Goal: Task Accomplishment & Management: Complete application form

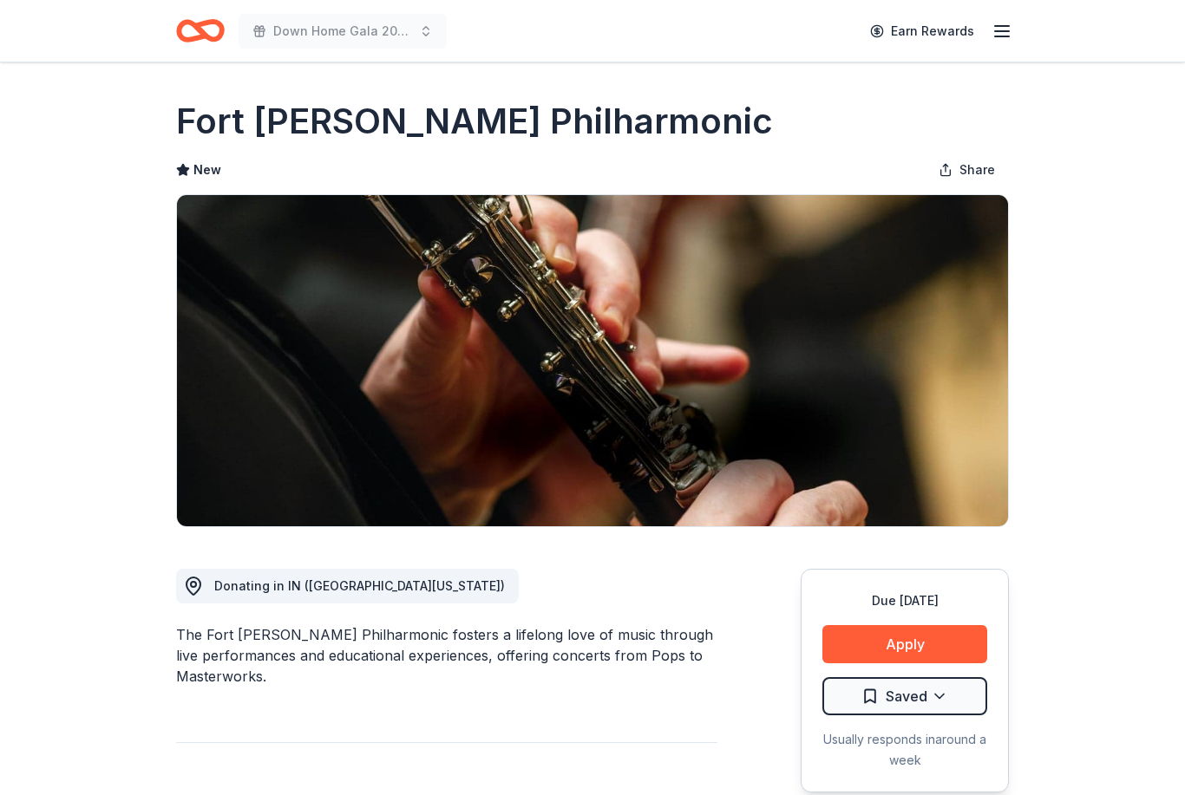
scroll to position [93, 0]
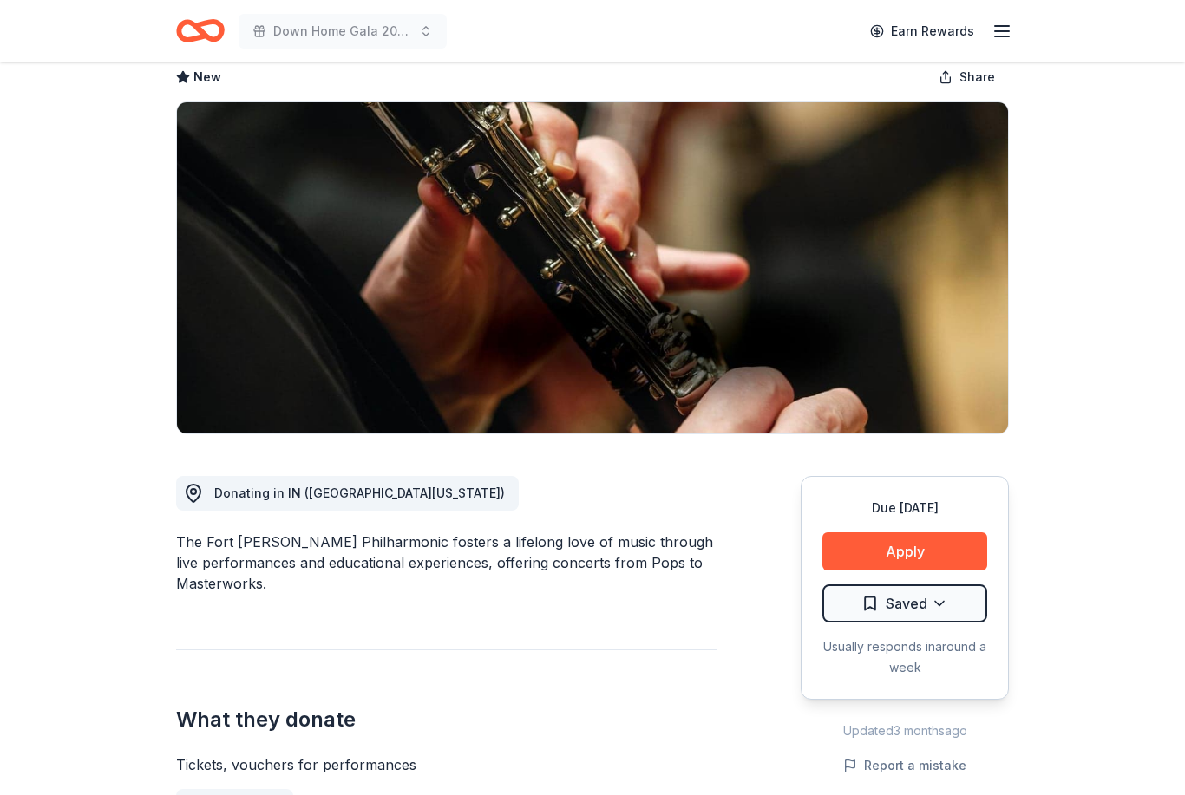
click at [947, 548] on button "Apply" at bounding box center [904, 552] width 165 height 38
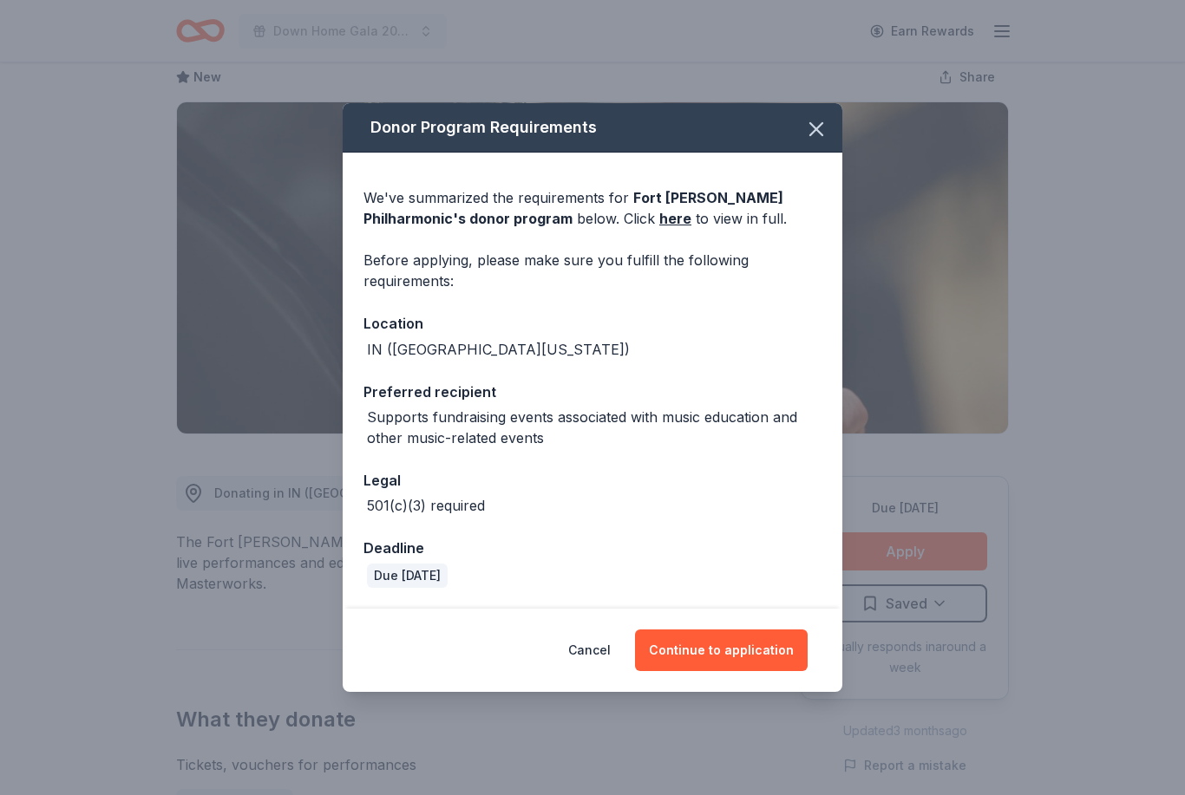
click at [827, 135] on icon "button" at bounding box center [816, 129] width 24 height 24
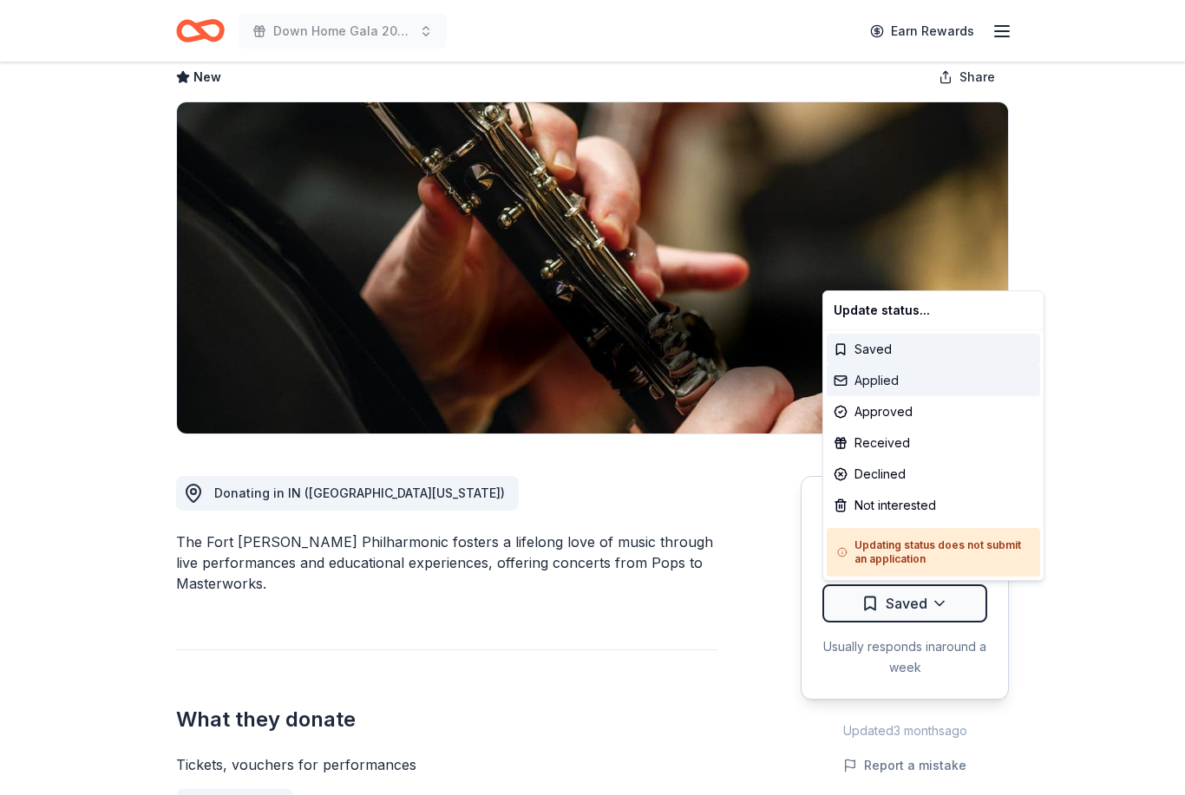
click at [899, 386] on div "Applied" at bounding box center [933, 380] width 213 height 31
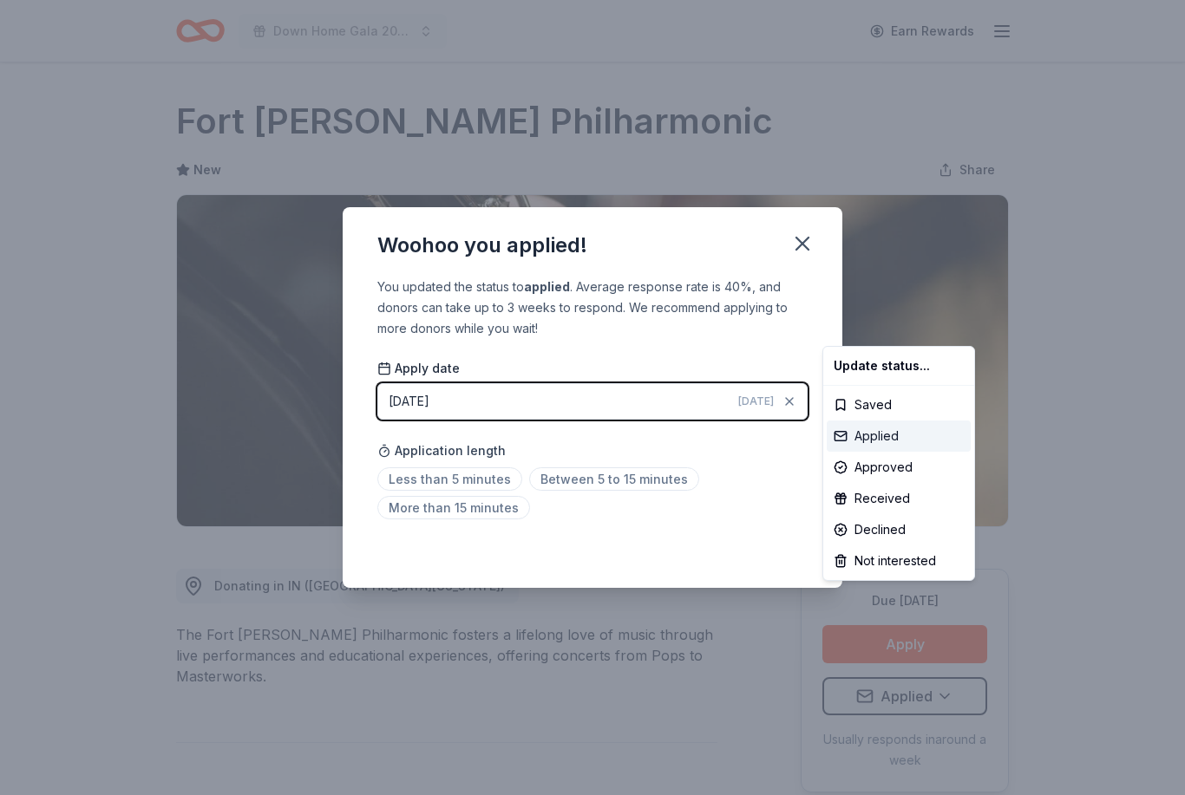
click at [876, 439] on div "Applied" at bounding box center [899, 436] width 144 height 31
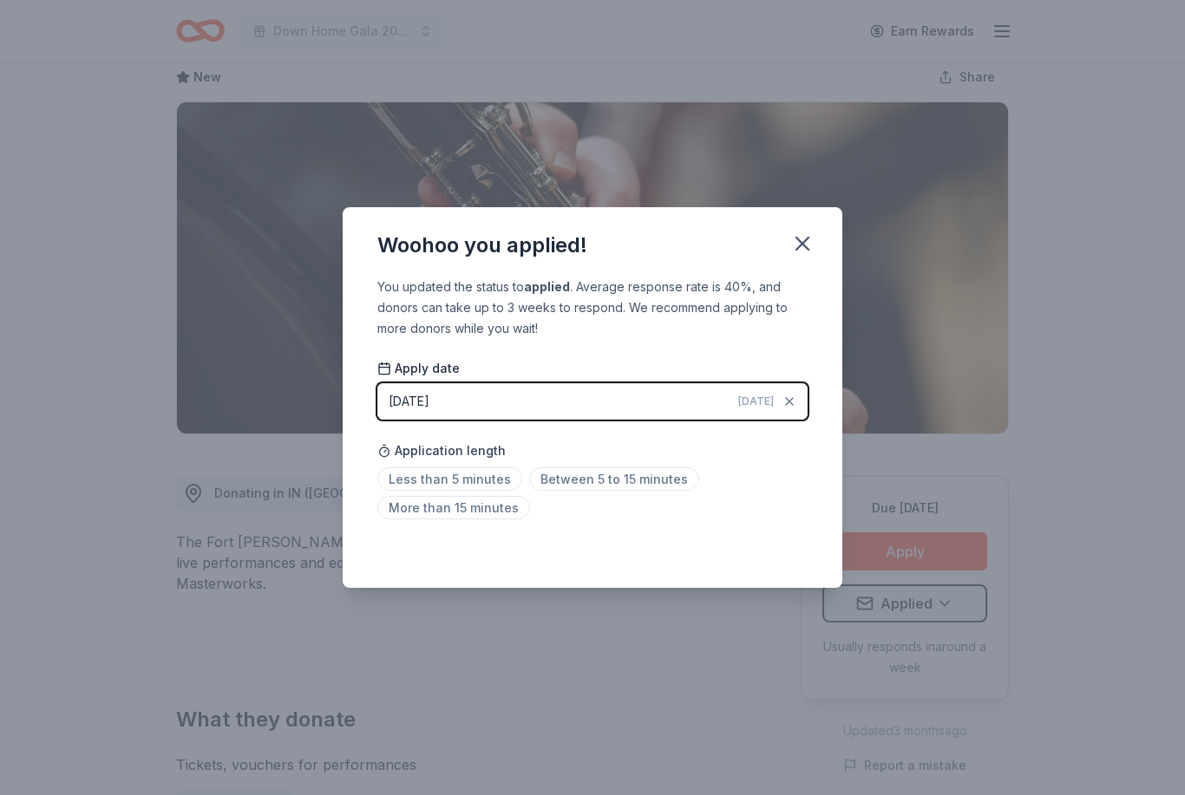
click at [409, 481] on span "Less than 5 minutes" at bounding box center [449, 479] width 145 height 23
click at [804, 245] on icon "button" at bounding box center [802, 244] width 12 height 12
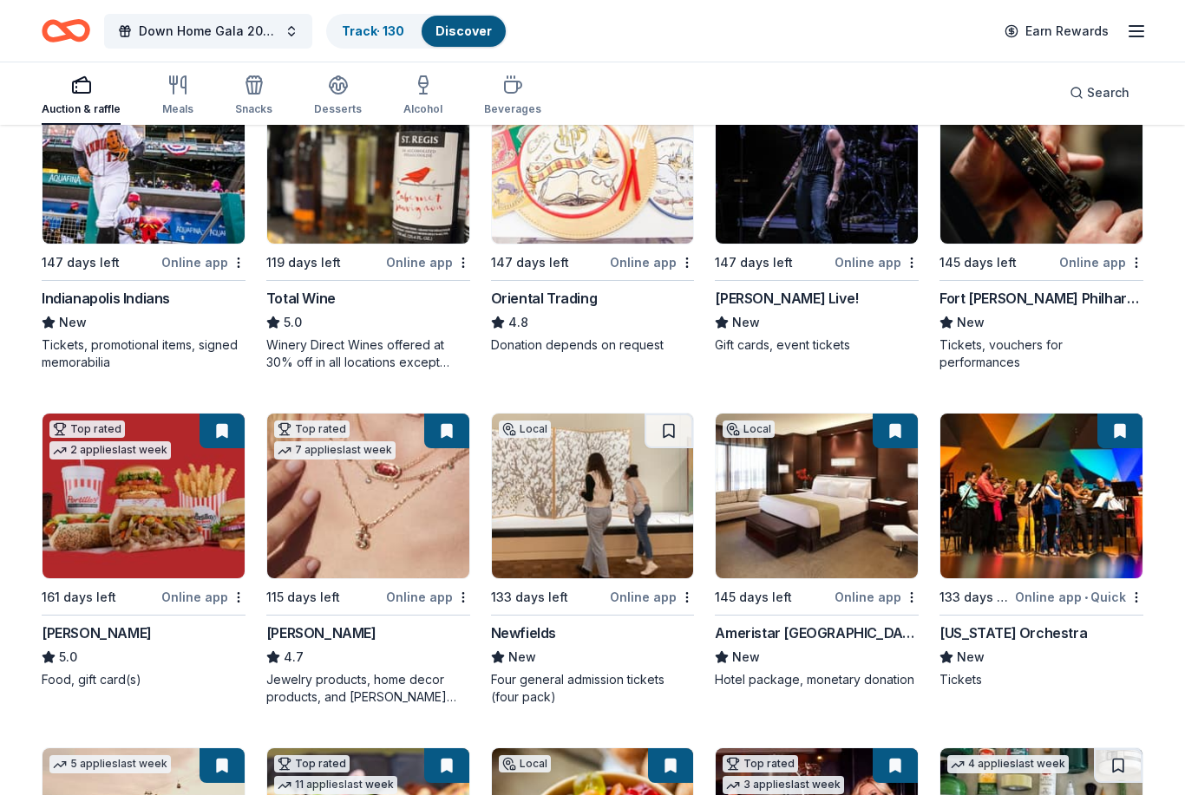
scroll to position [241, 0]
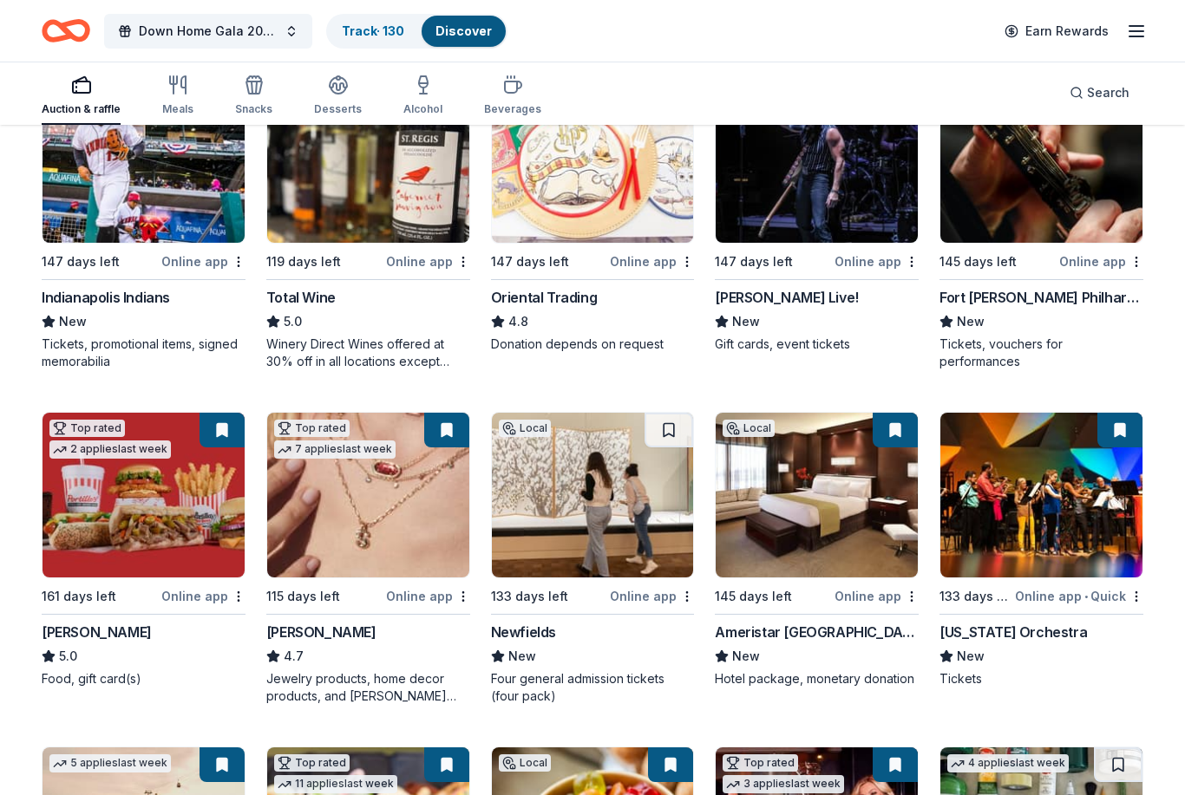
click at [1053, 638] on div "Minnesota Orchestra" at bounding box center [1012, 633] width 147 height 21
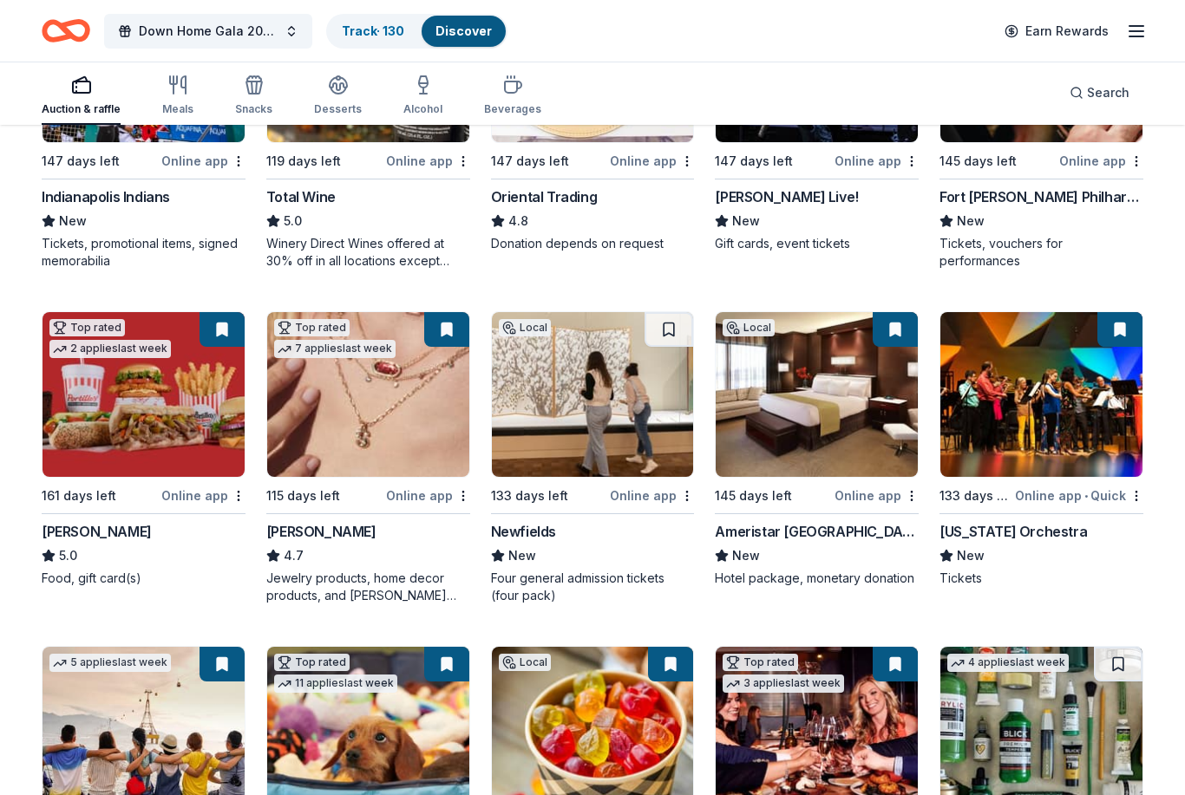
scroll to position [346, 0]
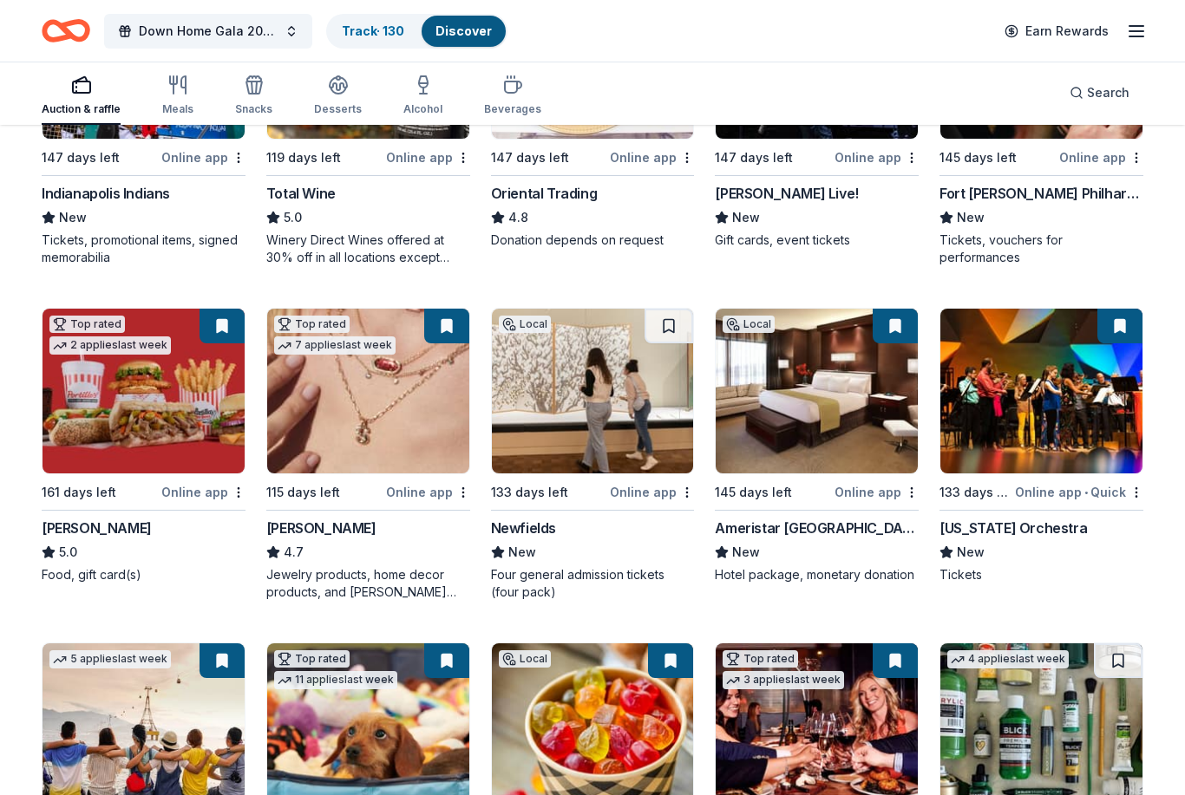
click at [601, 431] on img at bounding box center [593, 391] width 202 height 165
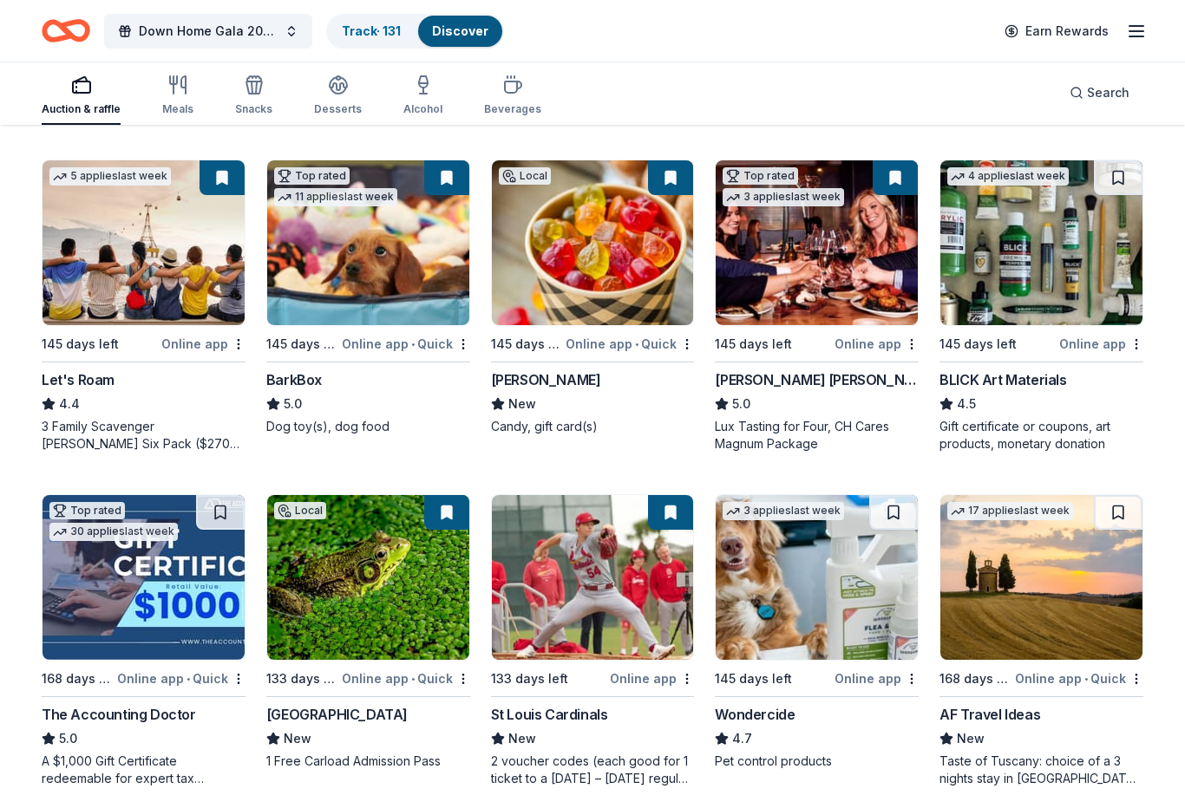
scroll to position [829, 0]
click at [107, 605] on img at bounding box center [144, 577] width 202 height 165
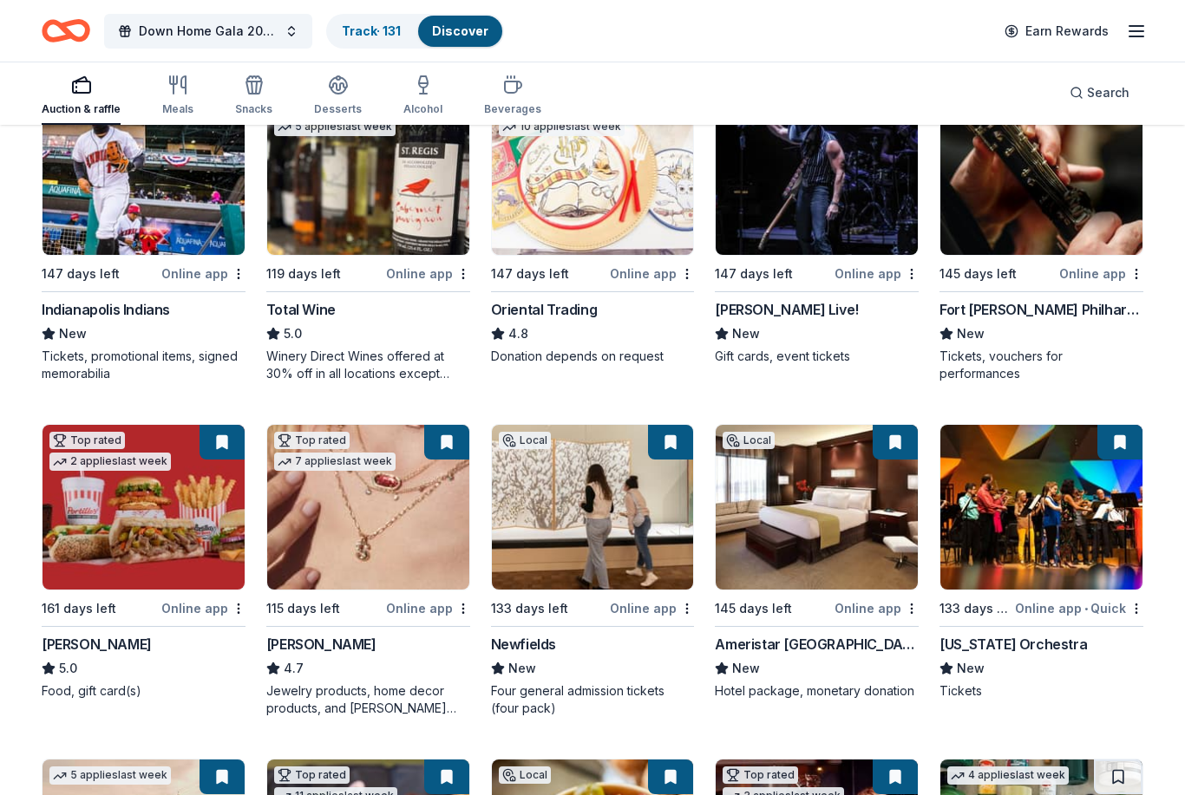
scroll to position [0, 0]
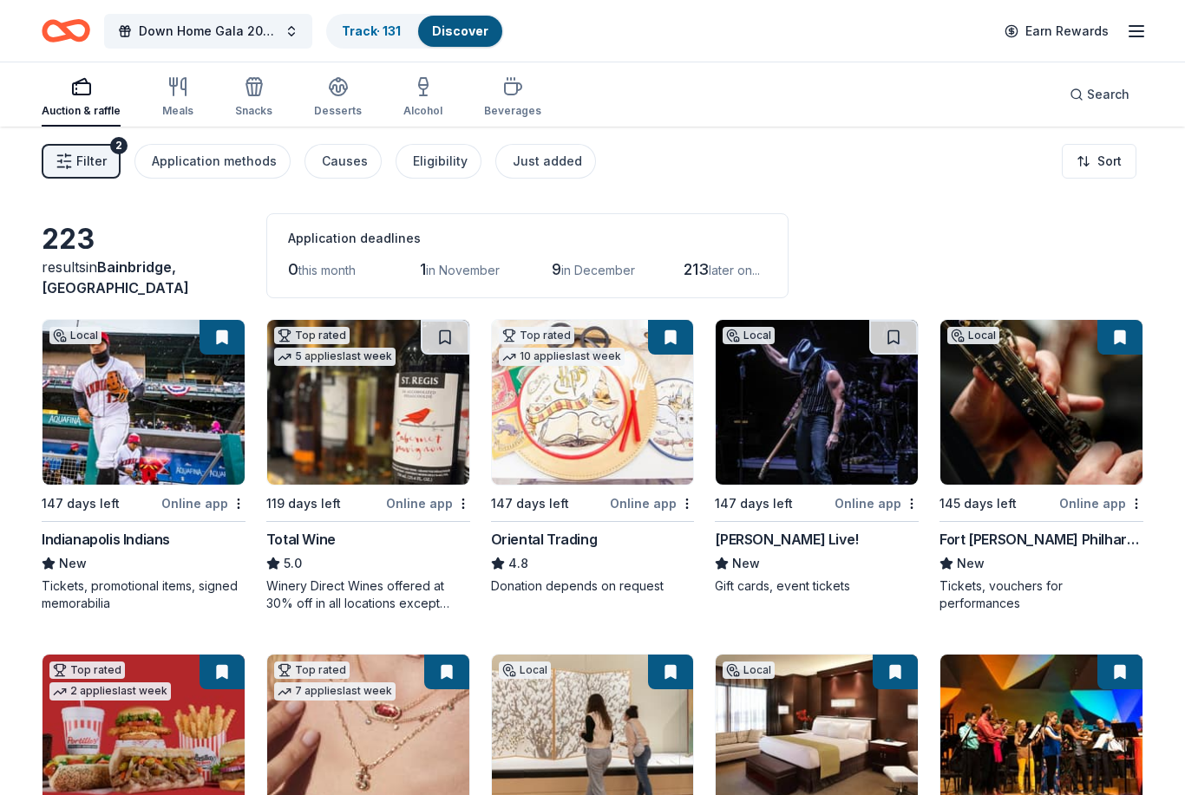
click at [201, 28] on span "Down Home Gala 2026" at bounding box center [208, 31] width 139 height 21
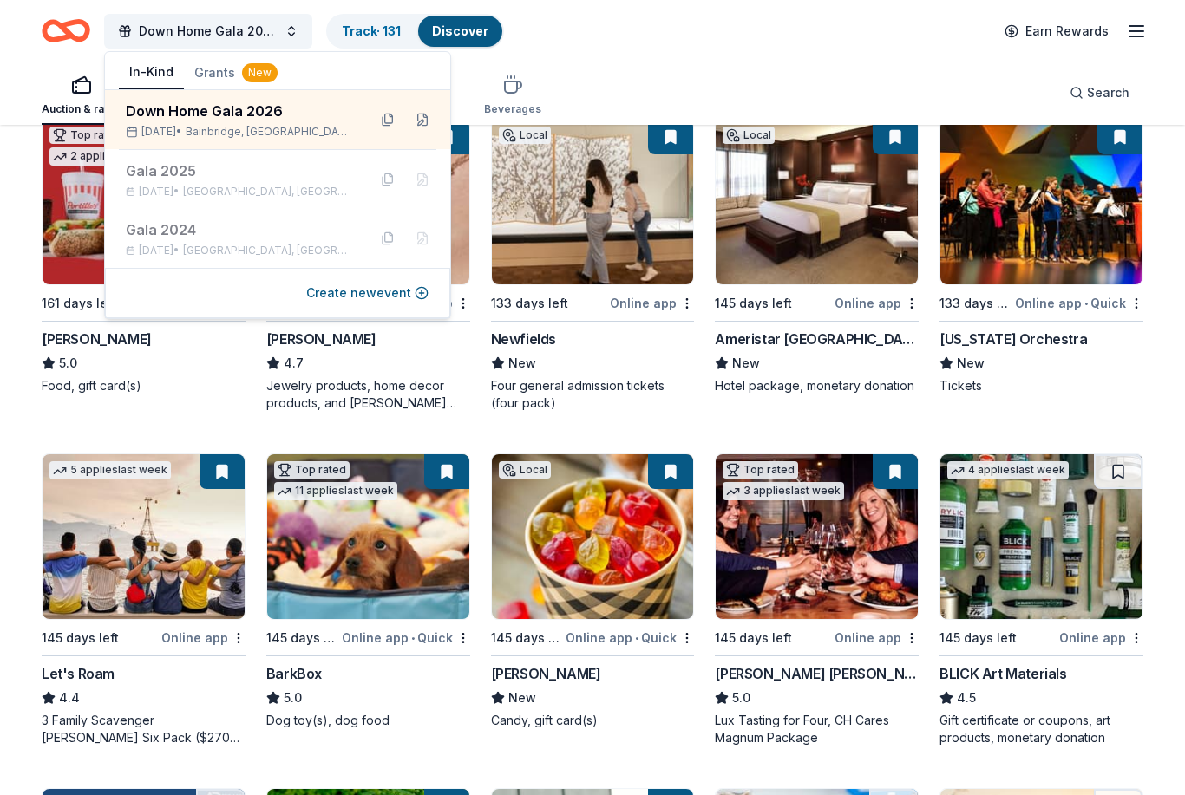
scroll to position [535, 0]
click at [1142, 392] on div "Tickets" at bounding box center [1041, 385] width 204 height 17
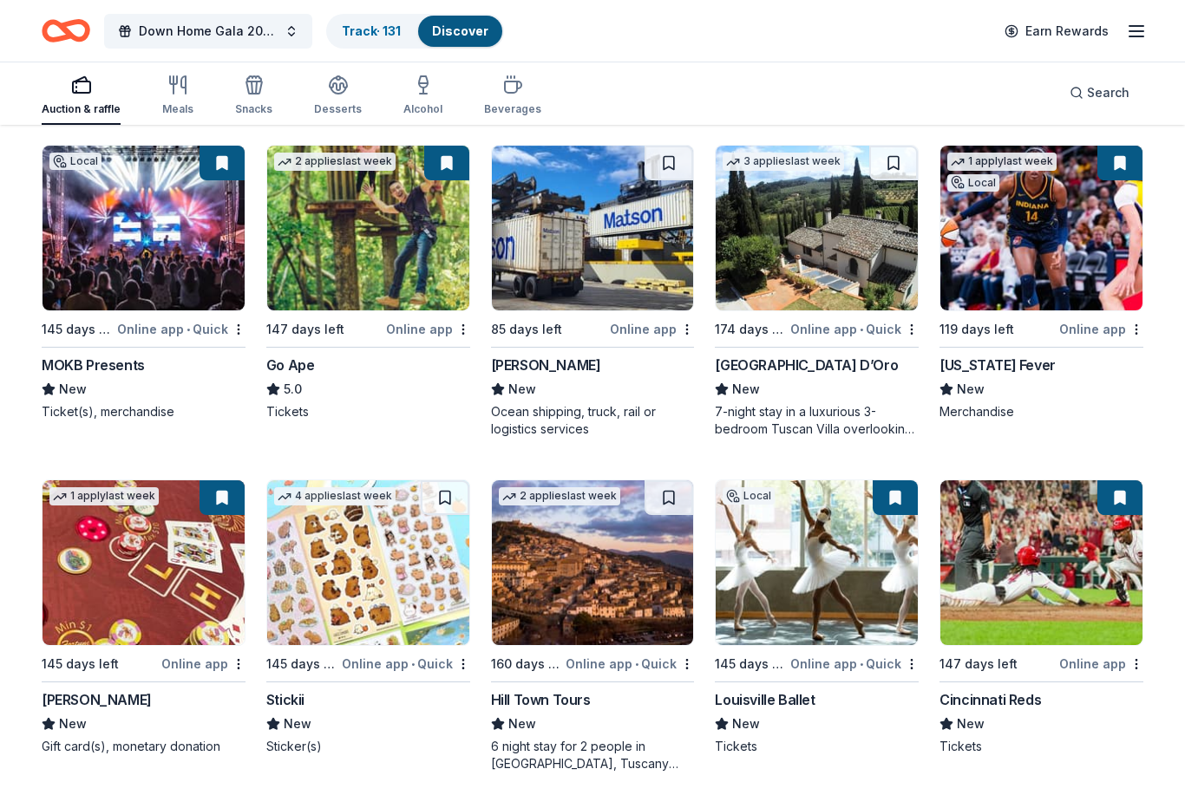
scroll to position [1515, 0]
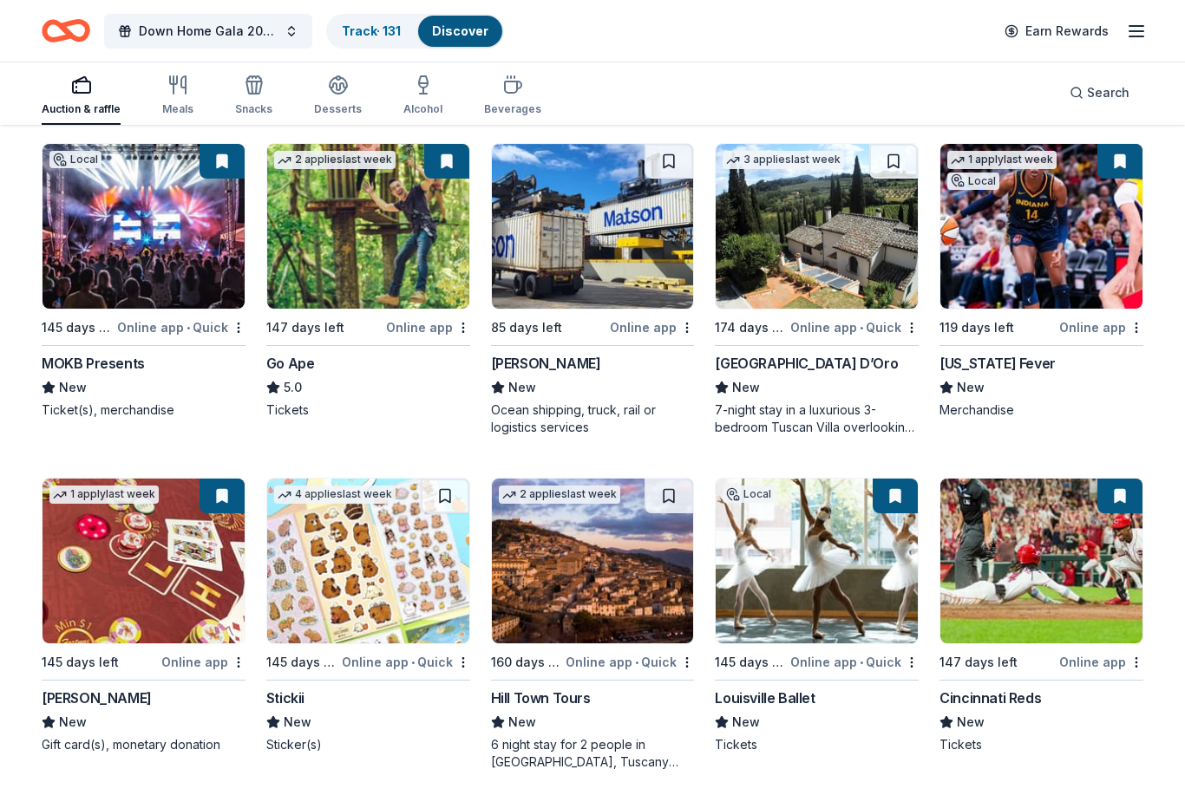
click at [857, 653] on div "Online app • Quick" at bounding box center [854, 662] width 128 height 22
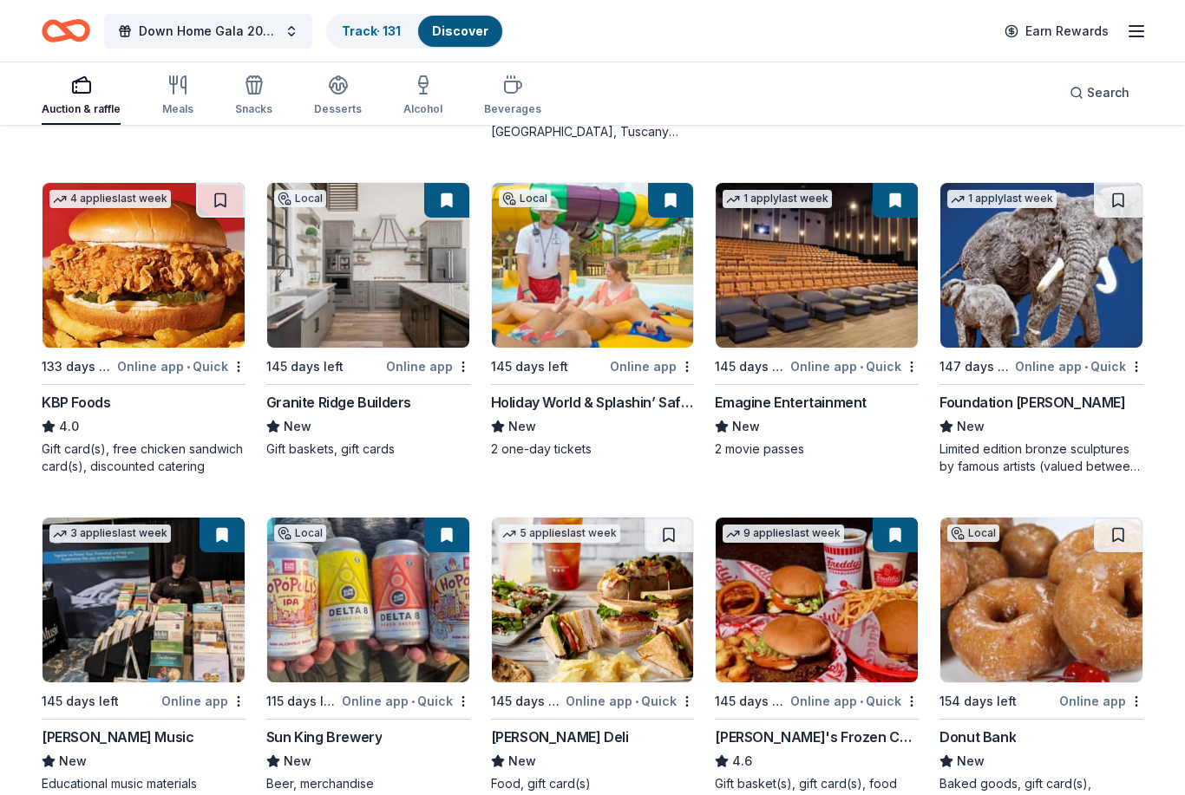
scroll to position [2148, 0]
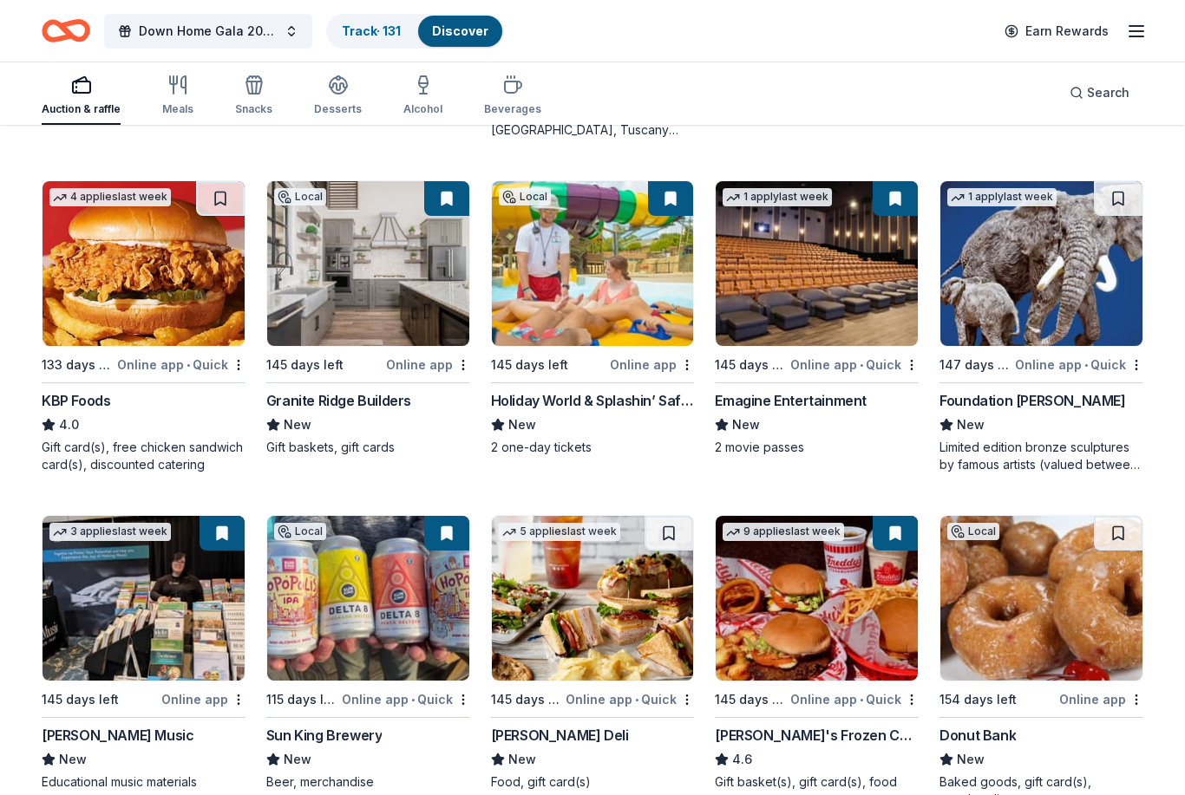
click at [104, 626] on img at bounding box center [144, 598] width 202 height 165
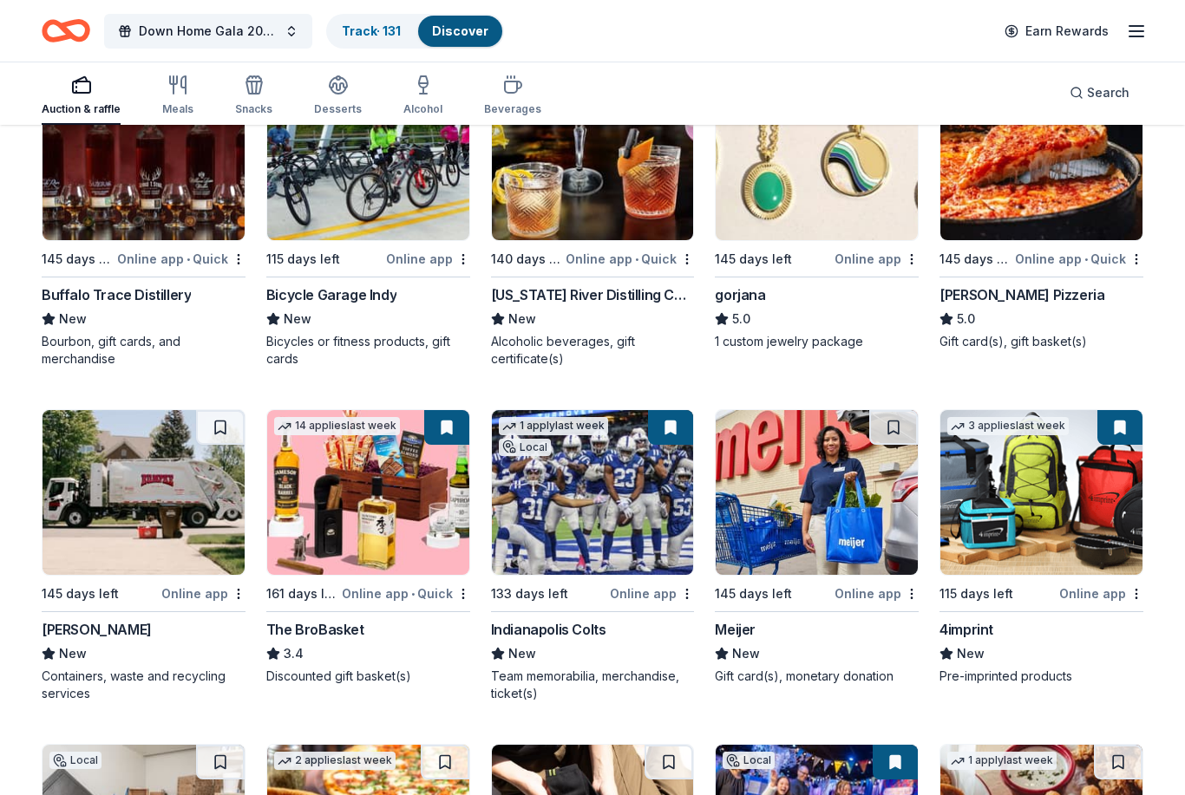
scroll to position [3894, 0]
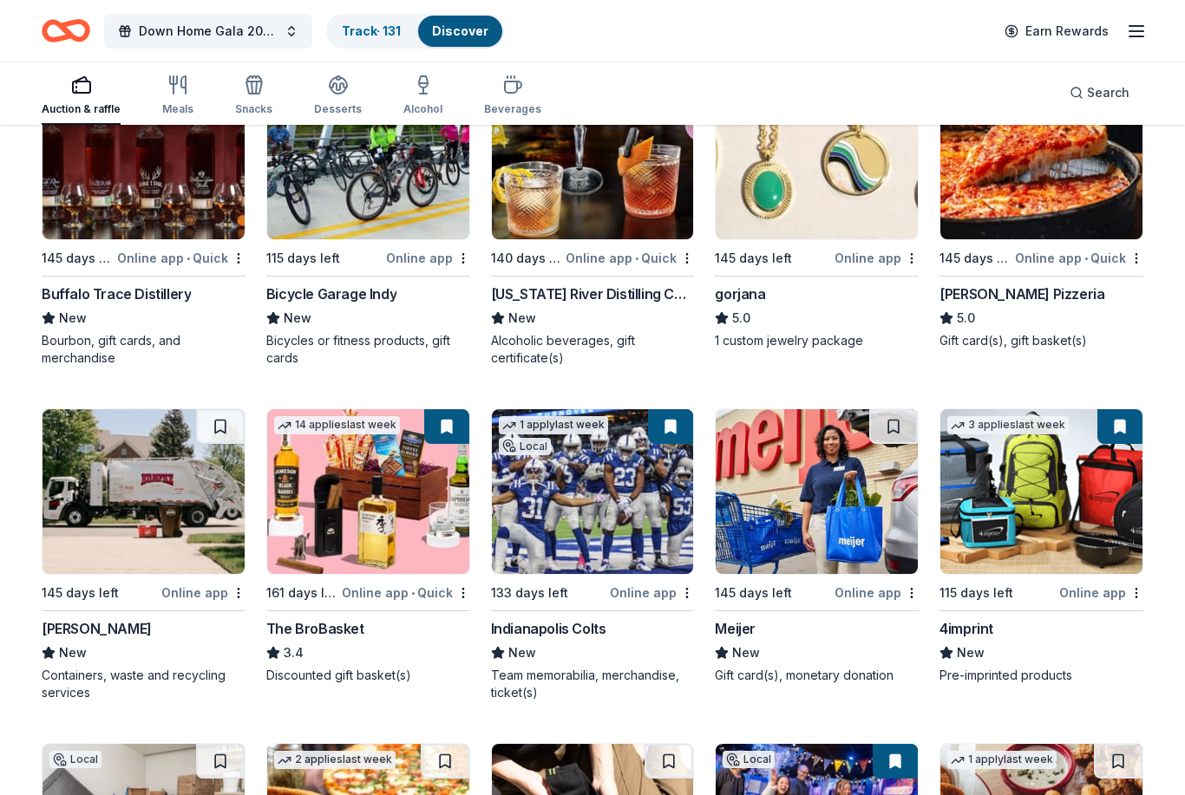
click at [352, 627] on div "The BroBasket" at bounding box center [315, 628] width 98 height 21
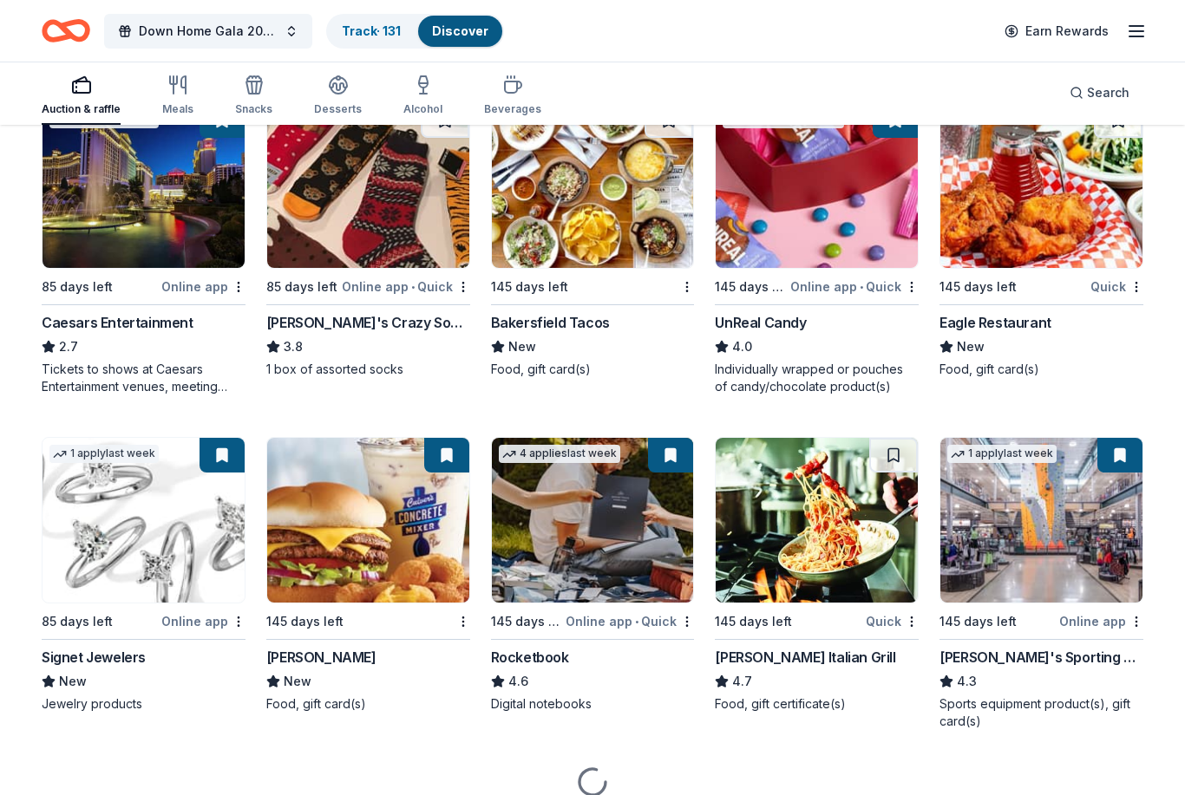
scroll to position [6862, 0]
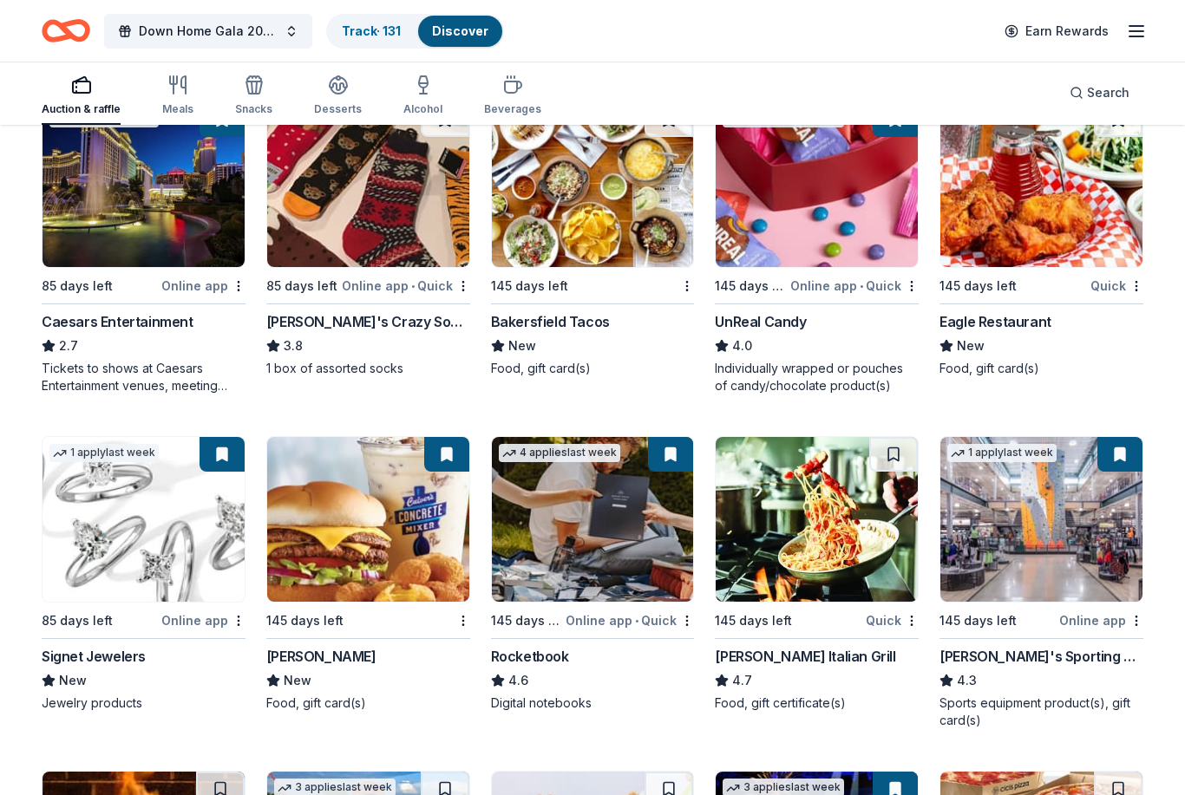
click at [72, 646] on div "Signet Jewelers" at bounding box center [94, 656] width 104 height 21
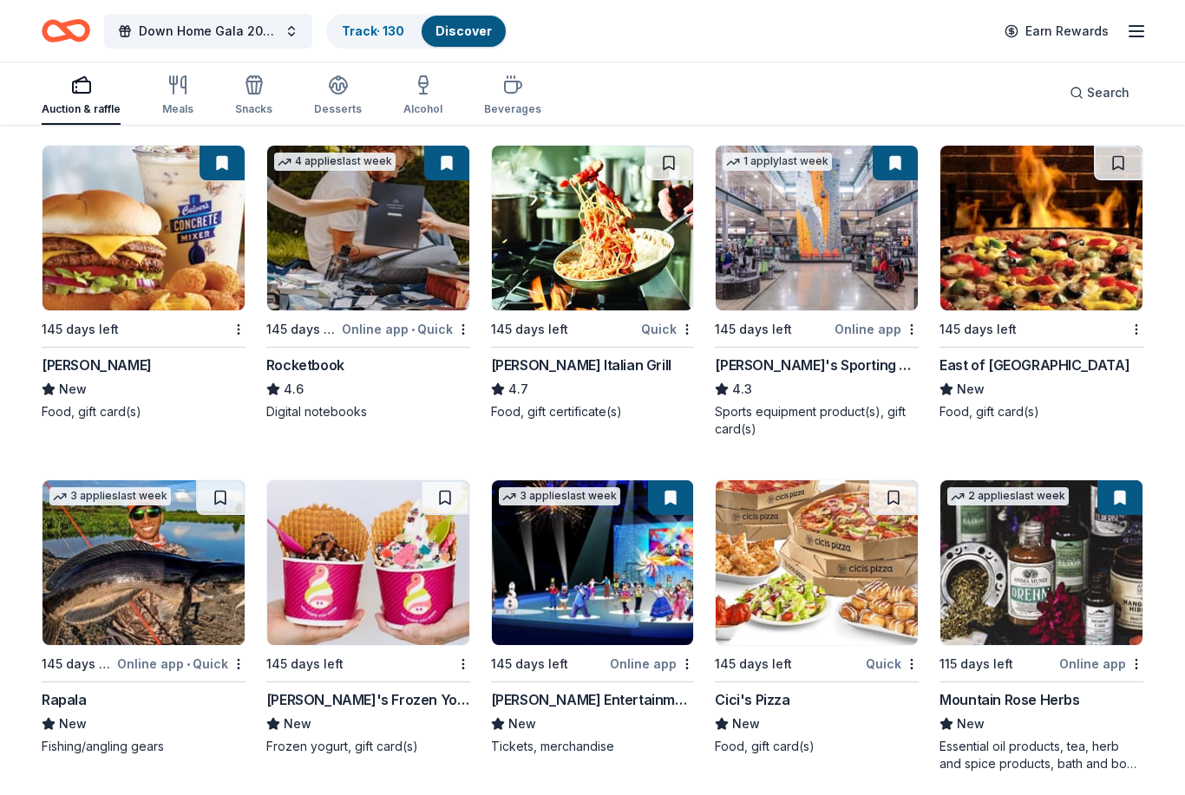
scroll to position [7154, 0]
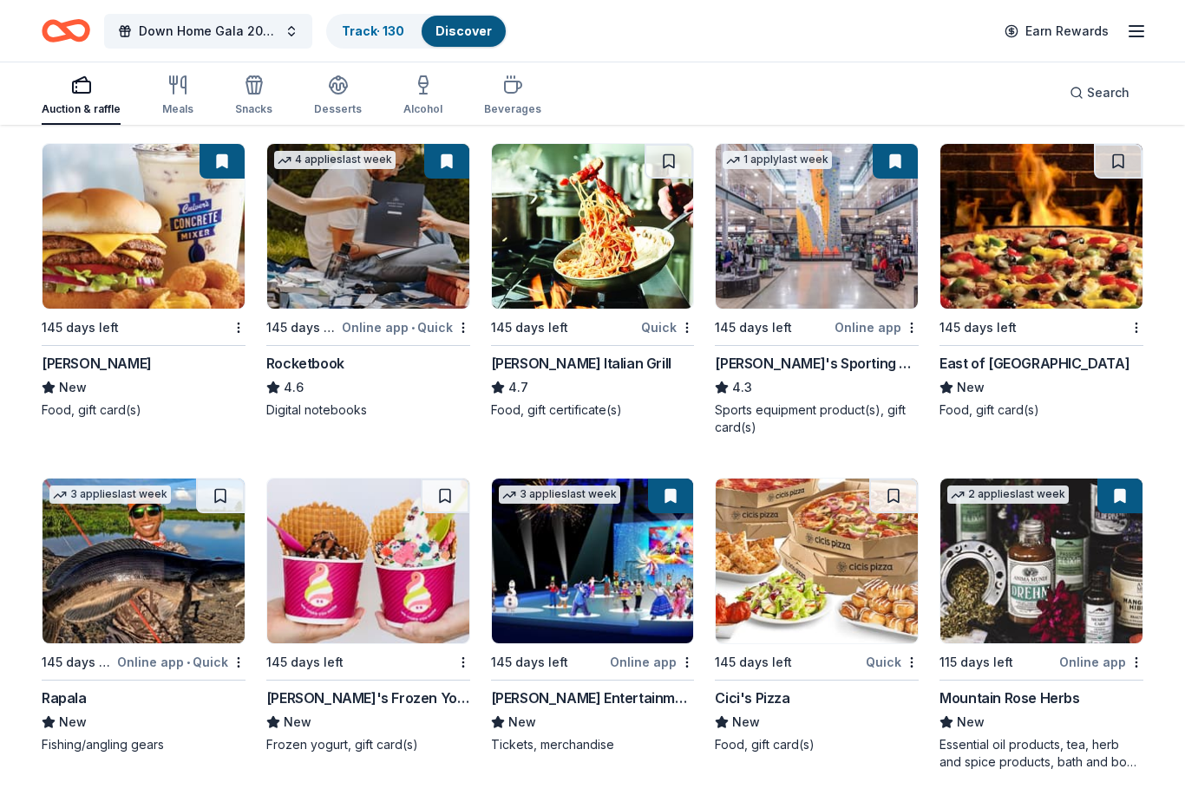
click at [588, 689] on div "Feld Entertainment" at bounding box center [593, 699] width 204 height 21
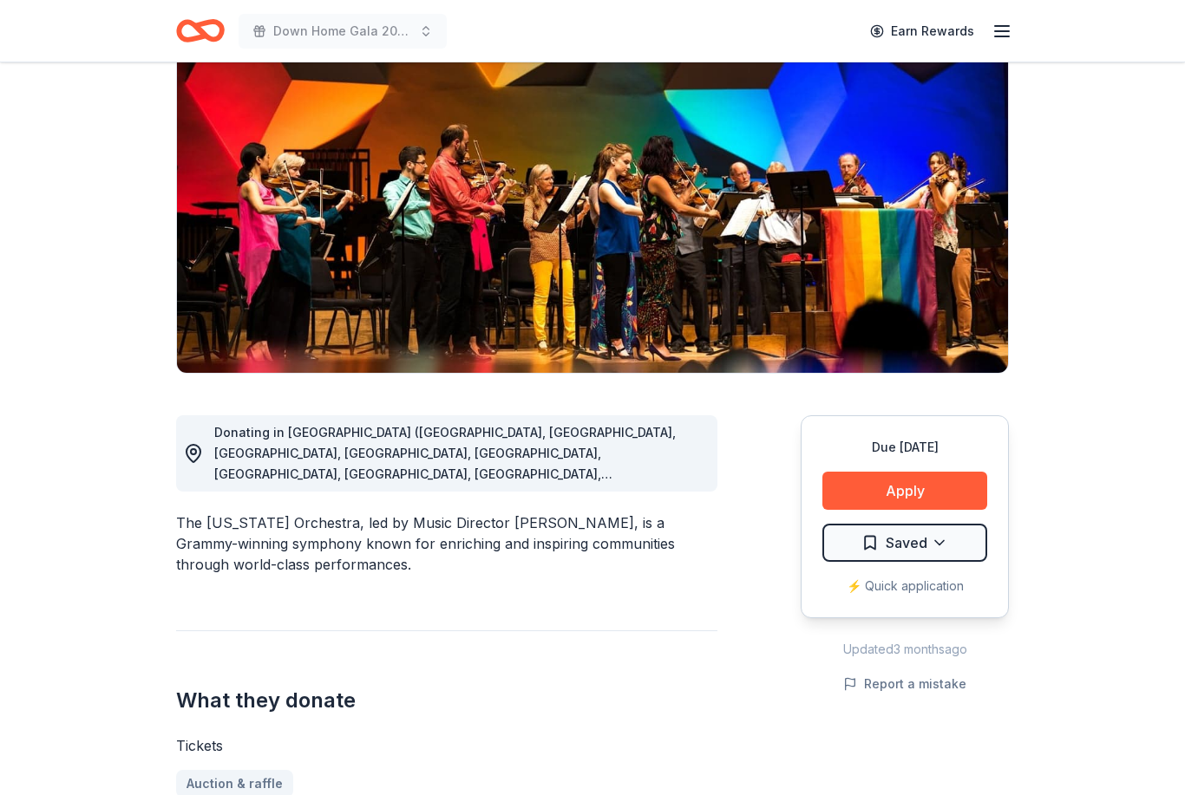
scroll to position [156, 0]
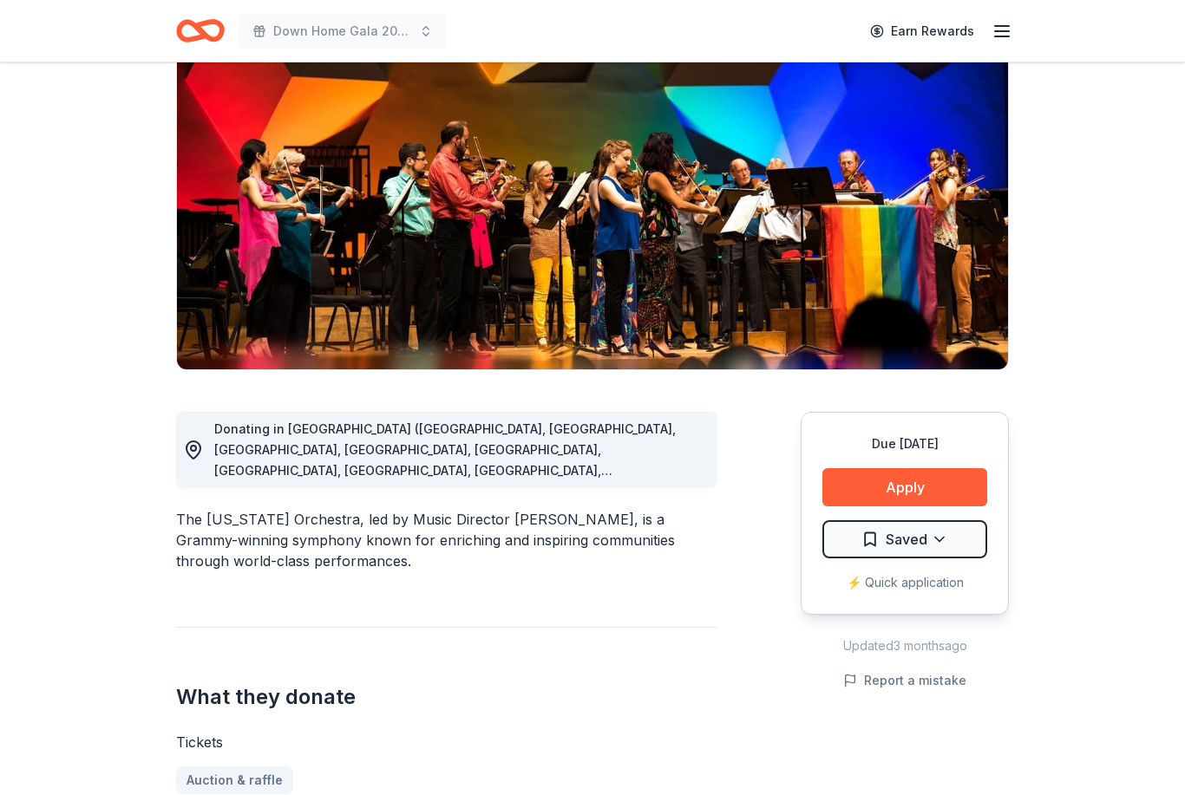
click at [941, 487] on button "Apply" at bounding box center [904, 488] width 165 height 38
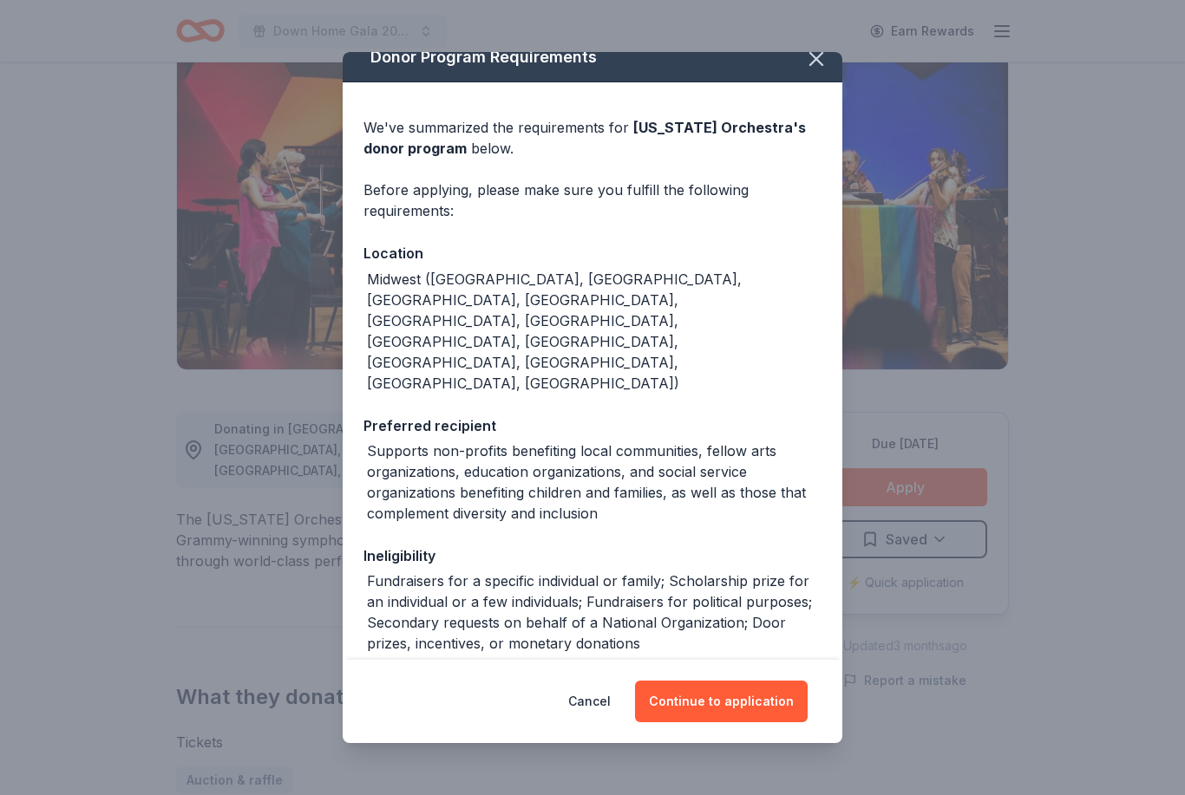
scroll to position [18, 0]
click at [763, 723] on button "Continue to application" at bounding box center [721, 702] width 173 height 42
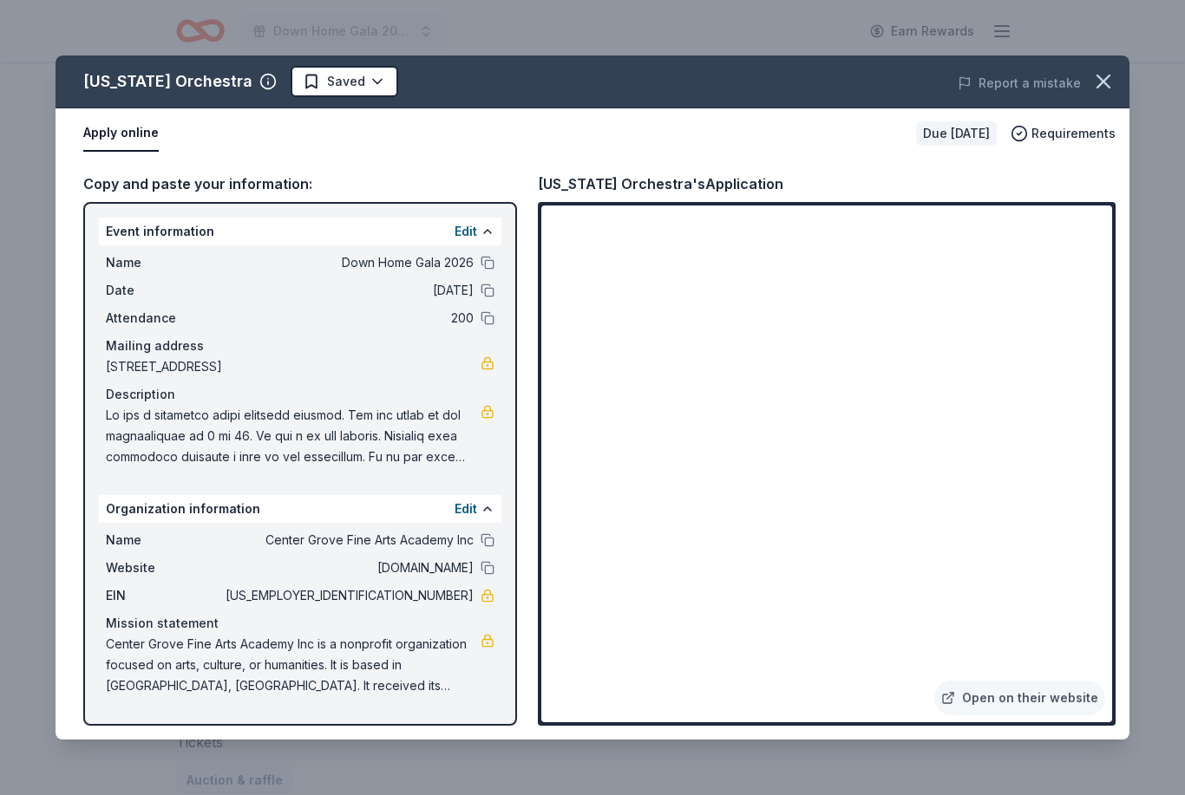
click at [1051, 716] on link "Open on their website" at bounding box center [1019, 698] width 171 height 35
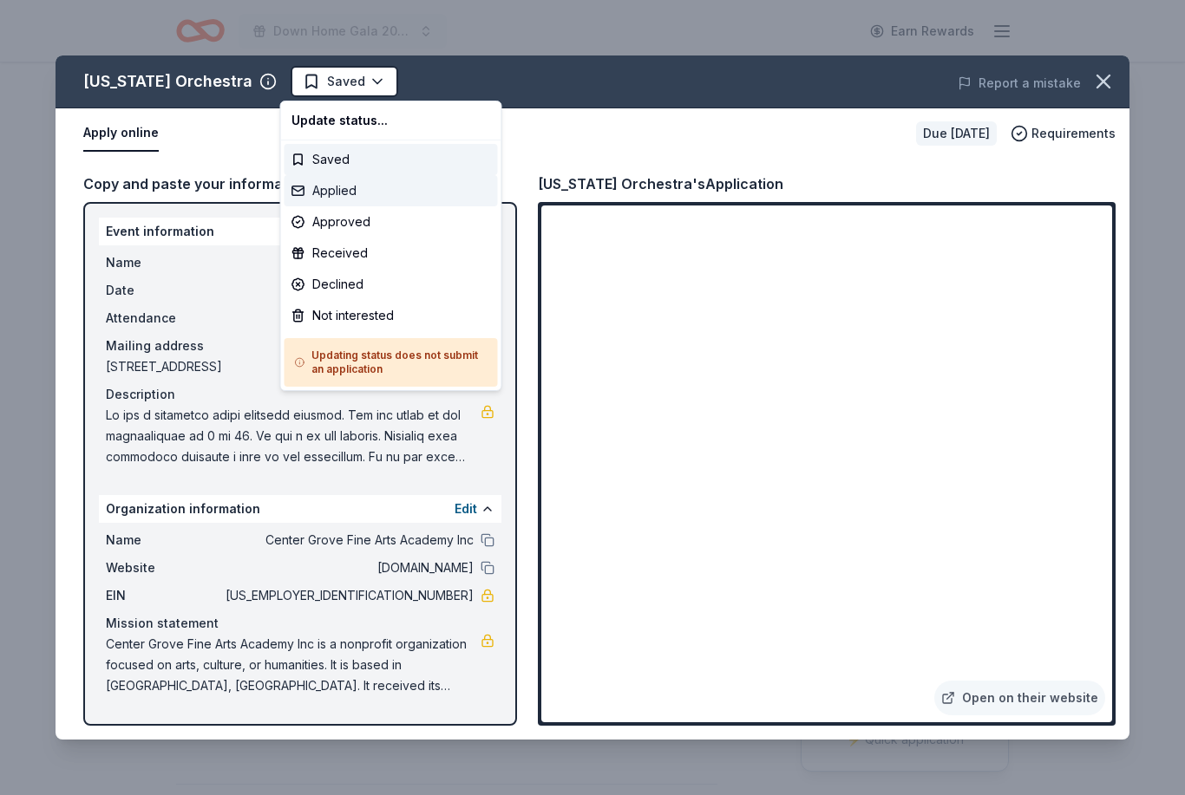
click at [356, 199] on div "Applied" at bounding box center [390, 190] width 213 height 31
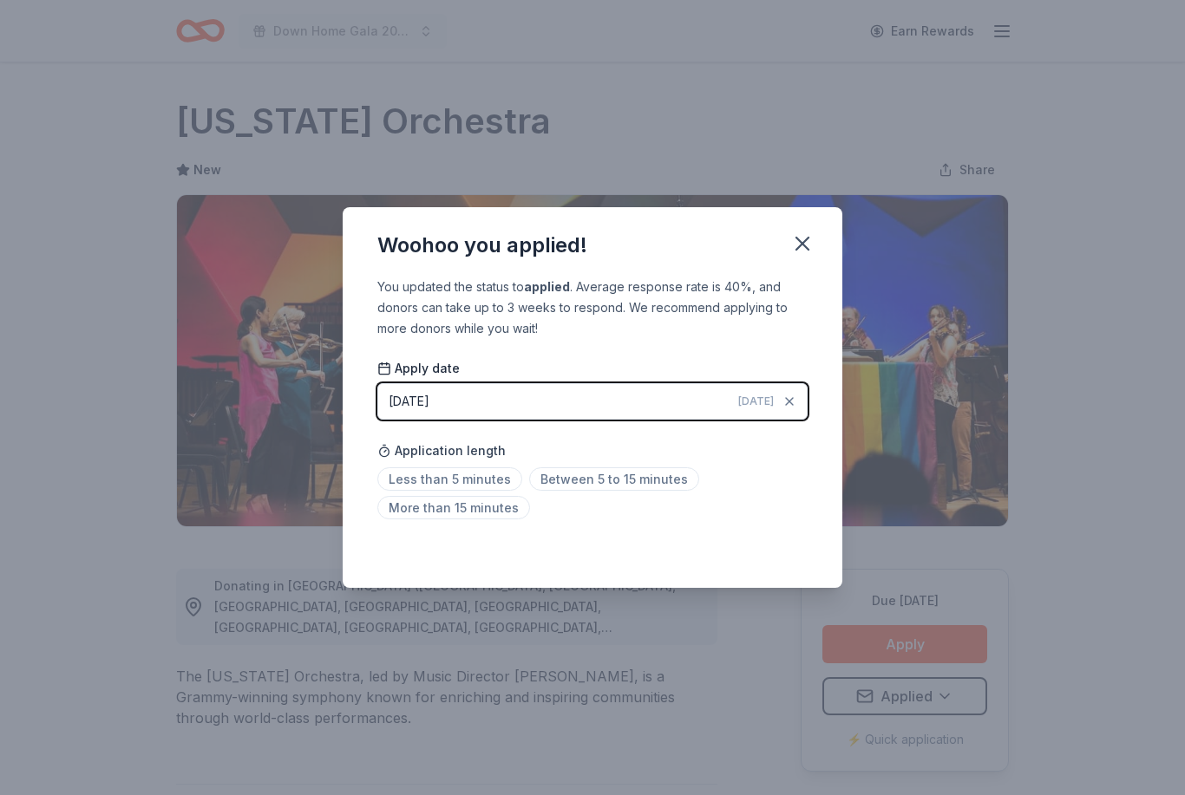
click at [594, 478] on span "Between 5 to 15 minutes" at bounding box center [614, 479] width 170 height 23
click at [807, 239] on icon "button" at bounding box center [802, 244] width 12 height 12
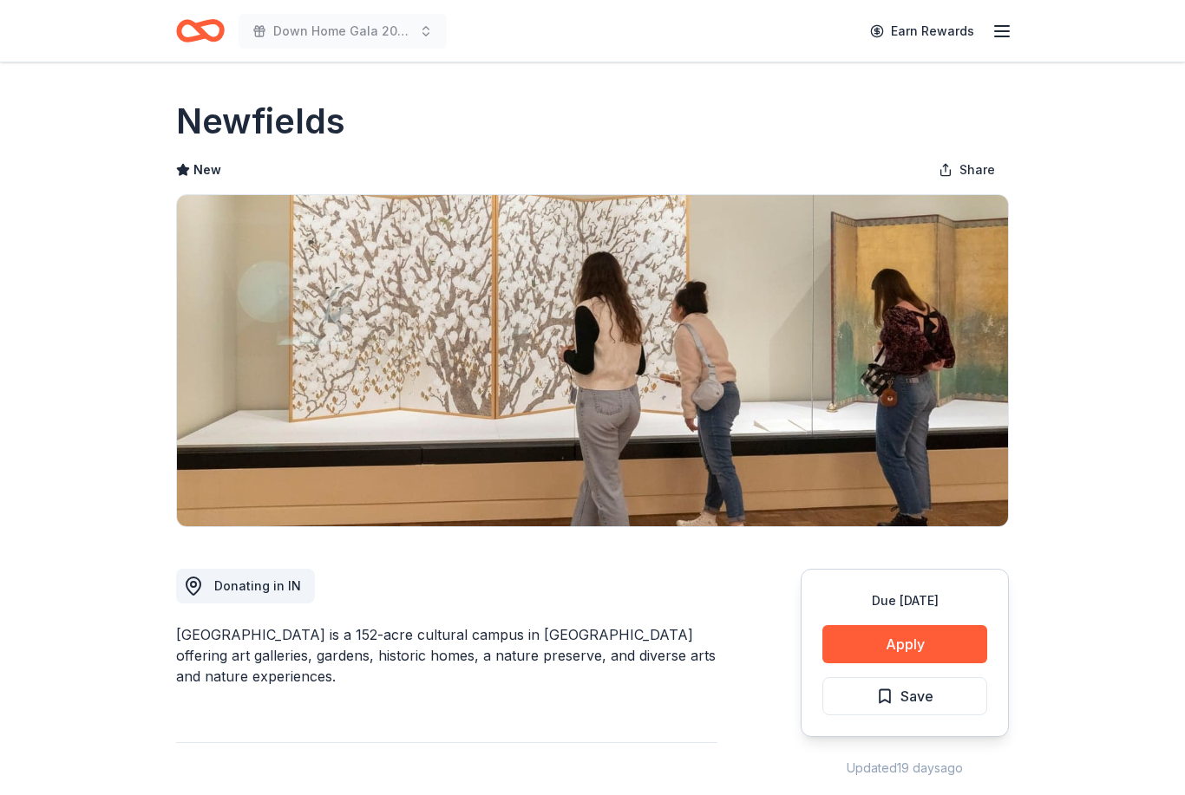
click at [947, 642] on button "Apply" at bounding box center [904, 644] width 165 height 38
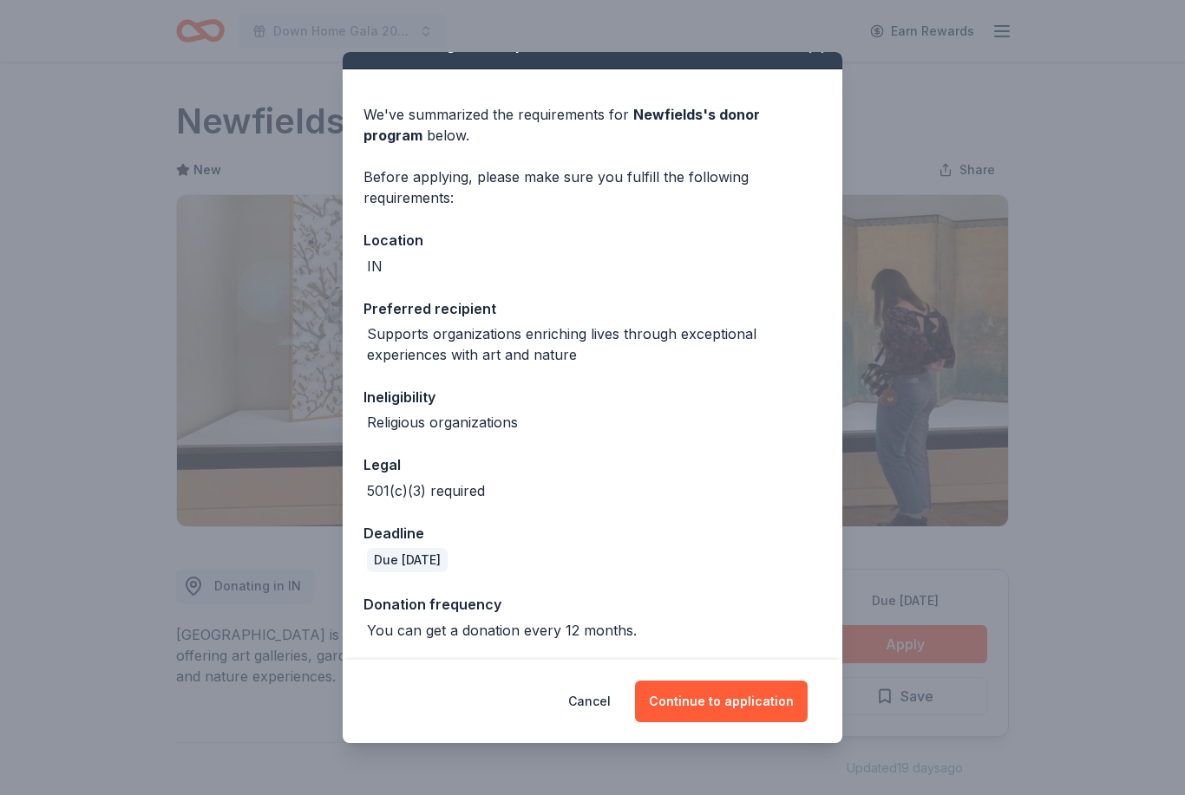
scroll to position [31, 0]
click at [737, 701] on button "Continue to application" at bounding box center [721, 702] width 173 height 42
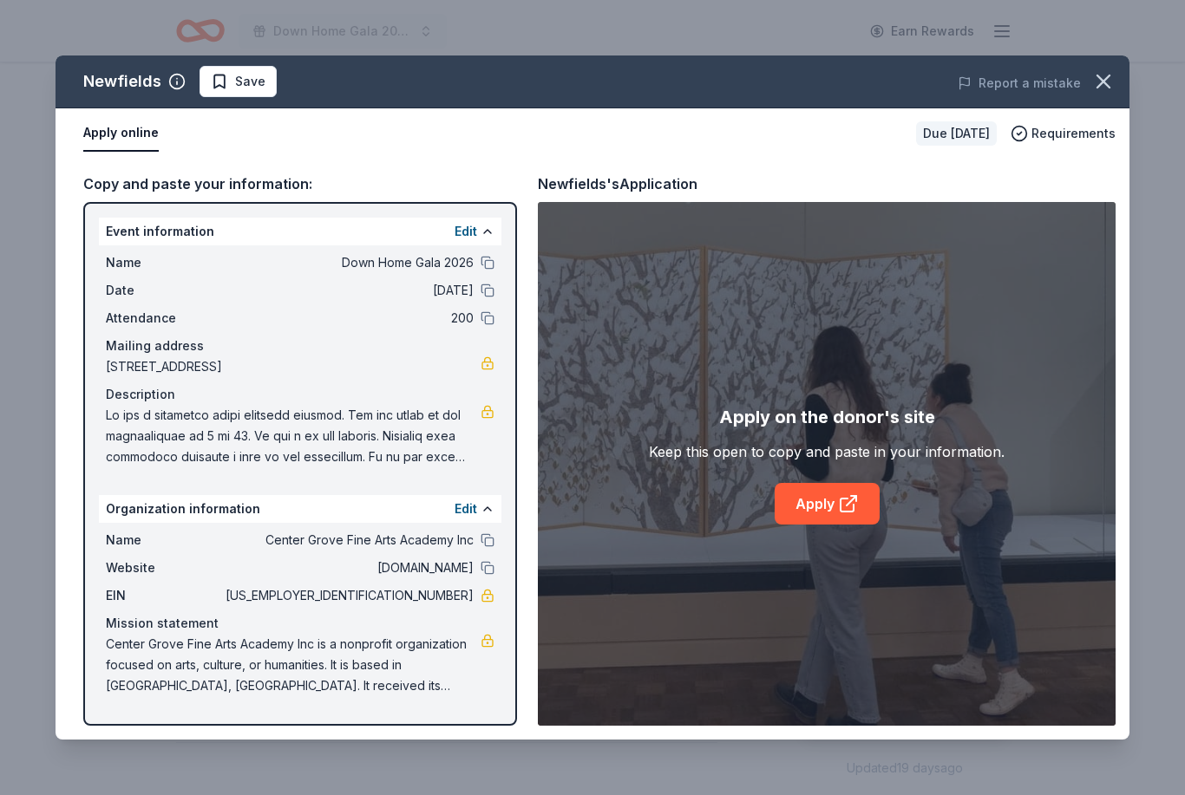
click at [838, 503] on icon at bounding box center [848, 504] width 21 height 21
click at [216, 80] on span "Save" at bounding box center [238, 81] width 55 height 21
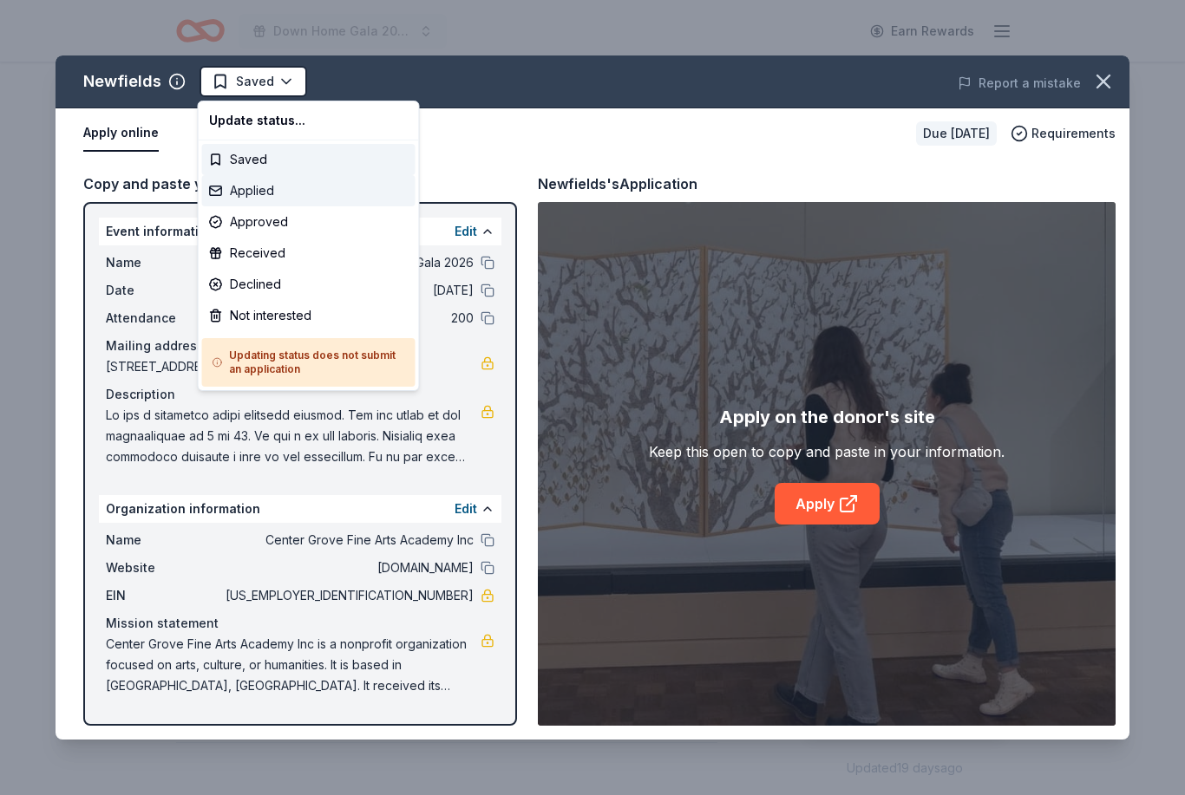
click at [242, 196] on div "Applied" at bounding box center [308, 190] width 213 height 31
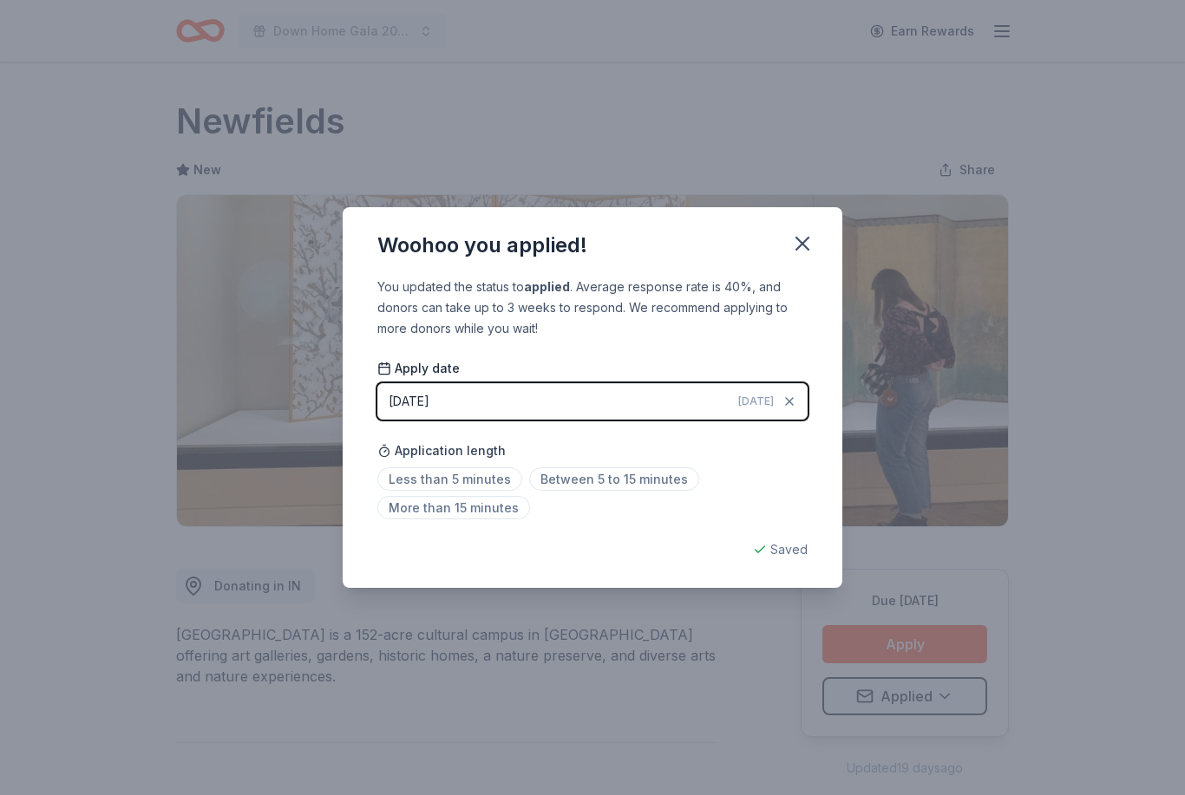
click at [418, 474] on span "Less than 5 minutes" at bounding box center [449, 479] width 145 height 23
click at [808, 244] on icon "button" at bounding box center [802, 244] width 24 height 24
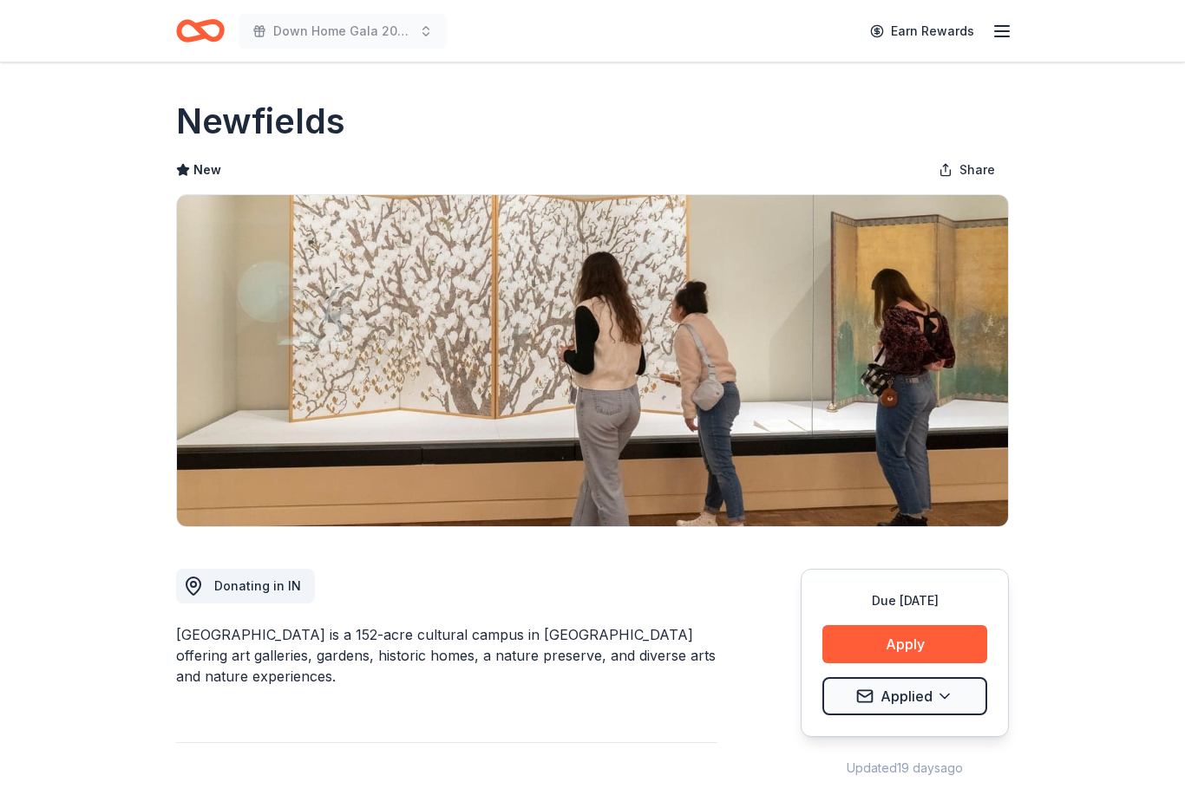
click at [319, 2] on div "Down Home Gala 2026 Earn Rewards" at bounding box center [592, 31] width 888 height 62
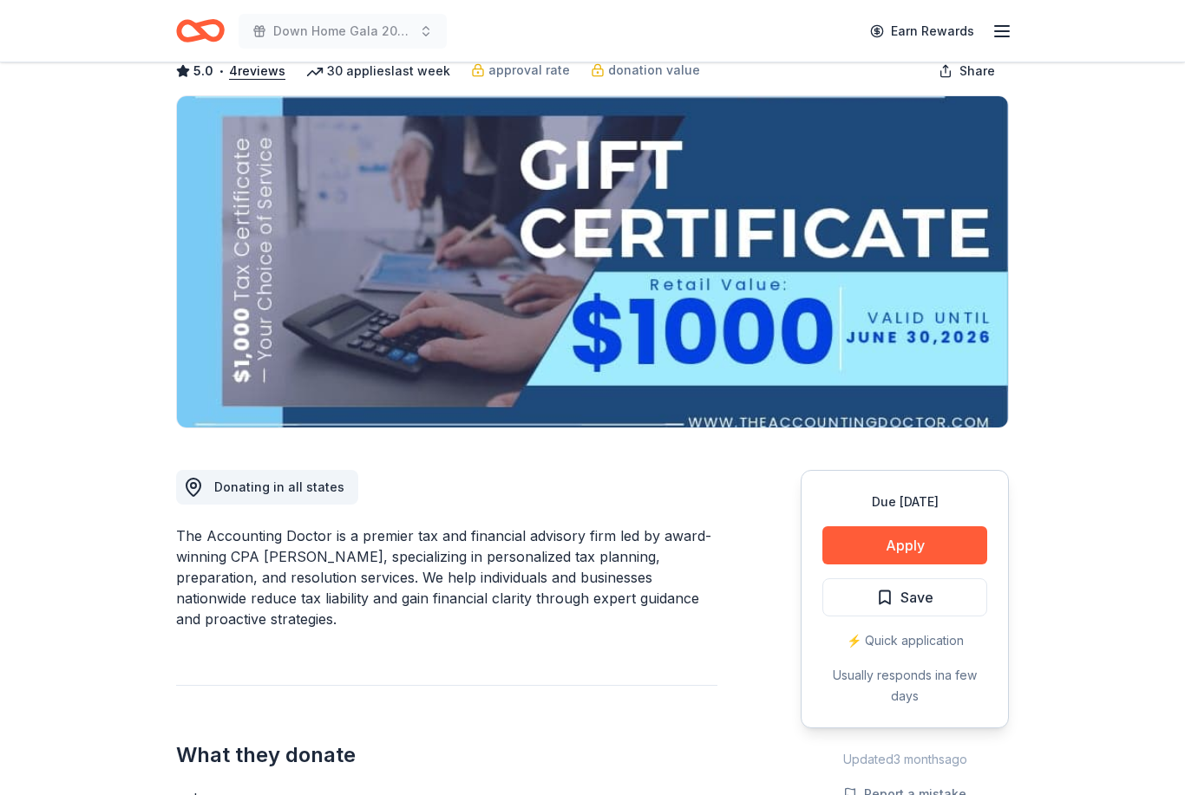
scroll to position [94, 0]
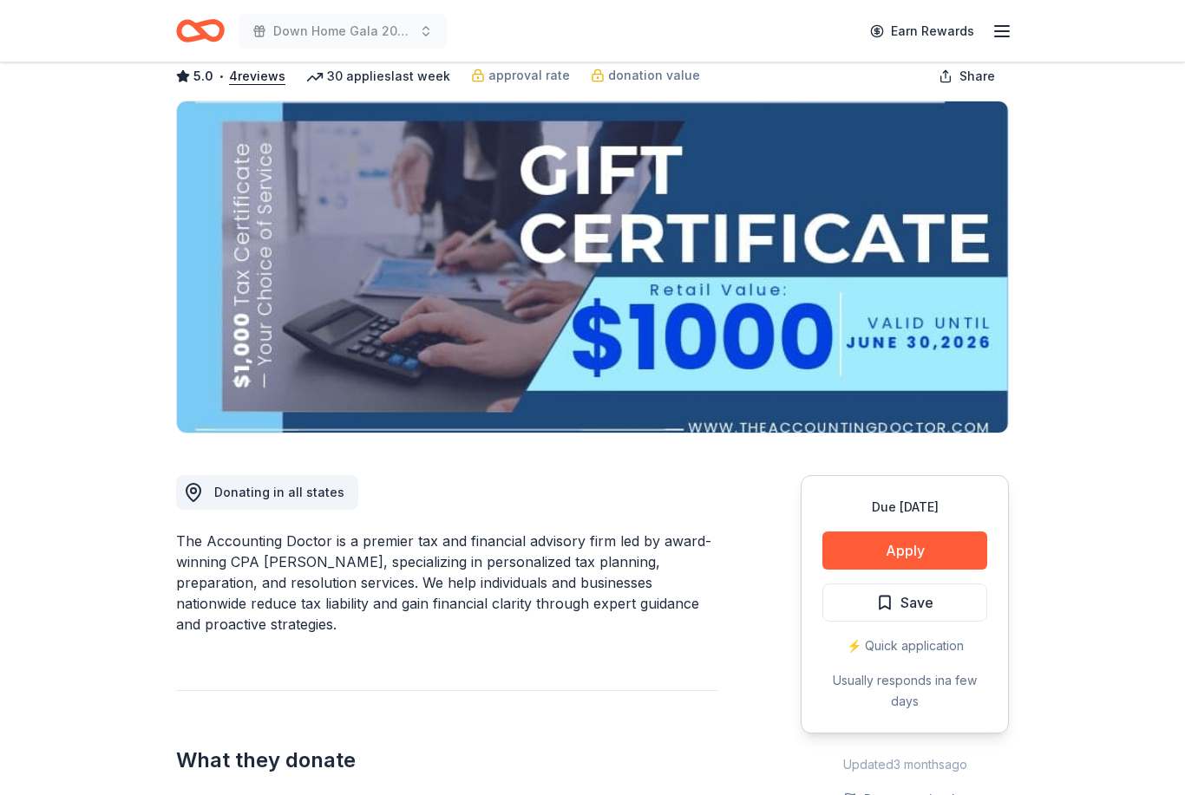
click at [934, 546] on button "Apply" at bounding box center [904, 551] width 165 height 38
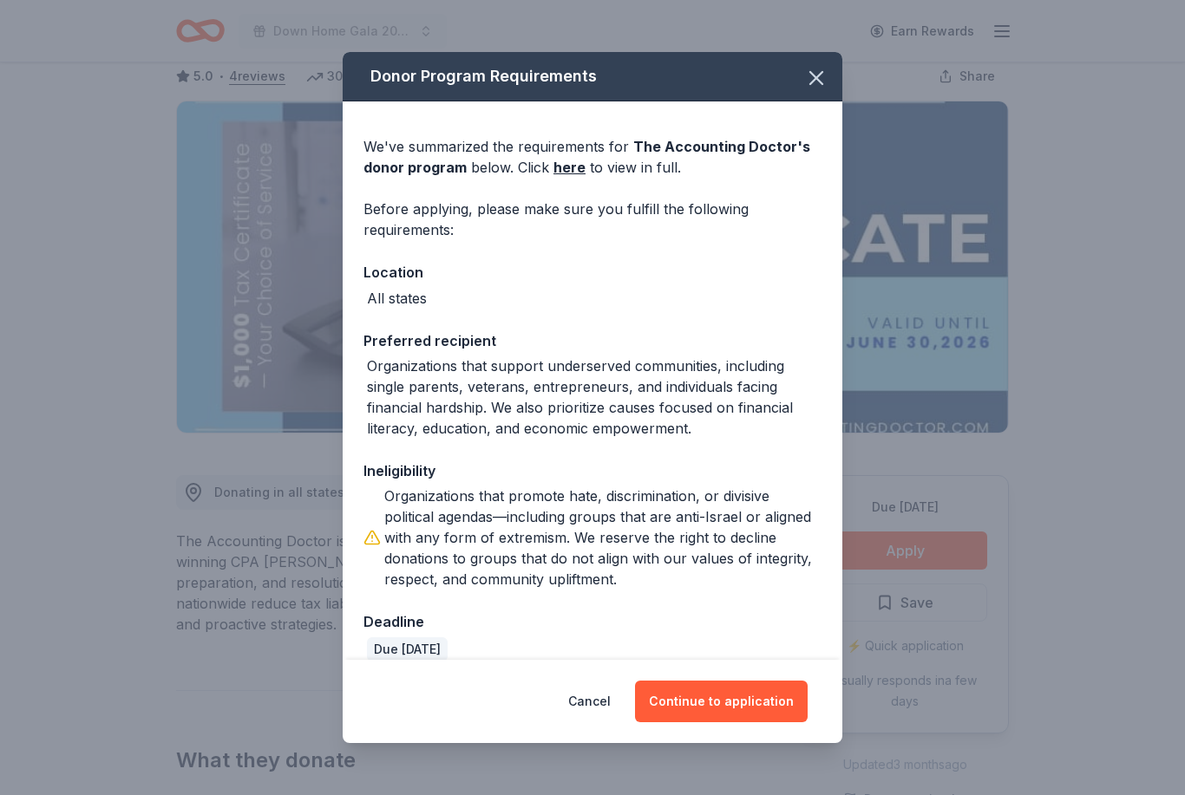
click at [755, 723] on button "Continue to application" at bounding box center [721, 702] width 173 height 42
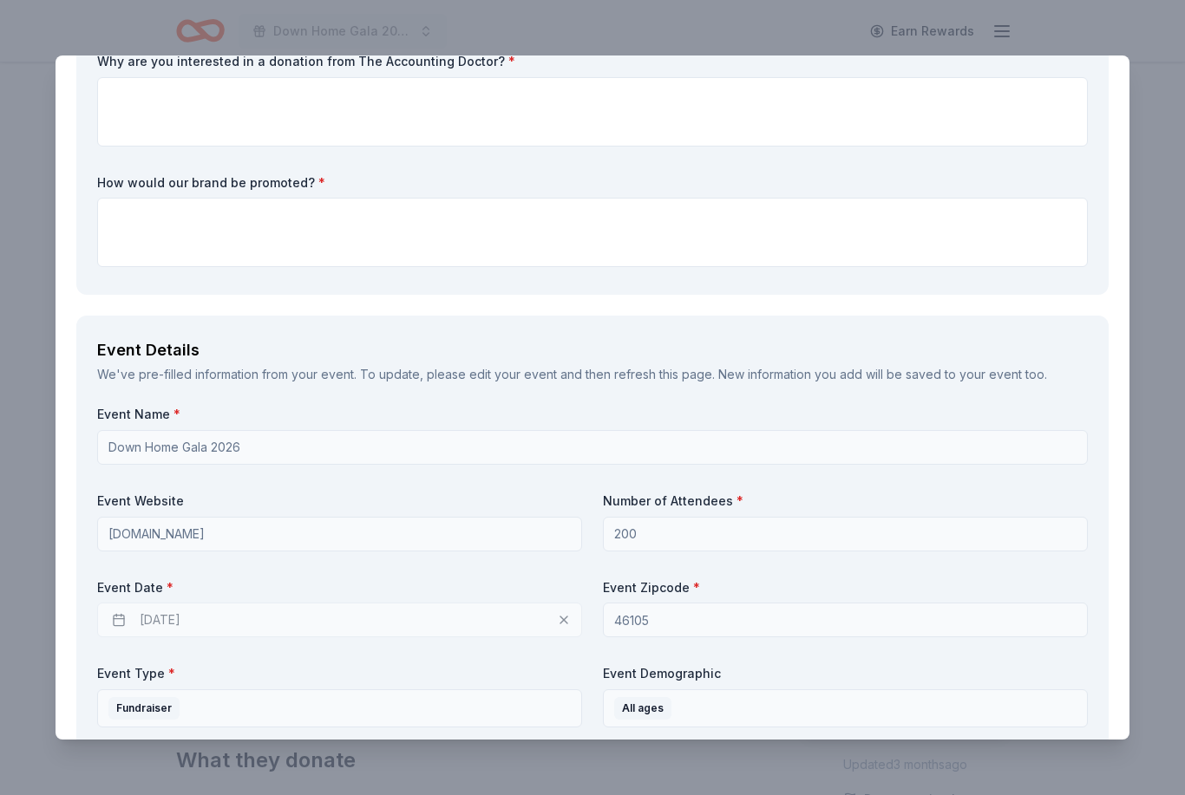
scroll to position [336, 0]
click at [549, 609] on div "03/13/2026" at bounding box center [339, 620] width 485 height 35
click at [553, 629] on div "03/13/2026" at bounding box center [339, 620] width 485 height 35
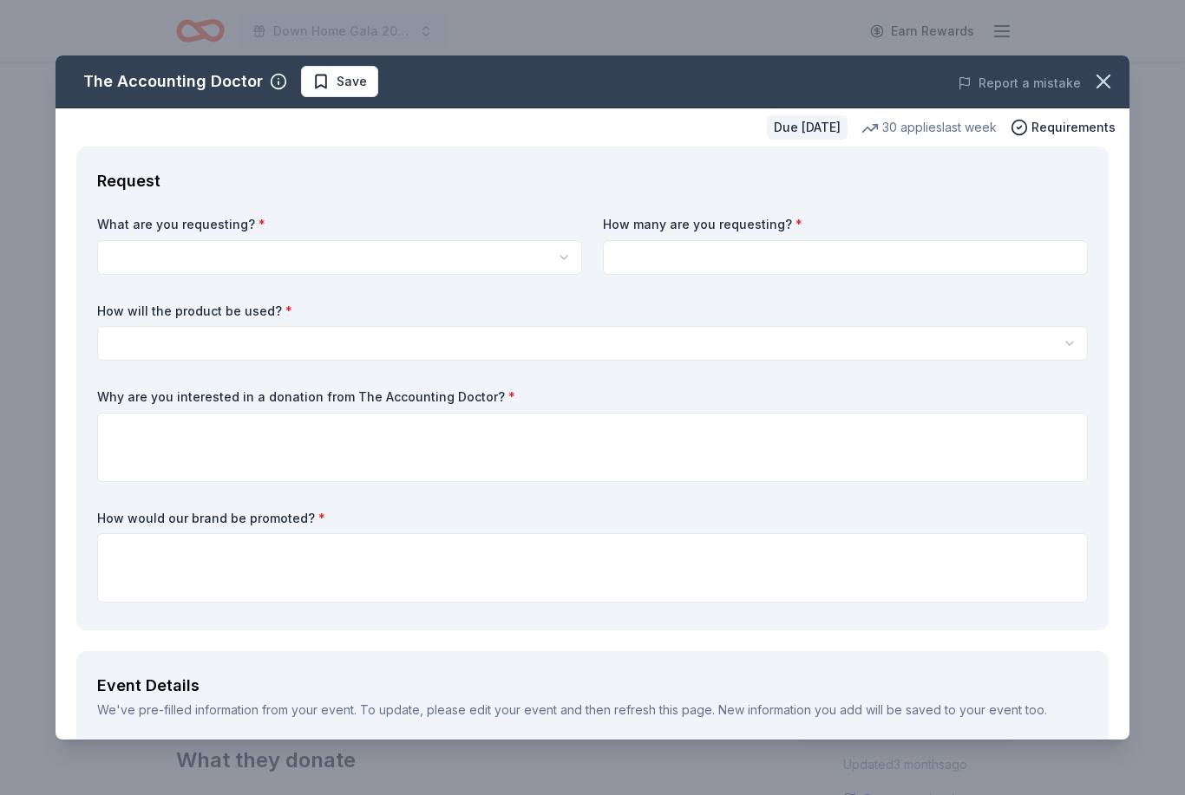
scroll to position [0, 0]
click at [1110, 84] on icon "button" at bounding box center [1103, 81] width 24 height 24
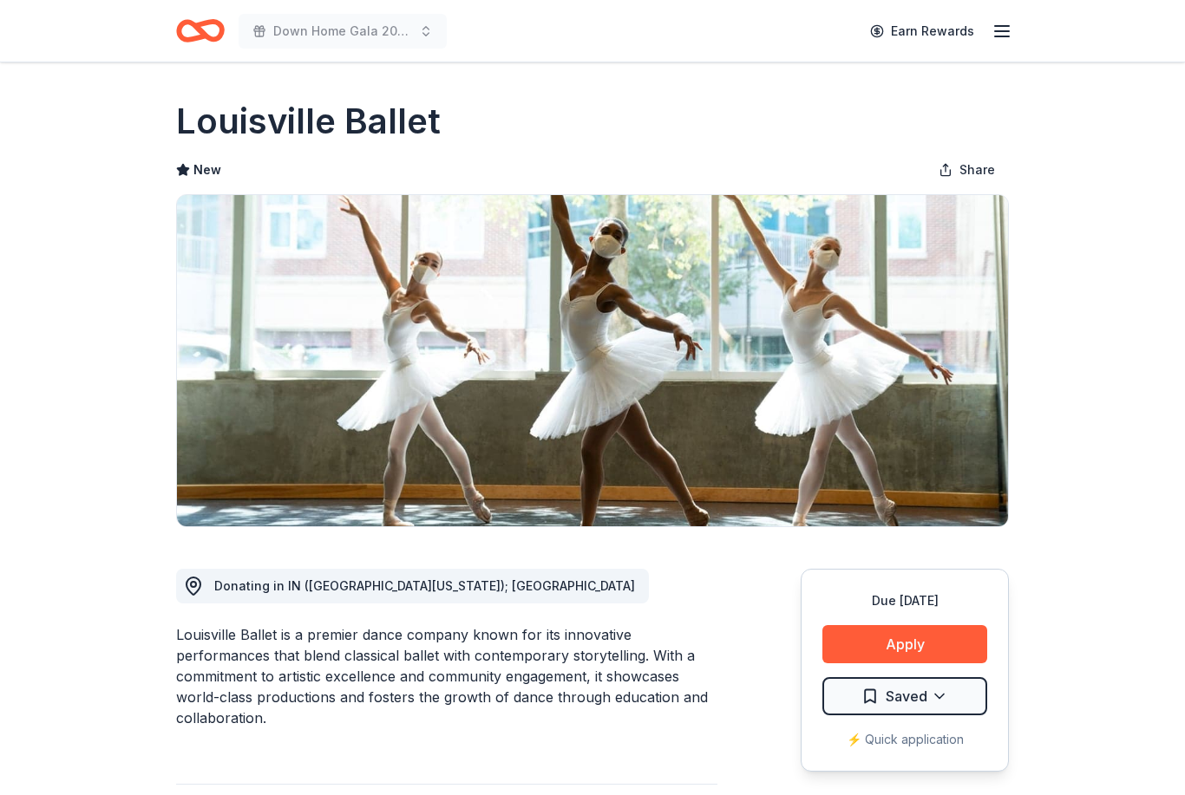
click at [959, 643] on button "Apply" at bounding box center [904, 644] width 165 height 38
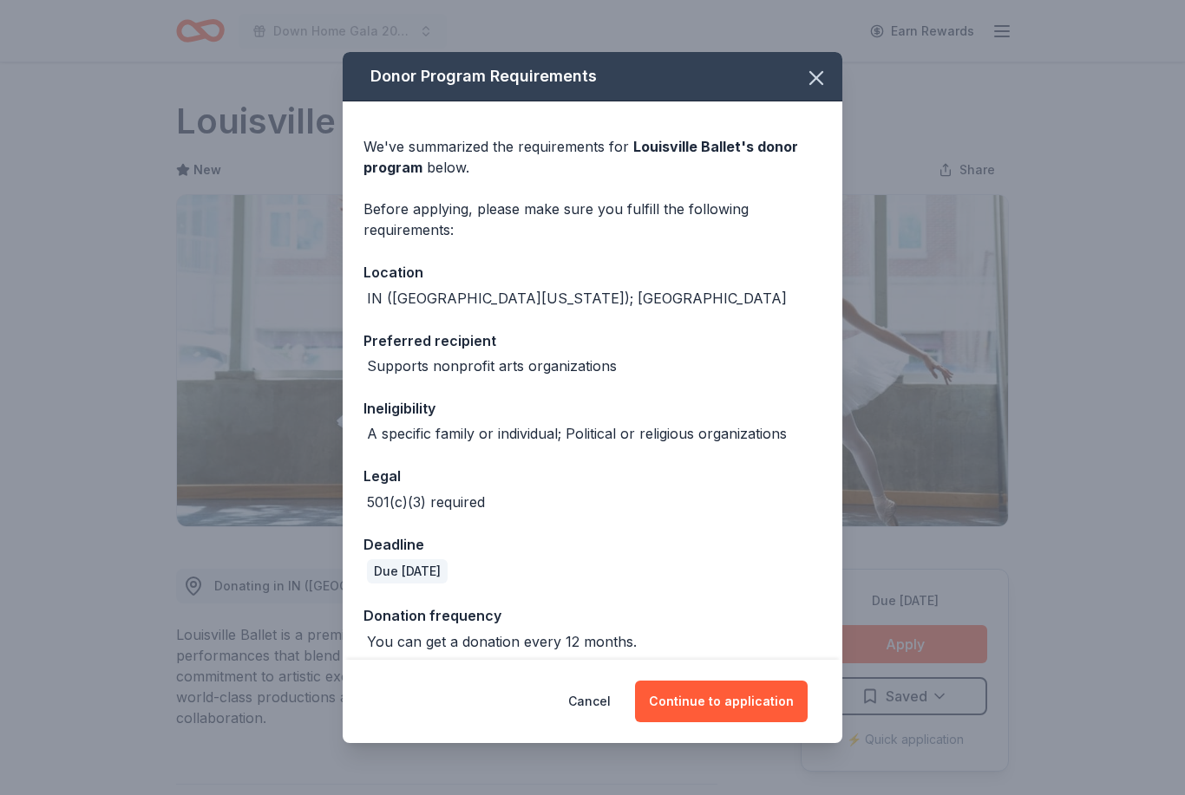
click at [734, 704] on button "Continue to application" at bounding box center [721, 702] width 173 height 42
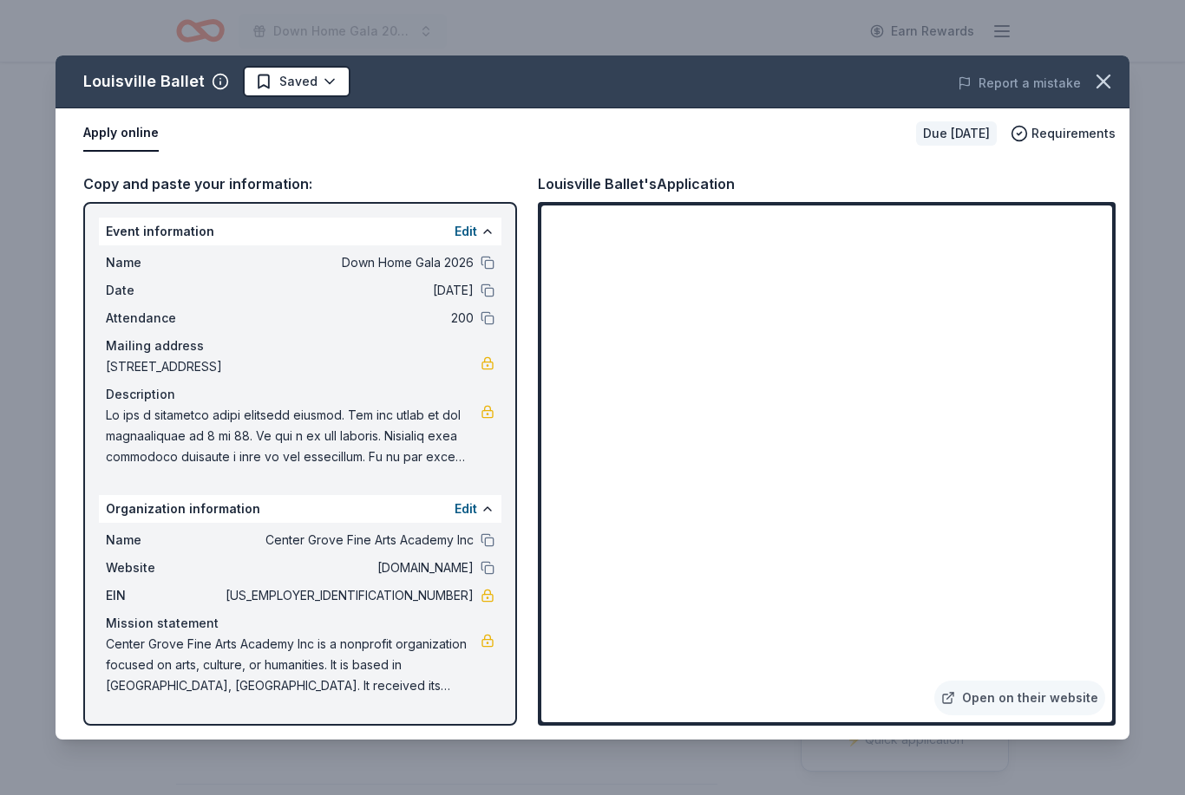
click at [1047, 704] on link "Open on their website" at bounding box center [1019, 698] width 171 height 35
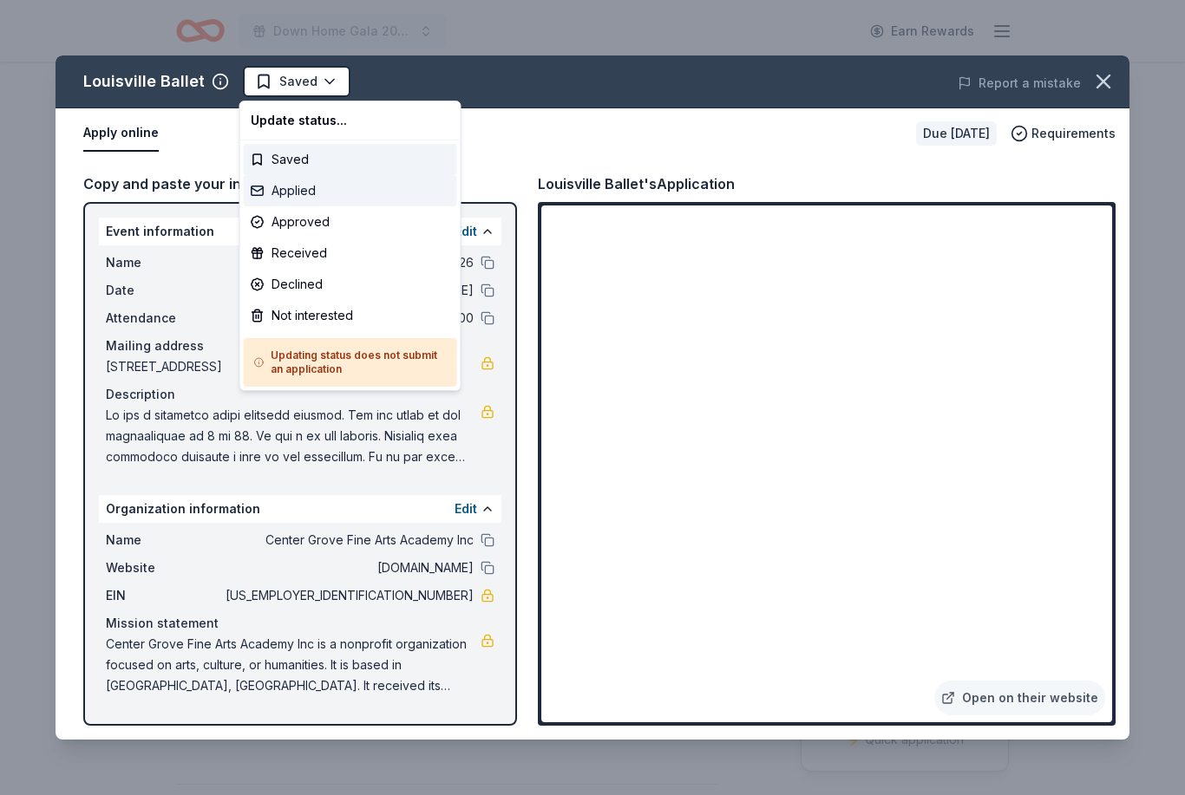
click at [304, 194] on div "Applied" at bounding box center [350, 190] width 213 height 31
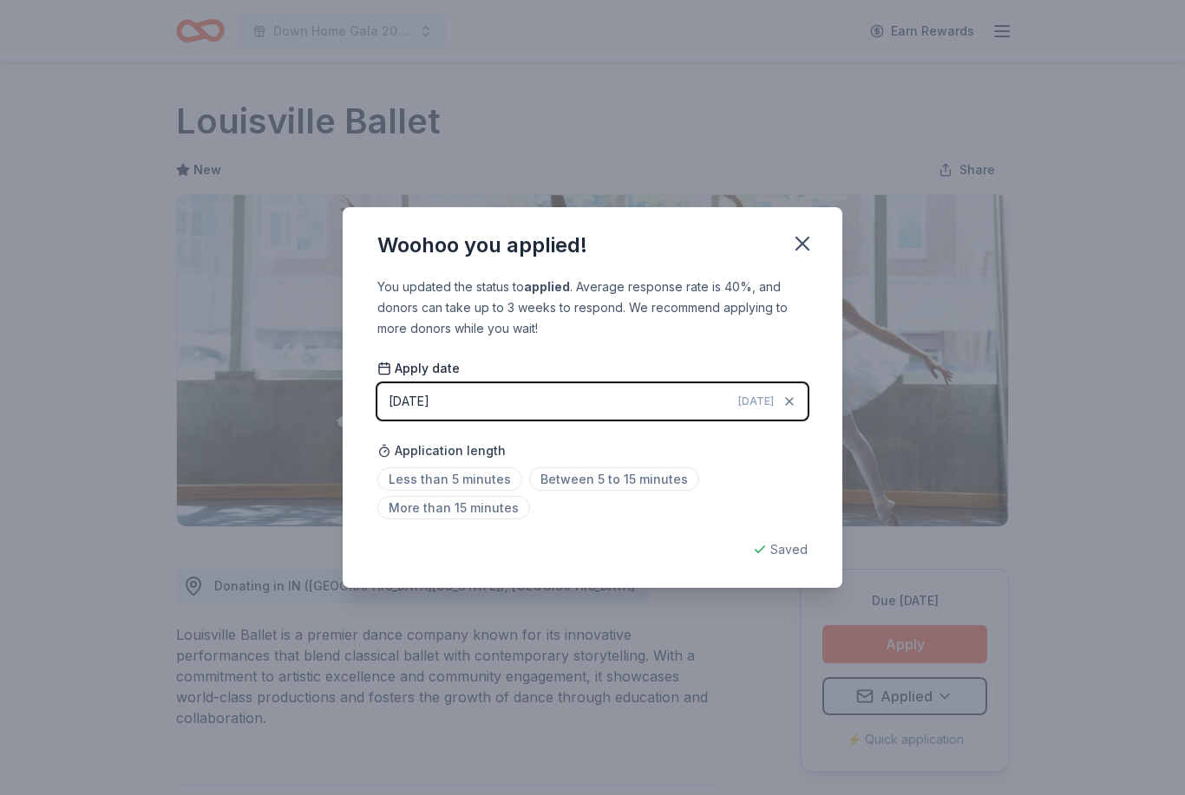
click at [473, 470] on span "Less than 5 minutes" at bounding box center [449, 479] width 145 height 23
click at [812, 238] on icon "button" at bounding box center [802, 244] width 24 height 24
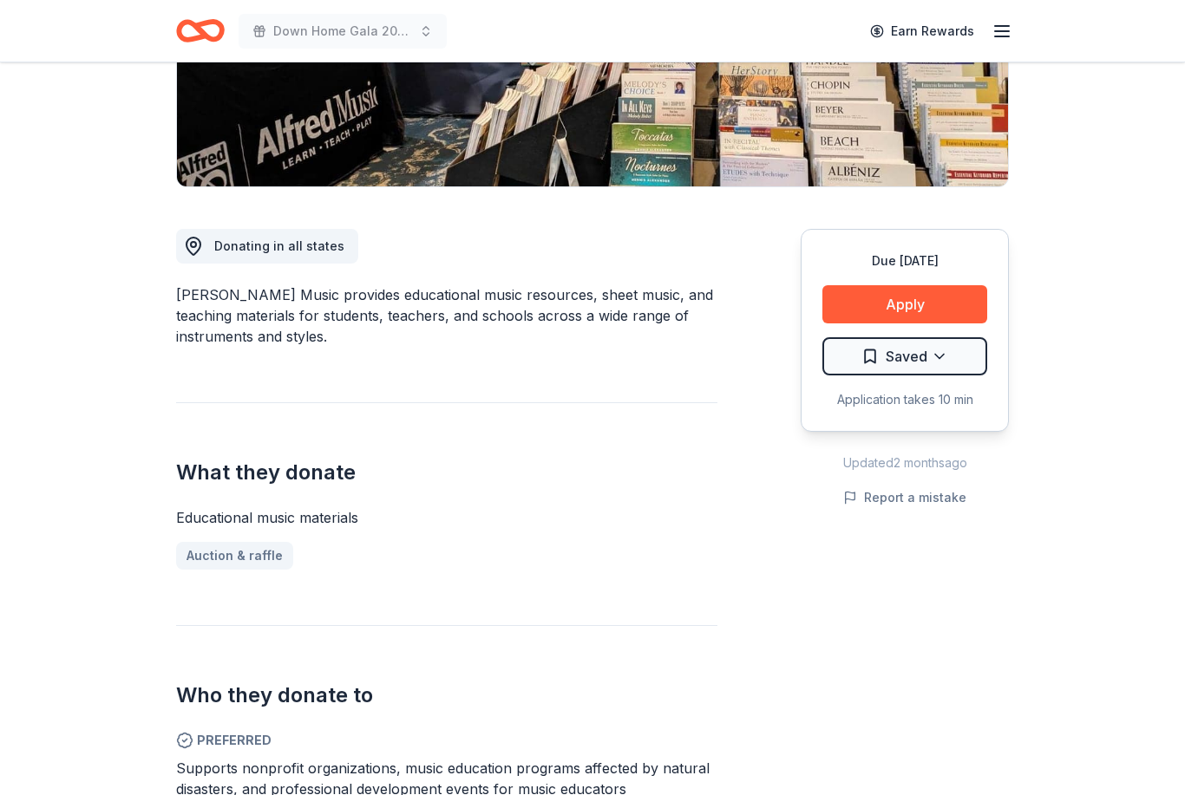
scroll to position [341, 0]
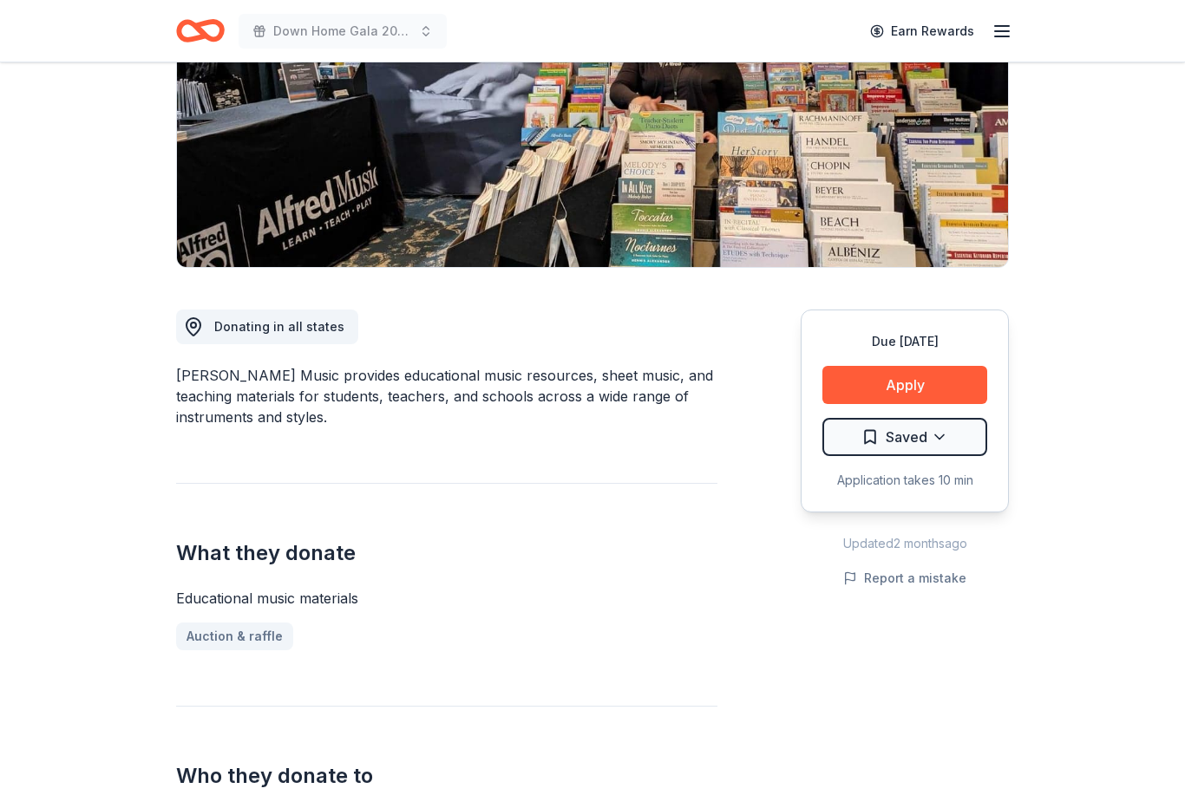
click at [954, 388] on button "Apply" at bounding box center [904, 386] width 165 height 38
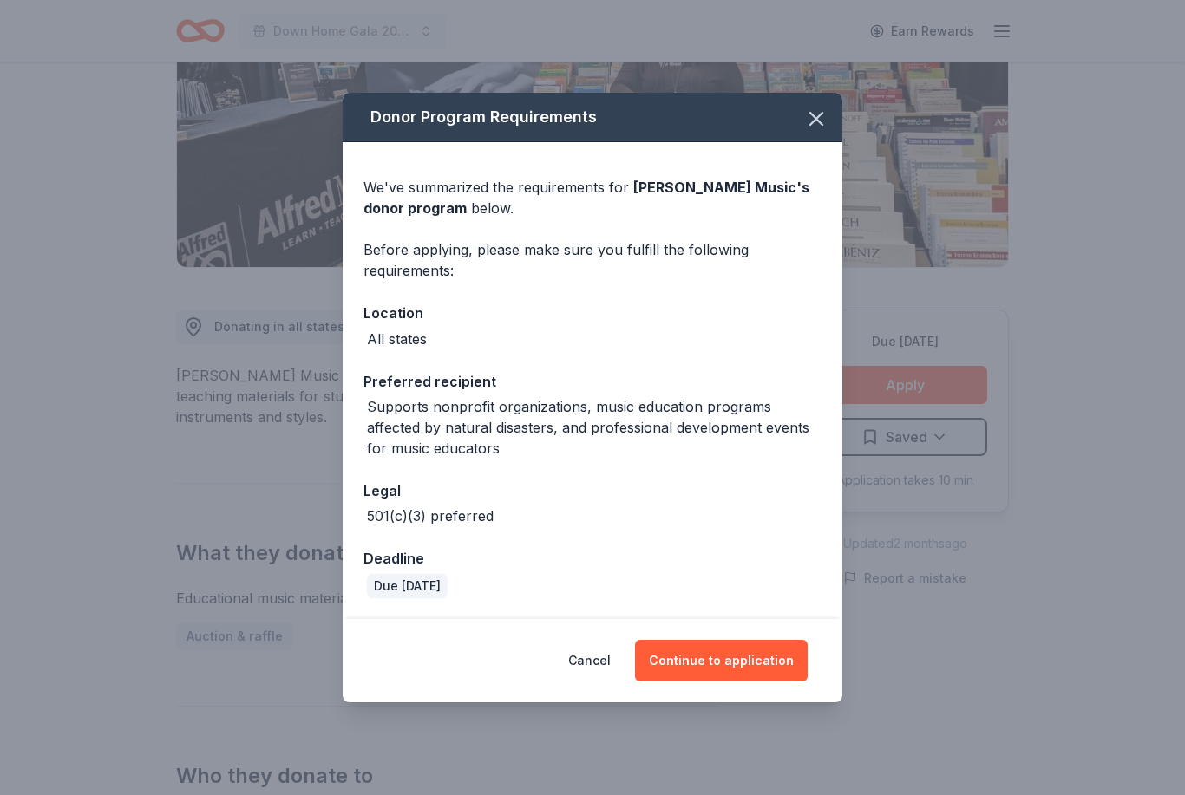
click at [751, 670] on button "Continue to application" at bounding box center [721, 661] width 173 height 42
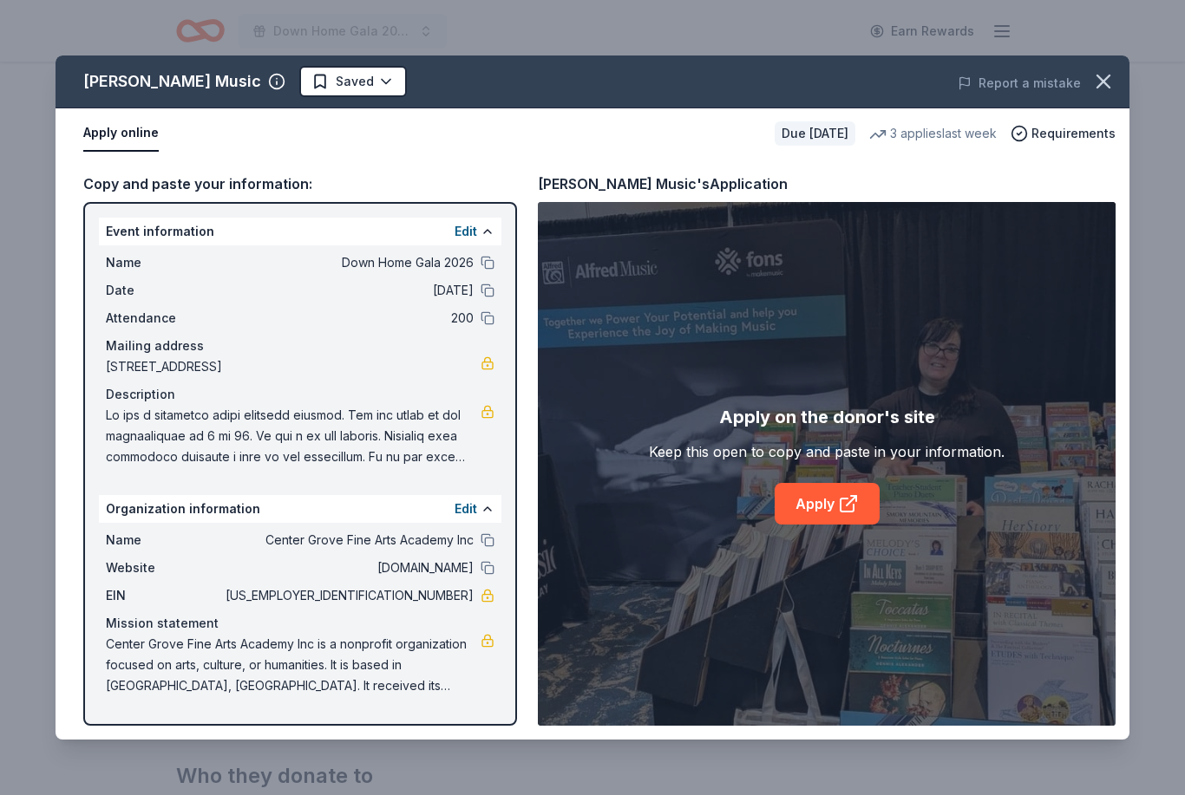
click at [848, 512] on icon at bounding box center [846, 505] width 13 height 13
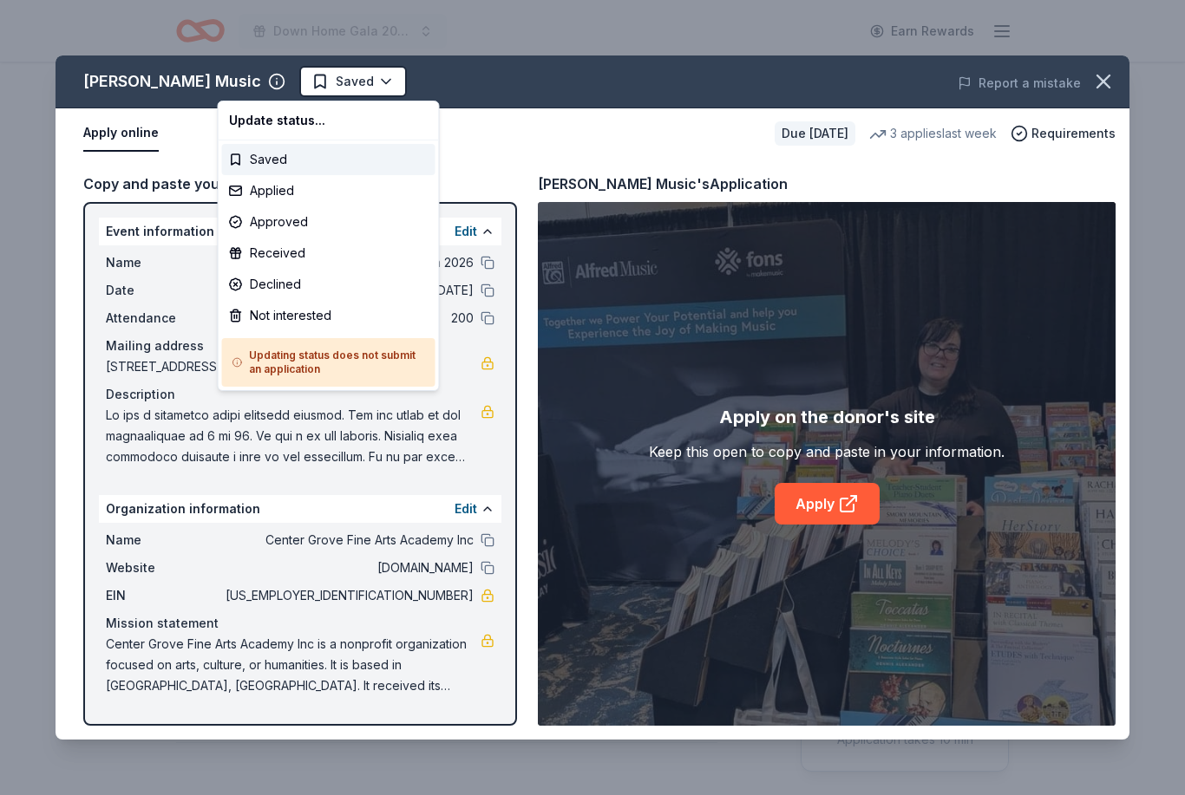
scroll to position [0, 0]
click at [280, 193] on div "Applied" at bounding box center [328, 190] width 213 height 31
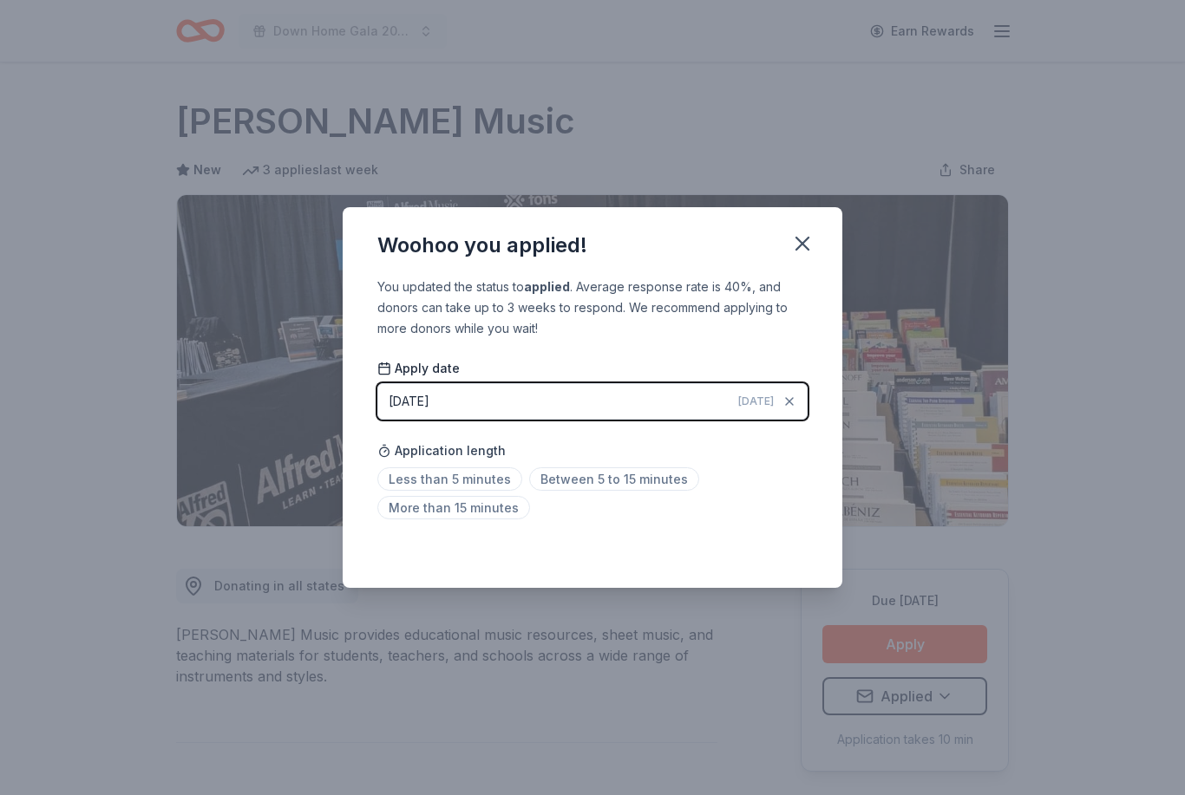
click at [472, 477] on span "Less than 5 minutes" at bounding box center [449, 479] width 145 height 23
click at [812, 247] on icon "button" at bounding box center [802, 244] width 24 height 24
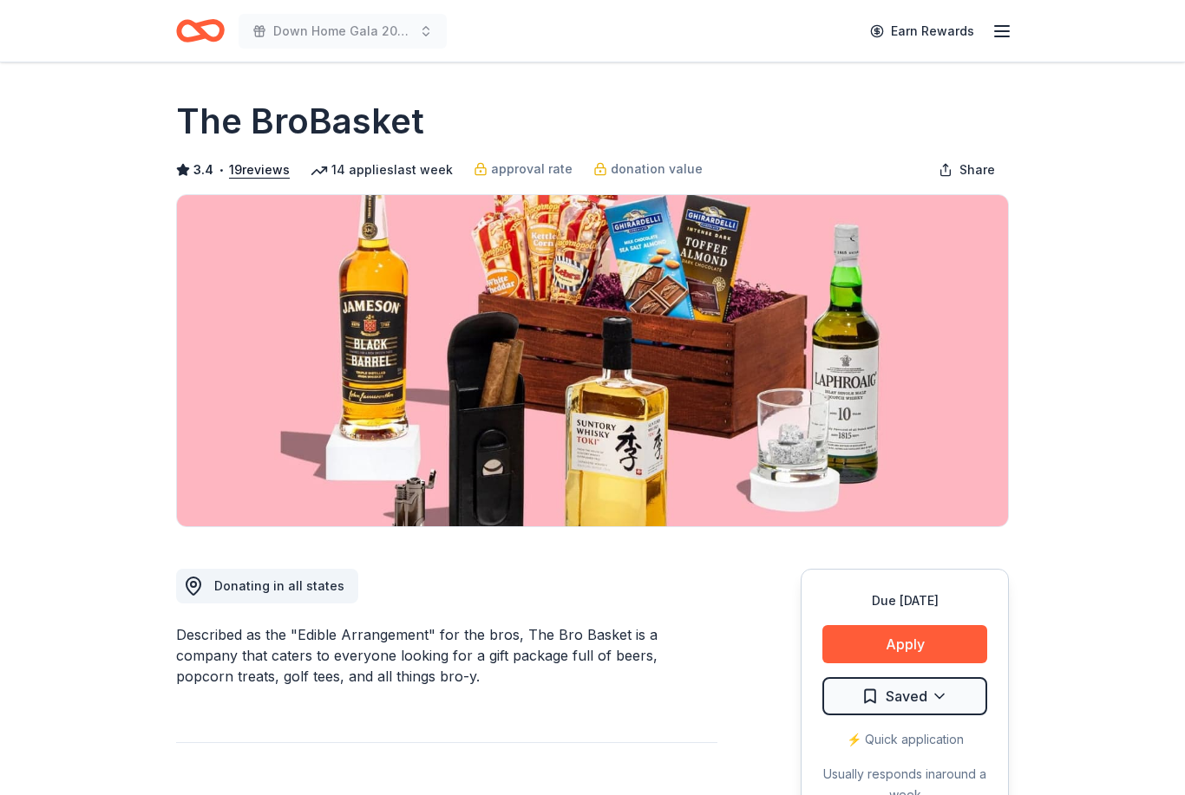
click at [951, 644] on button "Apply" at bounding box center [904, 644] width 165 height 38
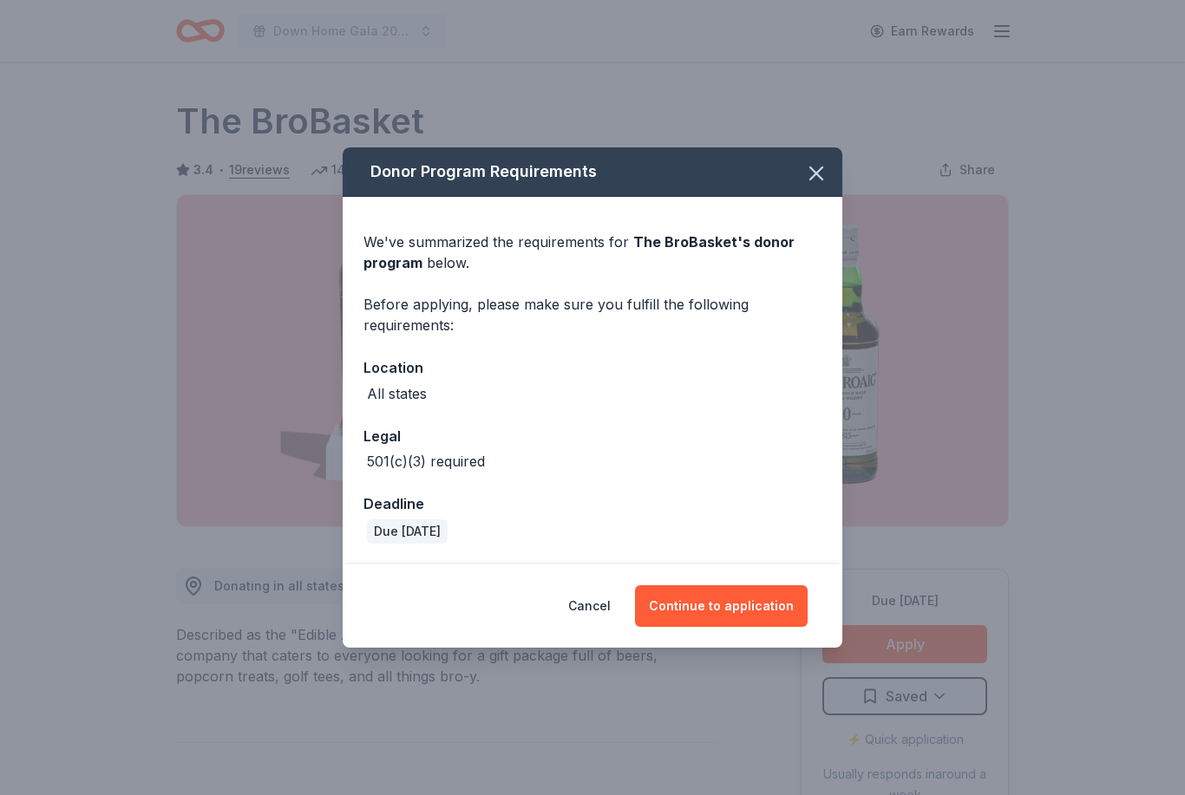
click at [766, 609] on button "Continue to application" at bounding box center [721, 606] width 173 height 42
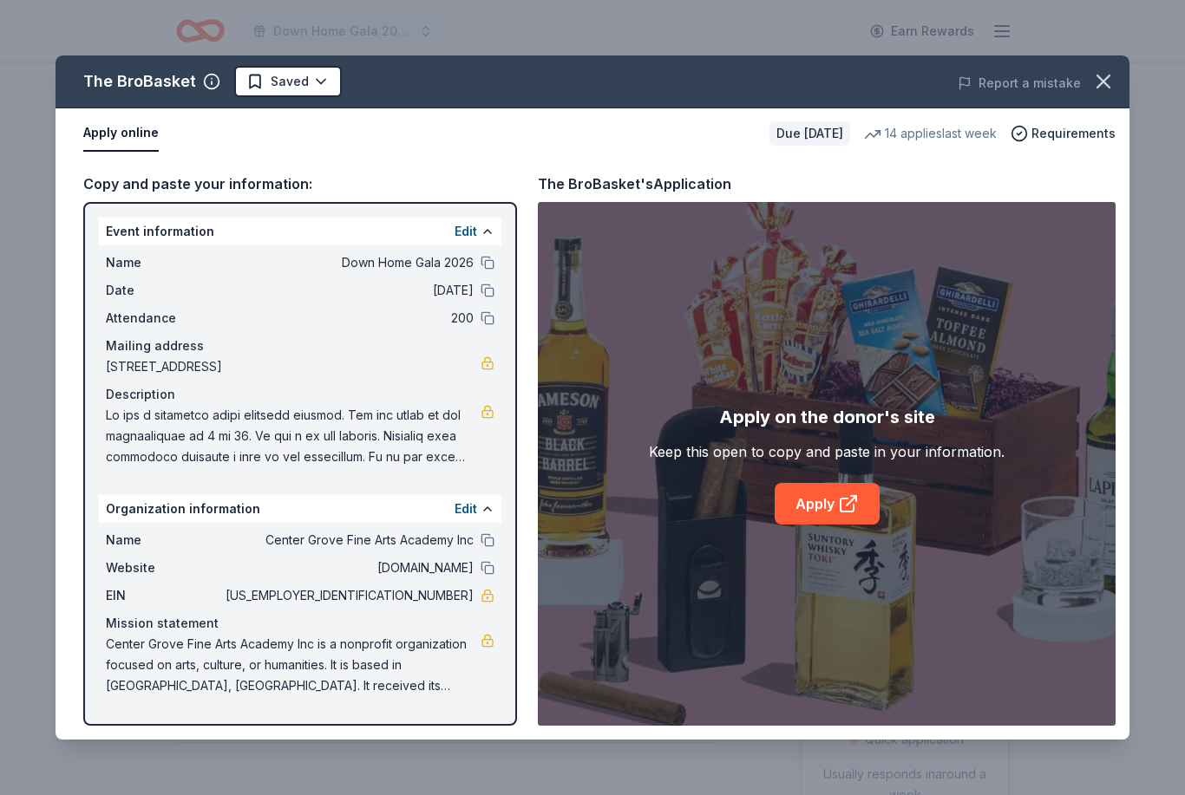
click at [855, 508] on icon at bounding box center [848, 504] width 21 height 21
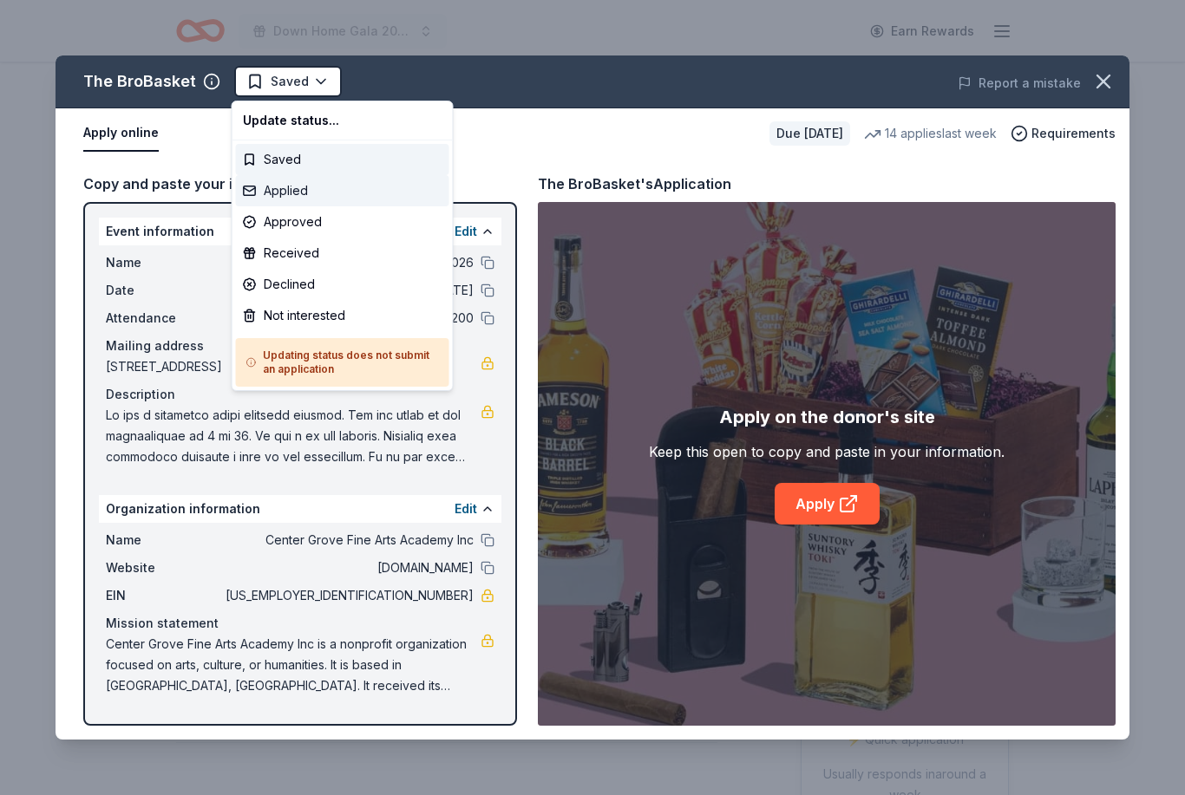
click at [320, 193] on div "Applied" at bounding box center [342, 190] width 213 height 31
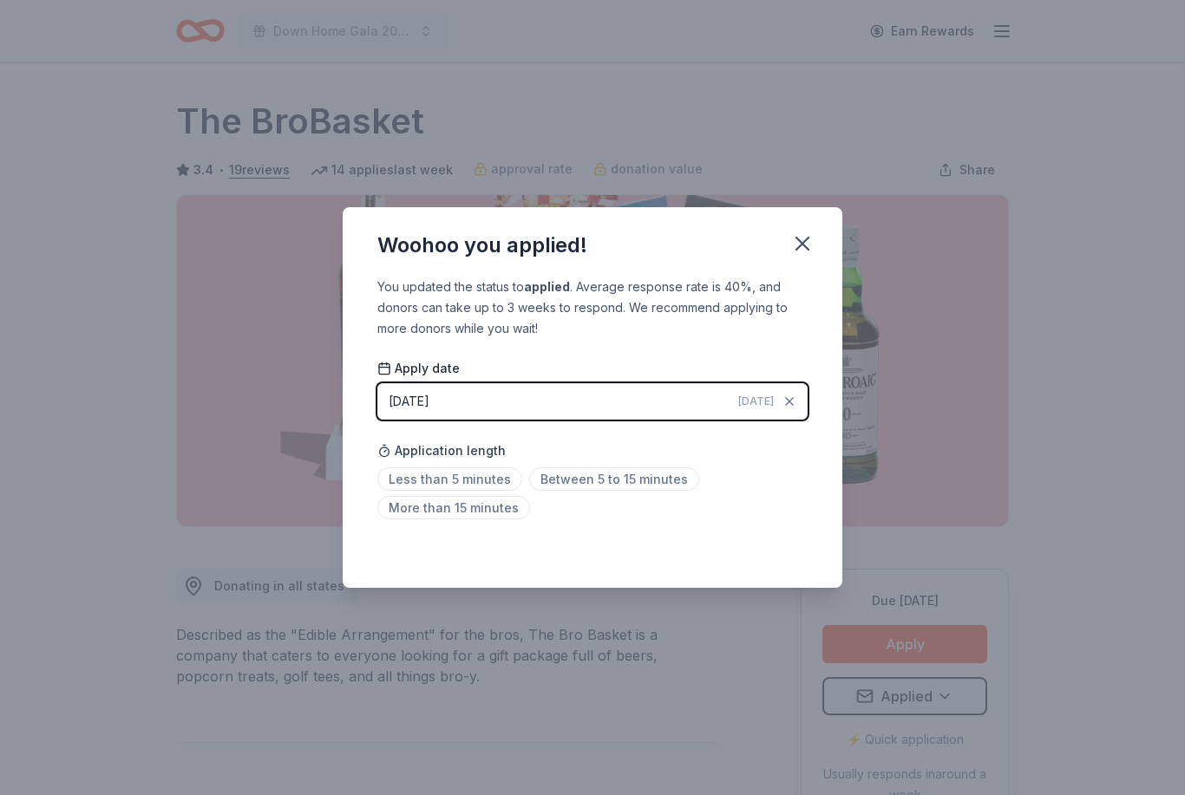
click at [491, 479] on span "Less than 5 minutes" at bounding box center [449, 479] width 145 height 23
click at [812, 246] on icon "button" at bounding box center [802, 244] width 24 height 24
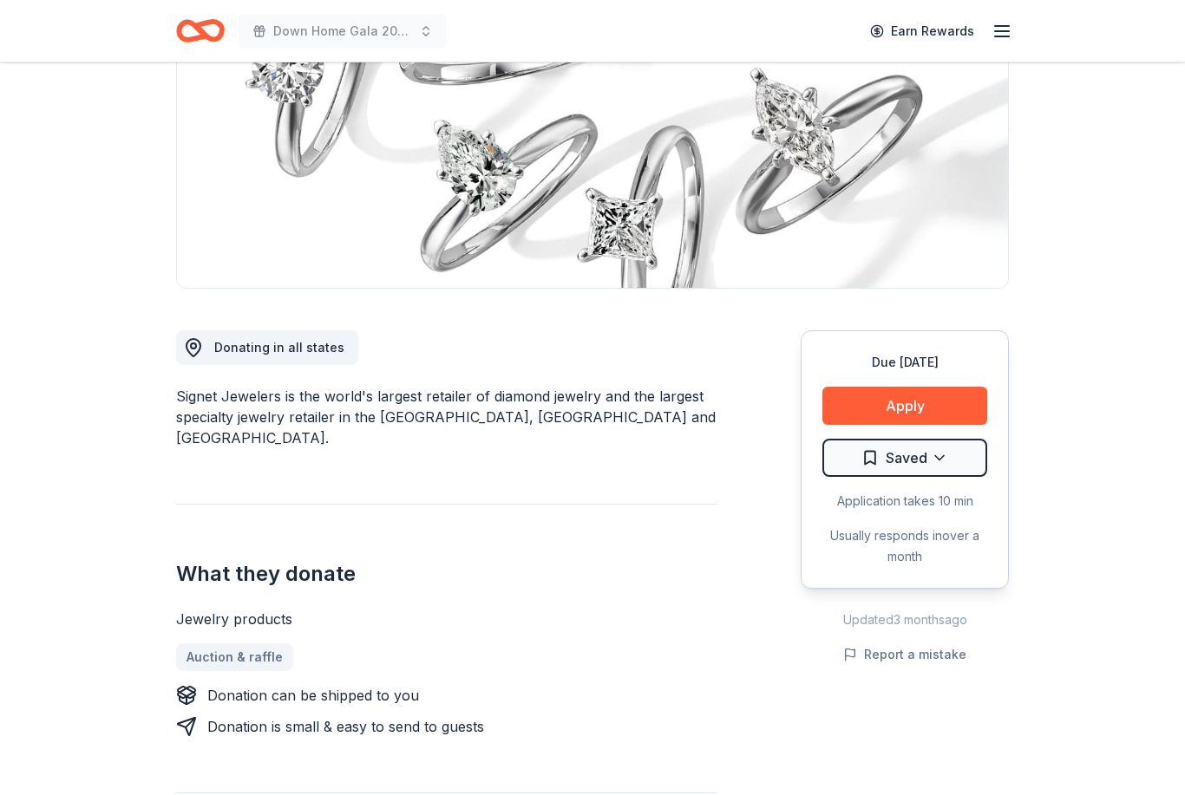
scroll to position [239, 0]
click at [938, 404] on button "Apply" at bounding box center [904, 406] width 165 height 38
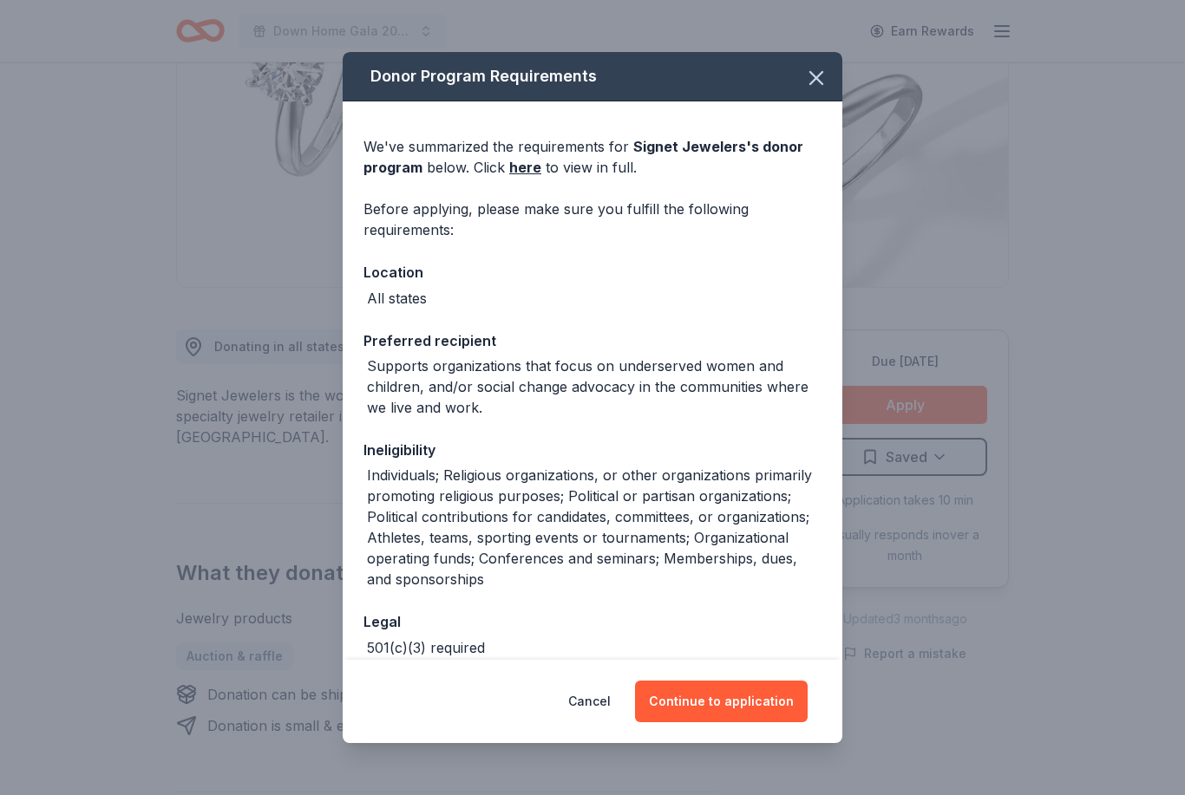
click at [769, 723] on button "Continue to application" at bounding box center [721, 702] width 173 height 42
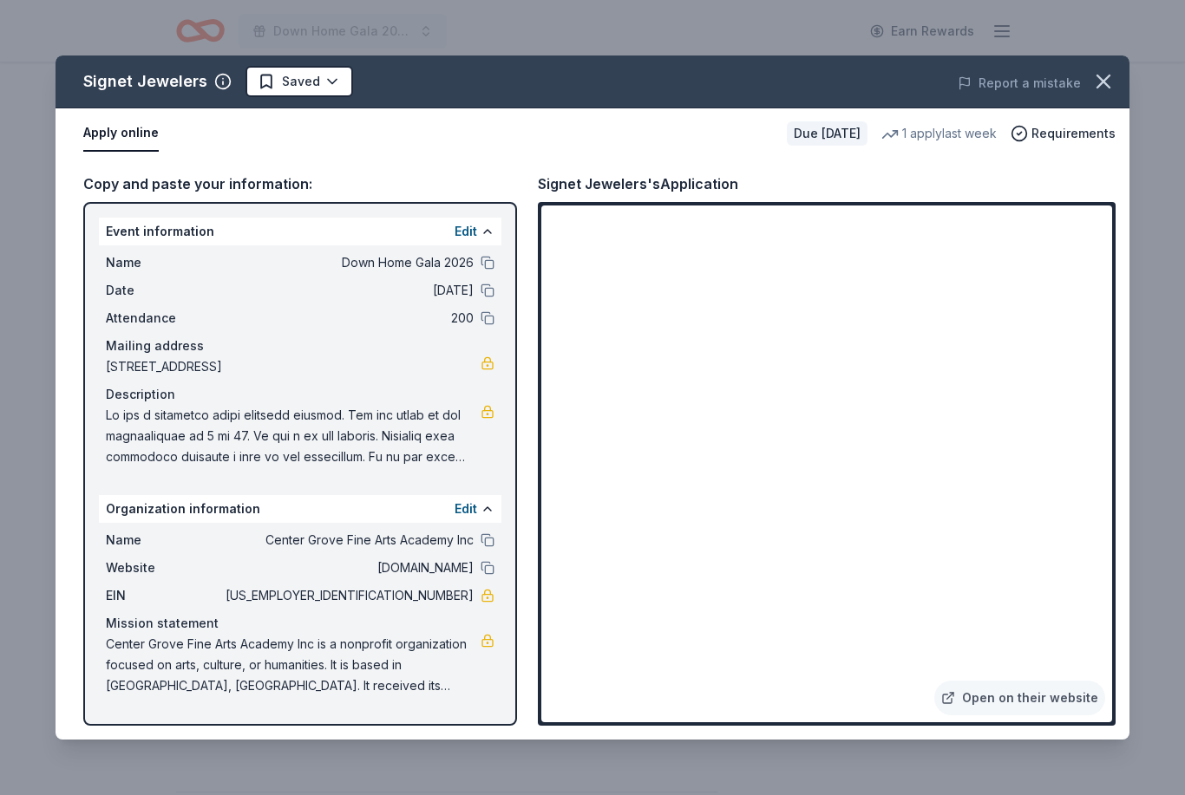
click at [1049, 716] on link "Open on their website" at bounding box center [1019, 698] width 171 height 35
click at [346, 78] on button "Saved" at bounding box center [299, 81] width 108 height 31
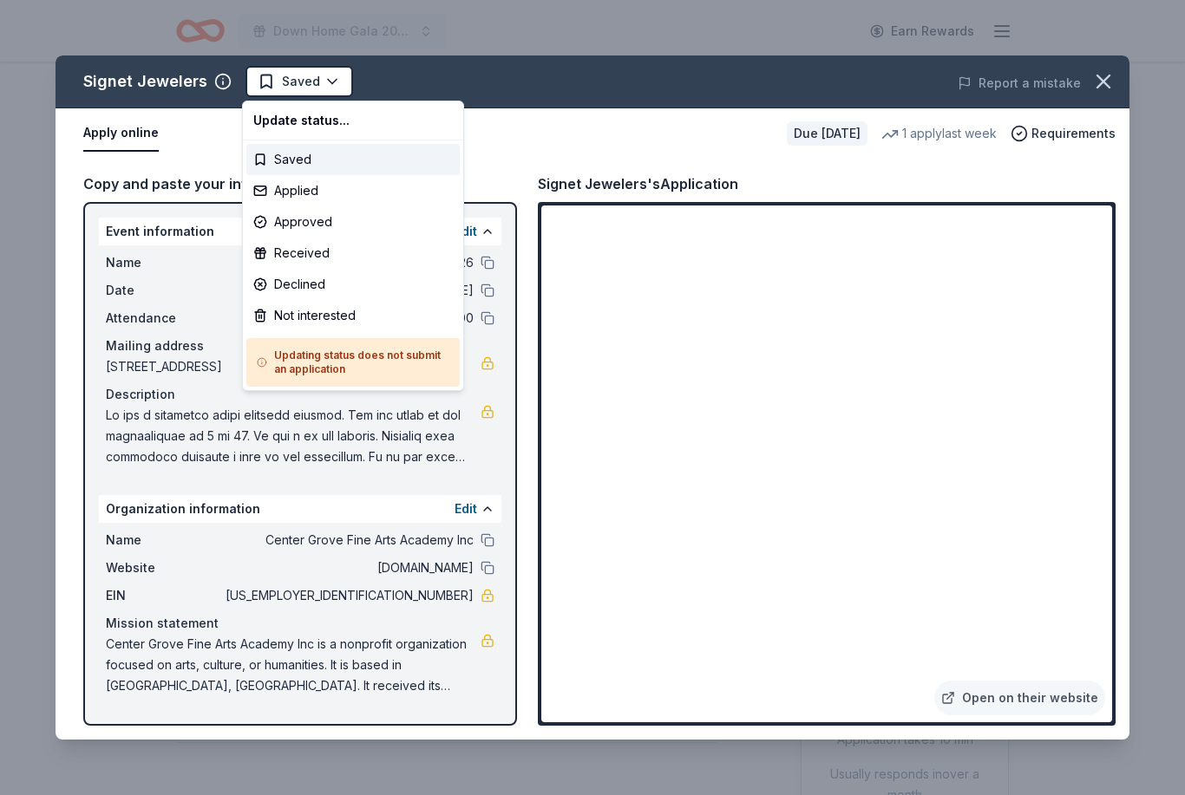
scroll to position [0, 0]
click at [361, 320] on div "Not interested" at bounding box center [352, 315] width 213 height 31
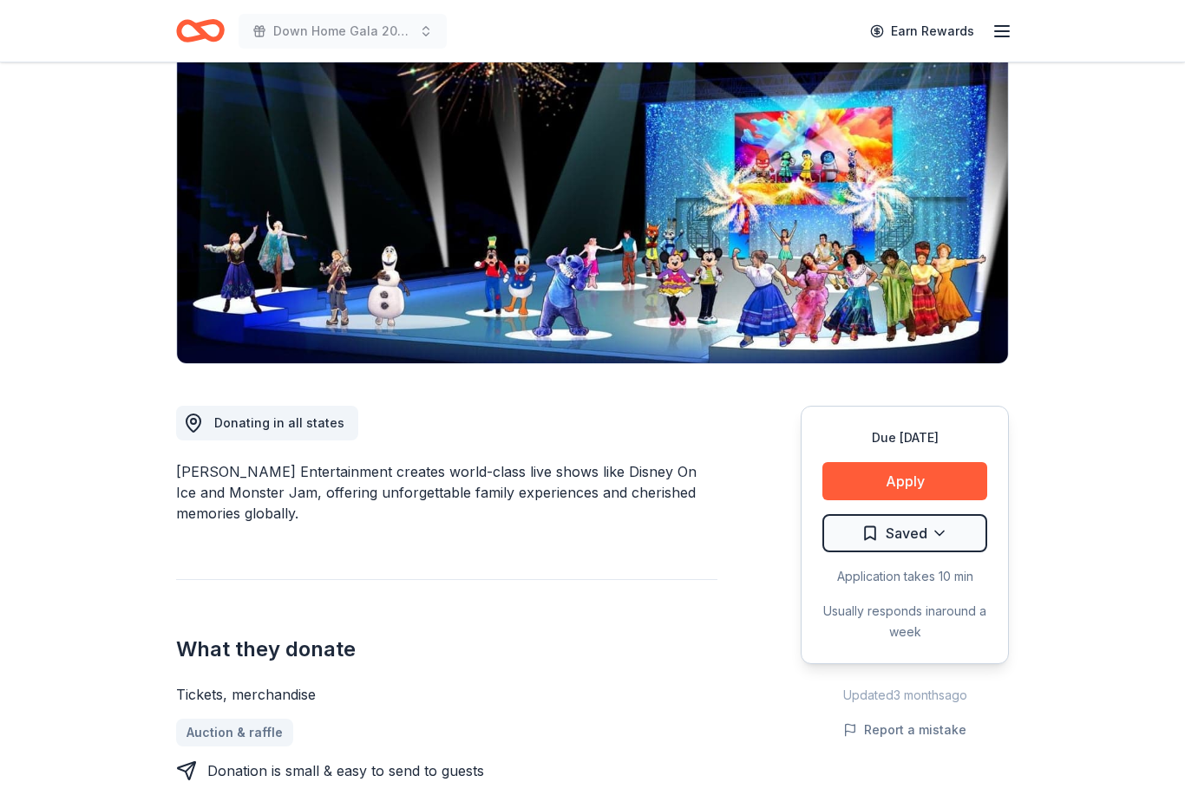
click at [965, 480] on button "Apply" at bounding box center [904, 482] width 165 height 38
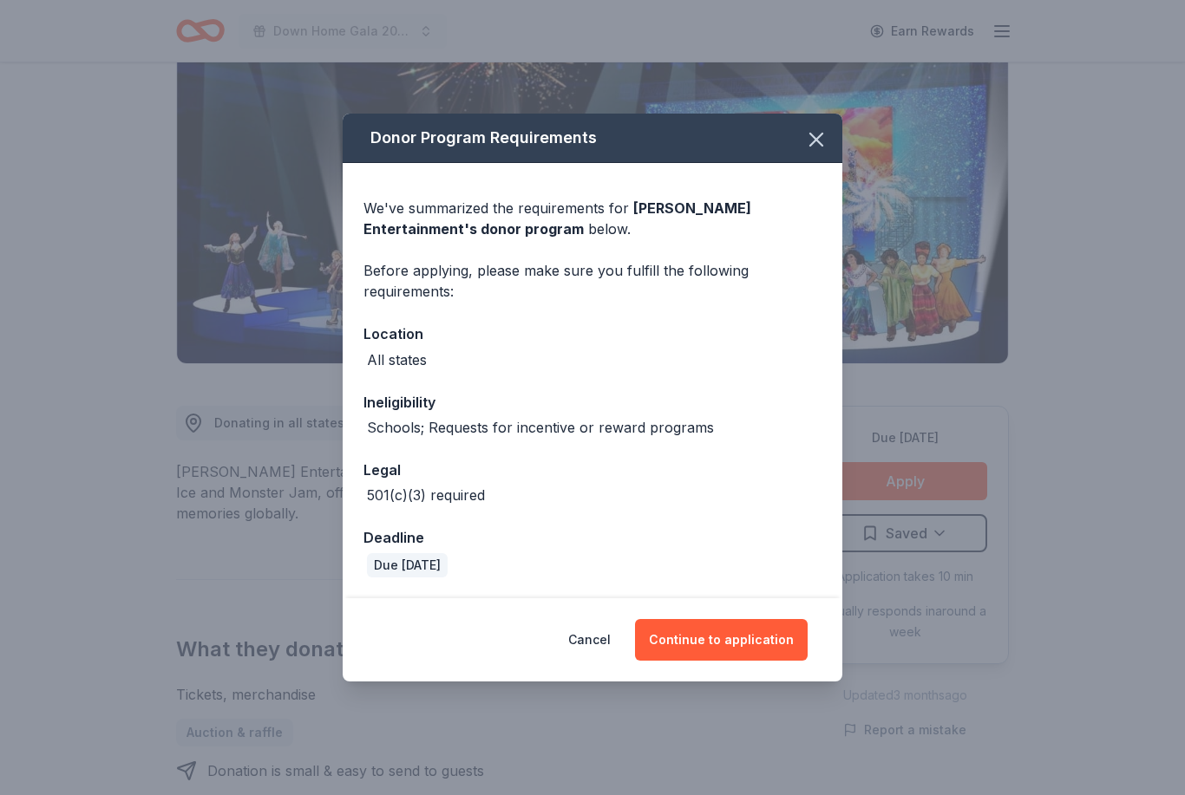
click at [744, 661] on button "Continue to application" at bounding box center [721, 640] width 173 height 42
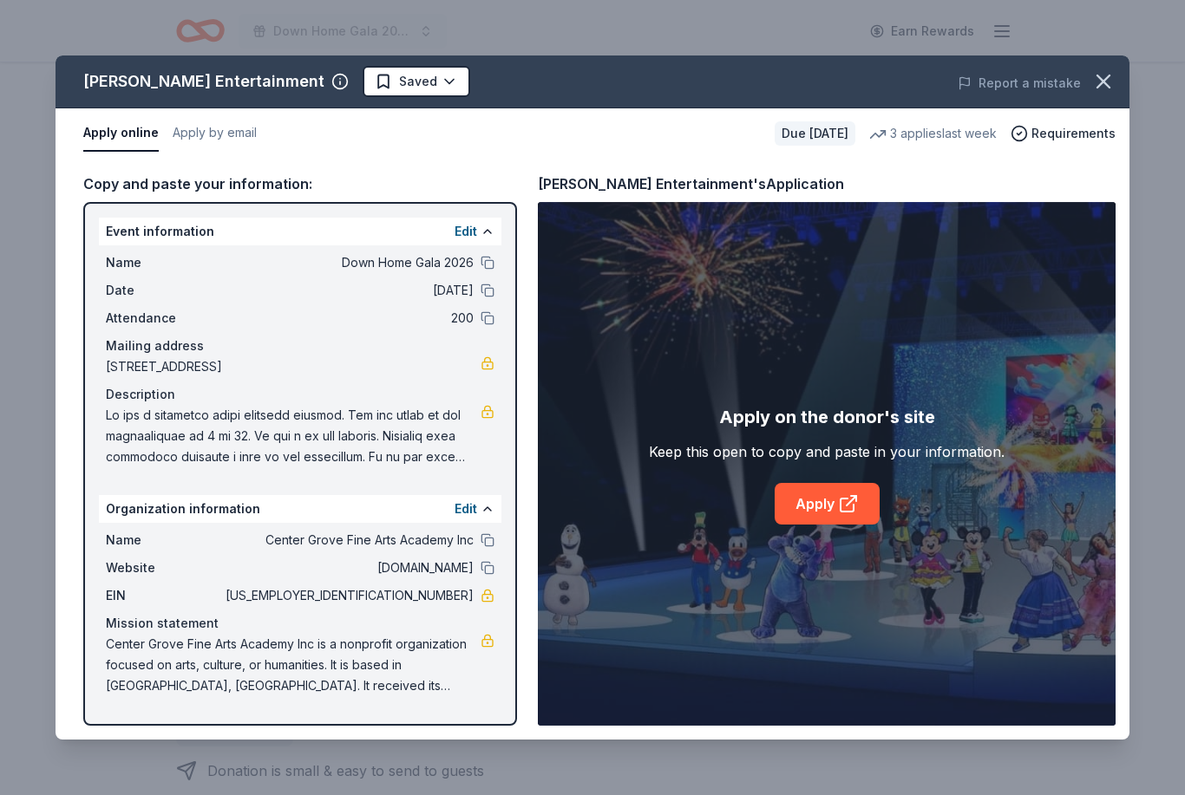
click at [795, 525] on link "Apply" at bounding box center [827, 504] width 105 height 42
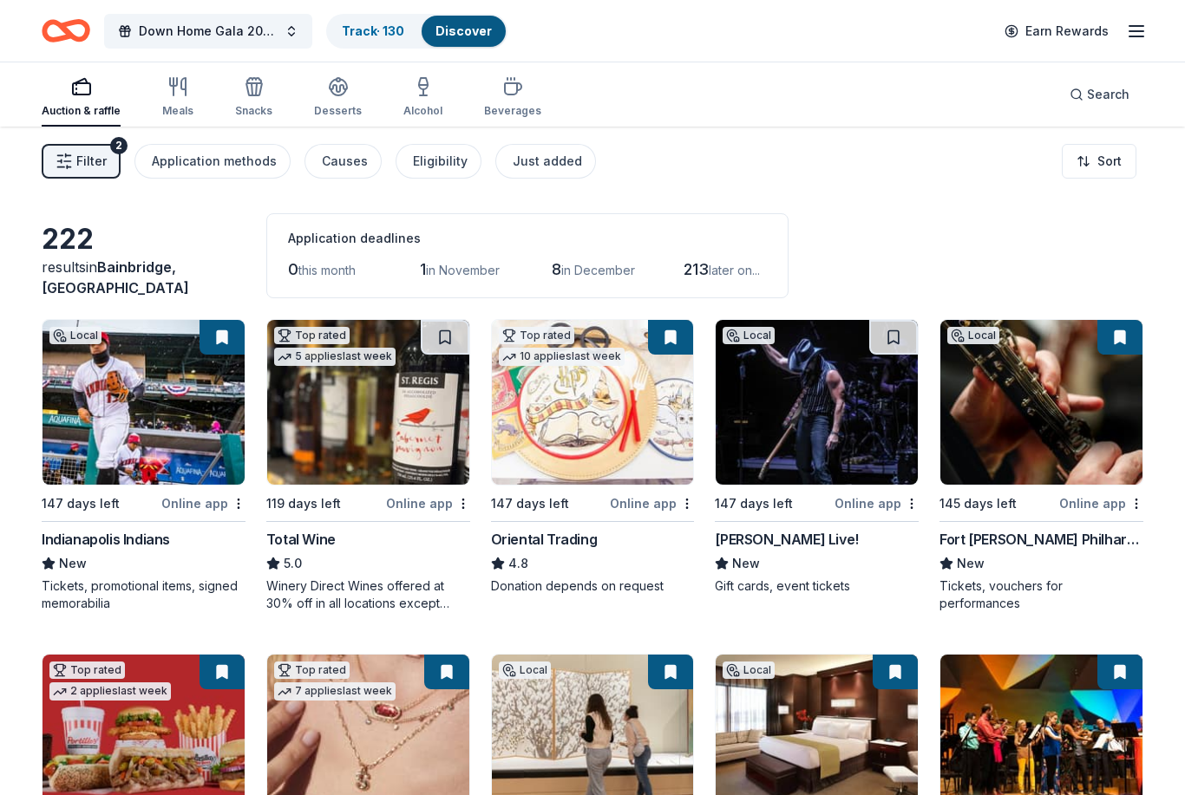
click at [796, 544] on div "[PERSON_NAME] Live!" at bounding box center [786, 539] width 143 height 21
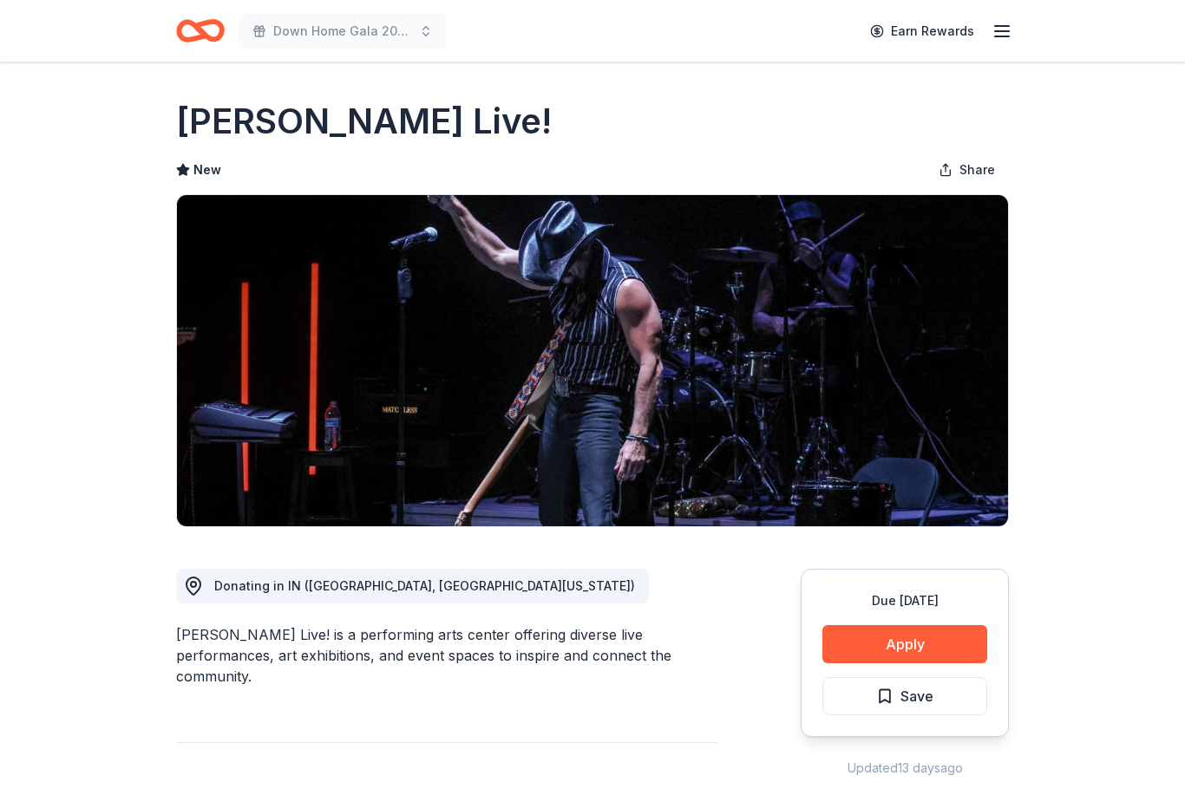
click at [951, 642] on button "Apply" at bounding box center [904, 644] width 165 height 38
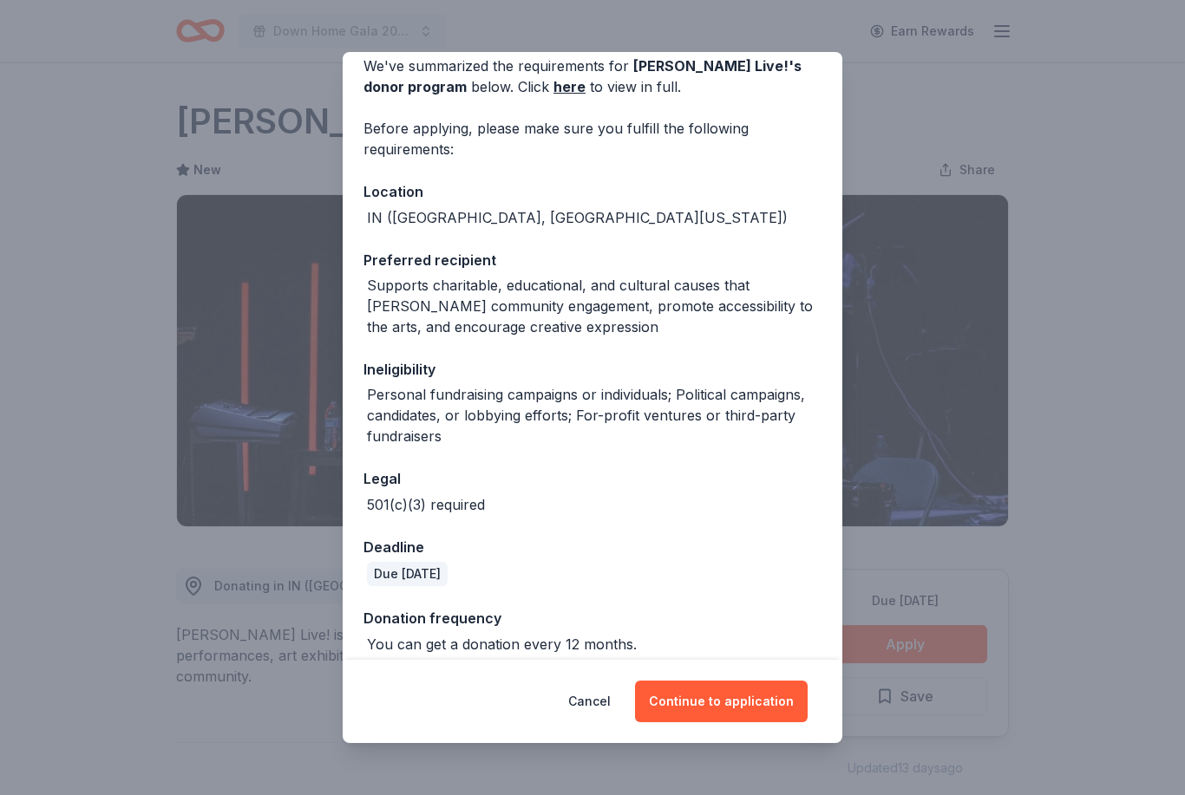
scroll to position [93, 0]
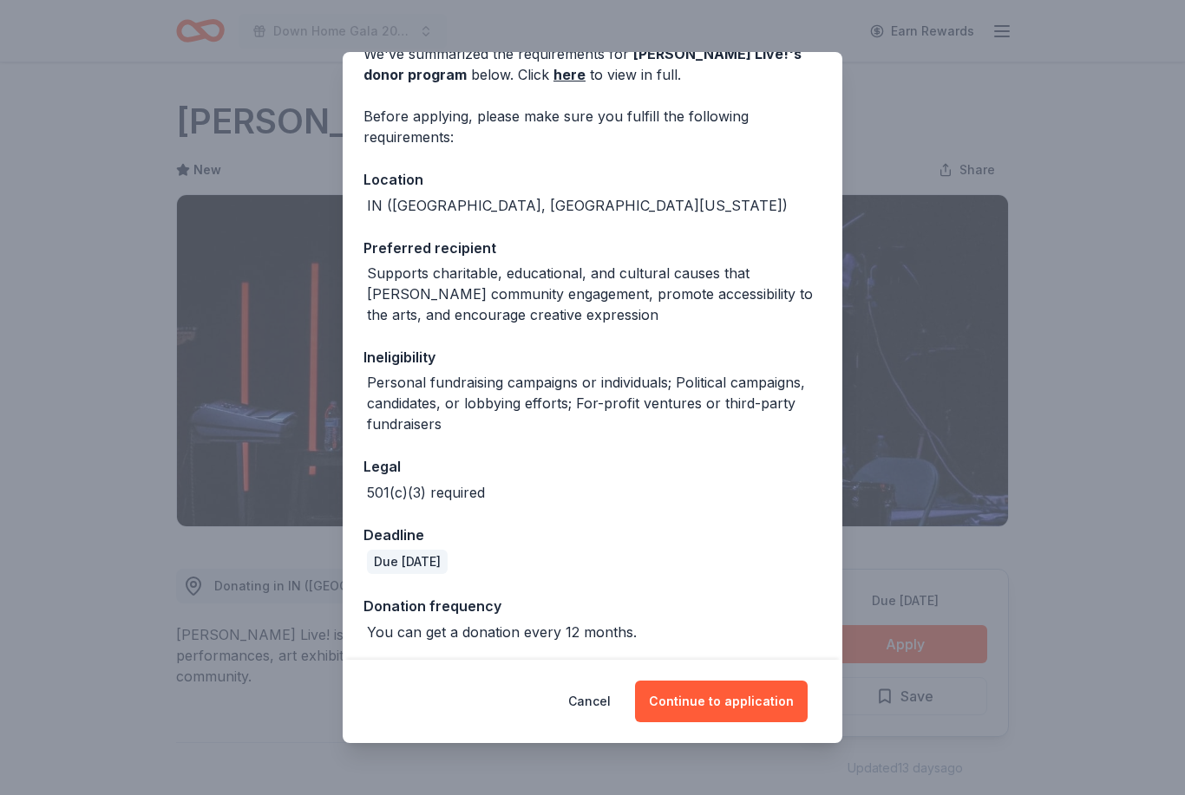
click at [763, 706] on button "Continue to application" at bounding box center [721, 702] width 173 height 42
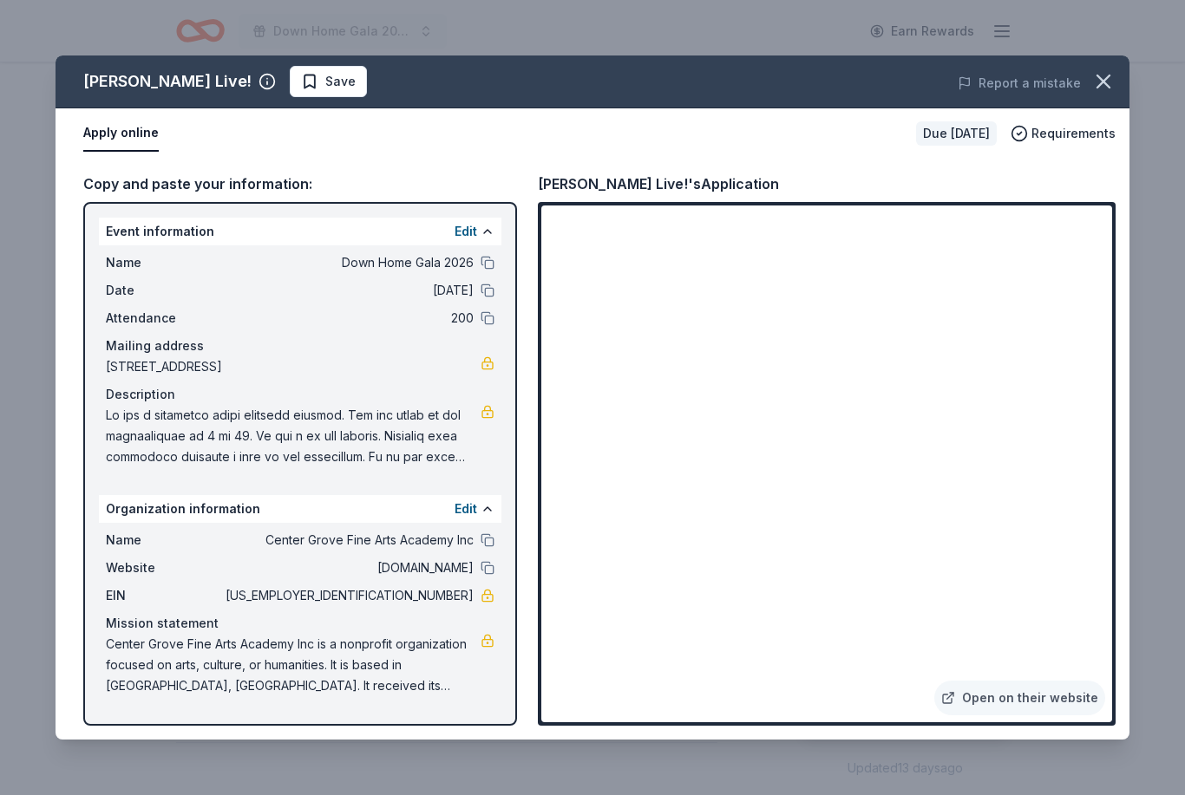
click at [1050, 704] on link "Open on their website" at bounding box center [1019, 698] width 171 height 35
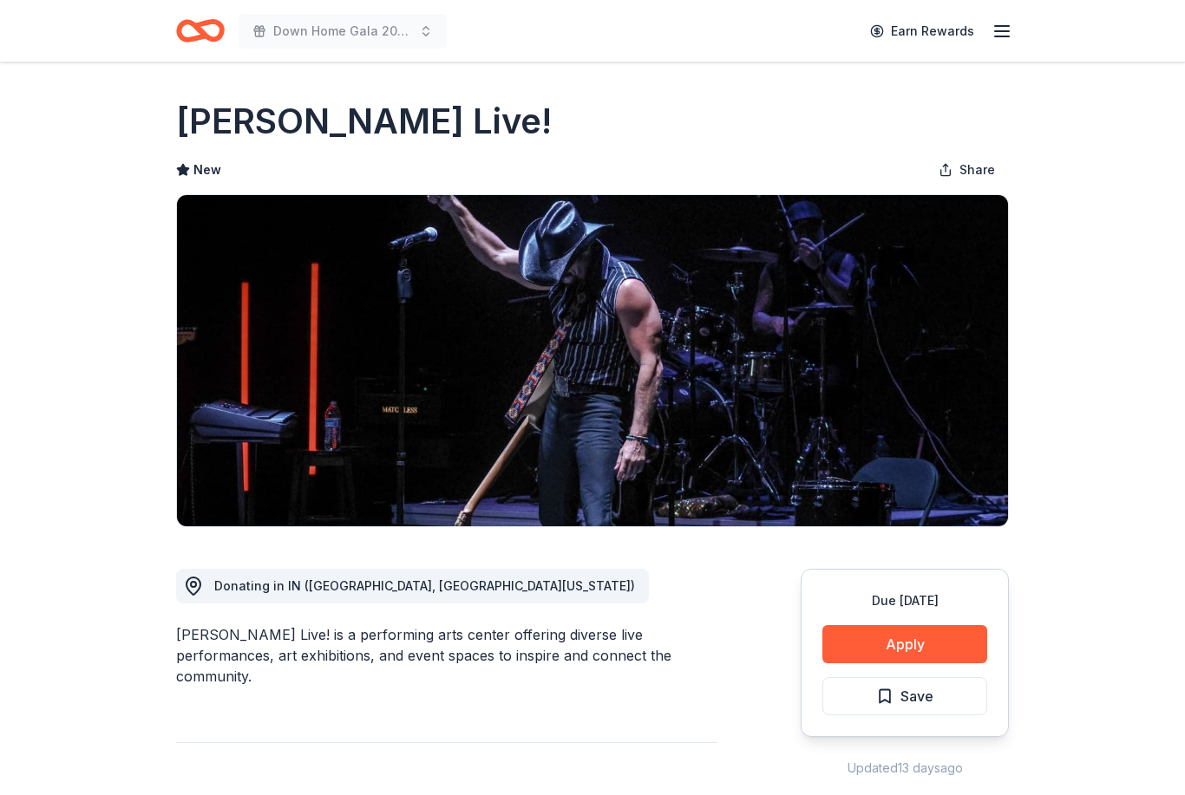
click at [874, 686] on button "Save" at bounding box center [904, 696] width 165 height 38
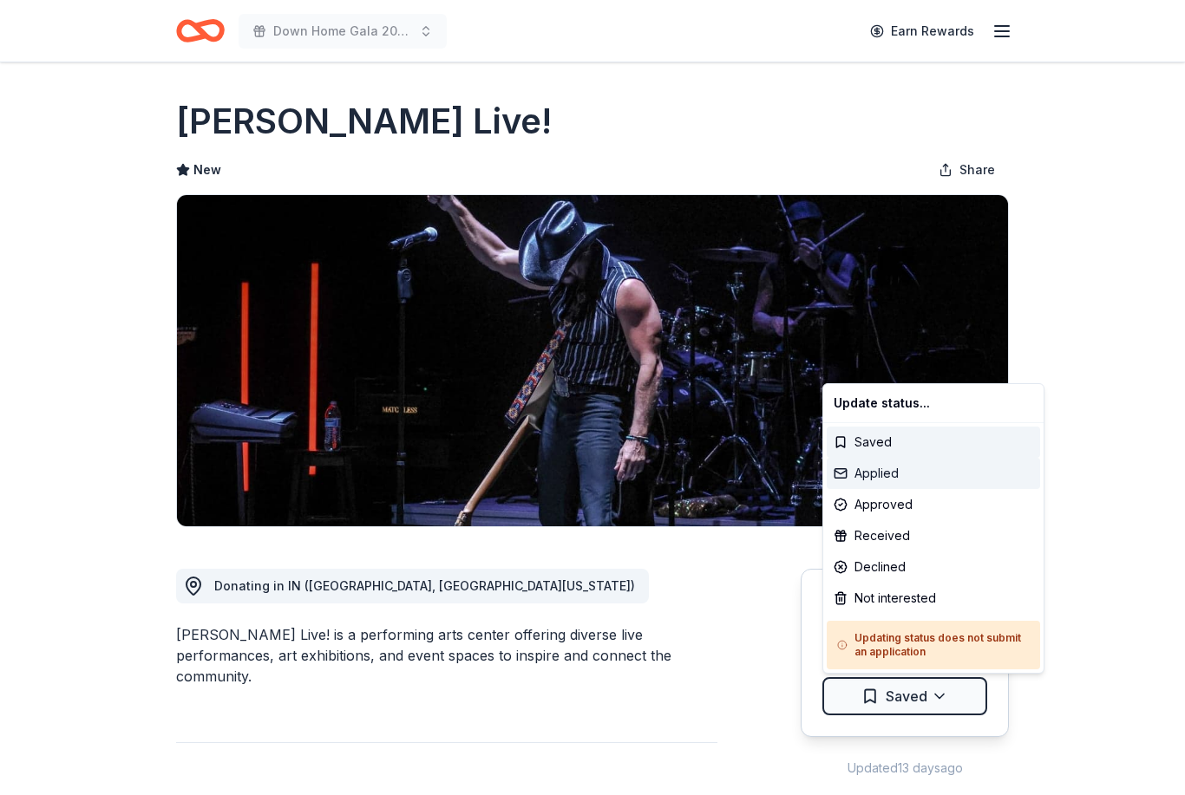
click at [852, 486] on div "Applied" at bounding box center [933, 473] width 213 height 31
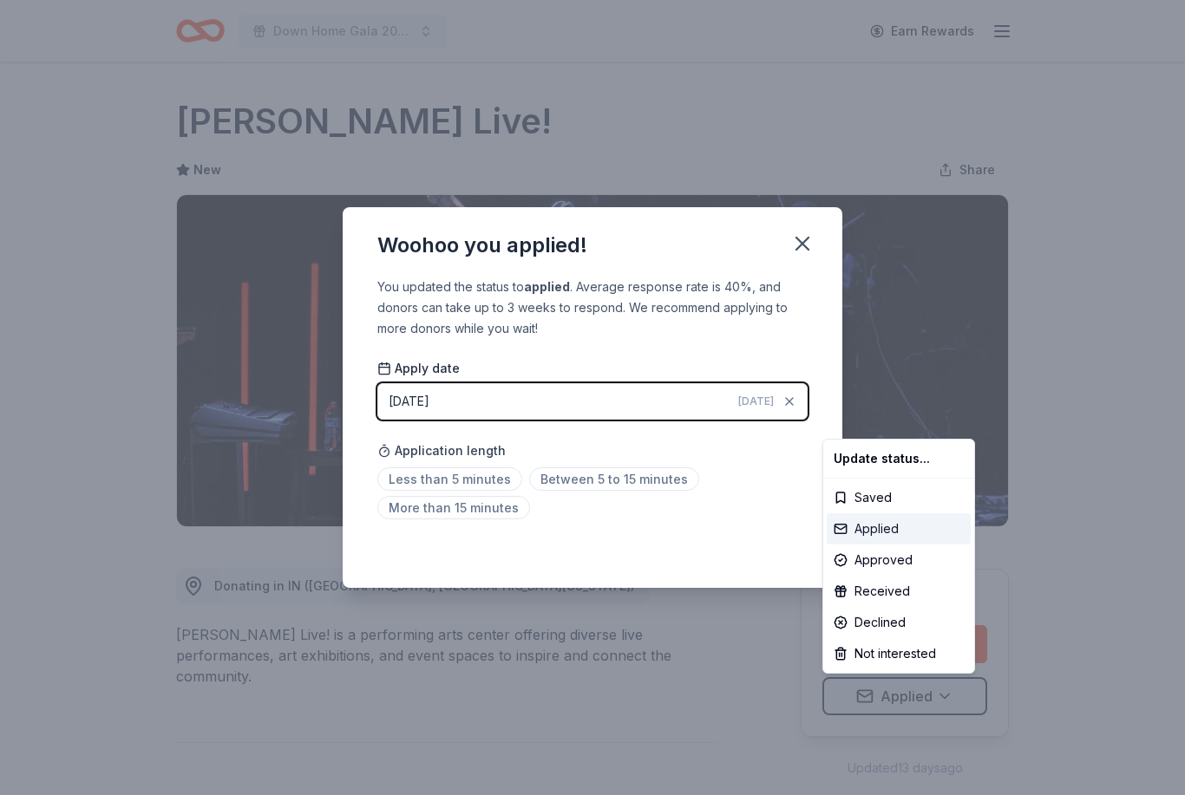
click at [858, 531] on div "Applied" at bounding box center [899, 528] width 144 height 31
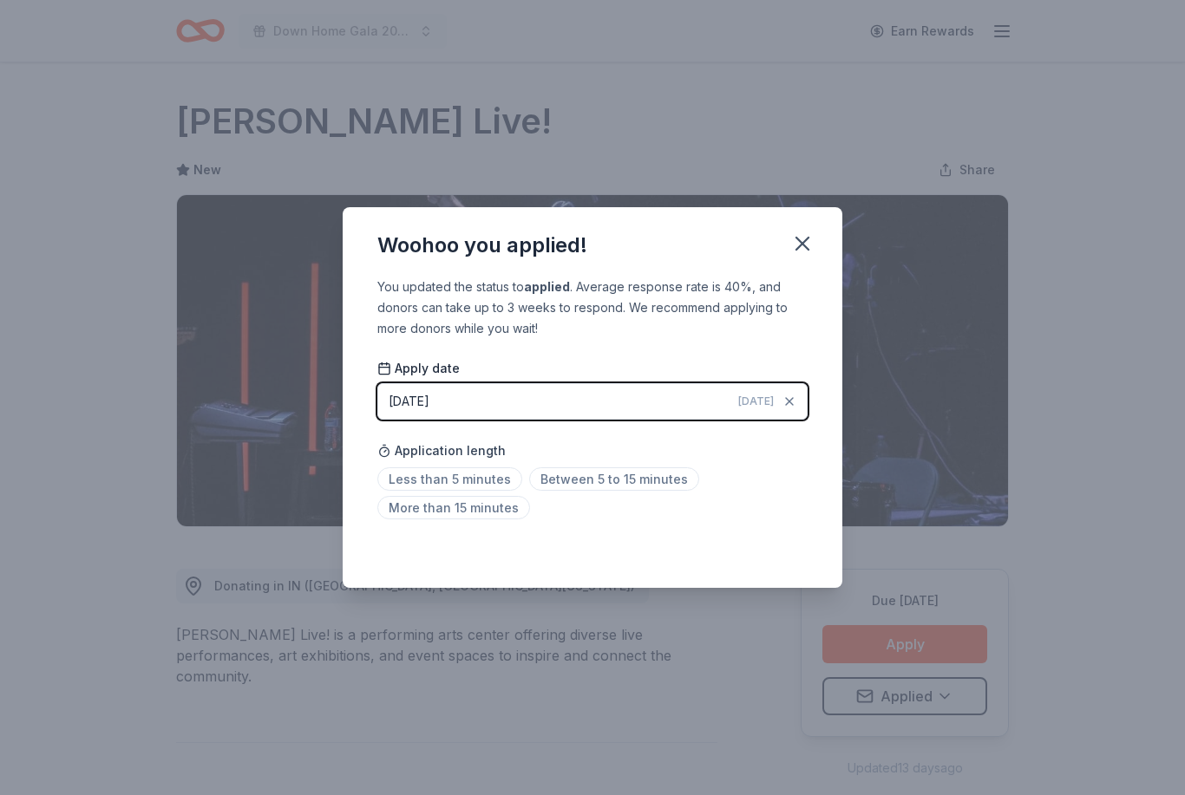
click at [742, 537] on div "You updated the status to applied . Average response rate is 40%, and donors ca…" at bounding box center [593, 433] width 500 height 312
click at [586, 484] on span "Between 5 to 15 minutes" at bounding box center [614, 479] width 170 height 23
click at [809, 254] on icon "button" at bounding box center [802, 244] width 24 height 24
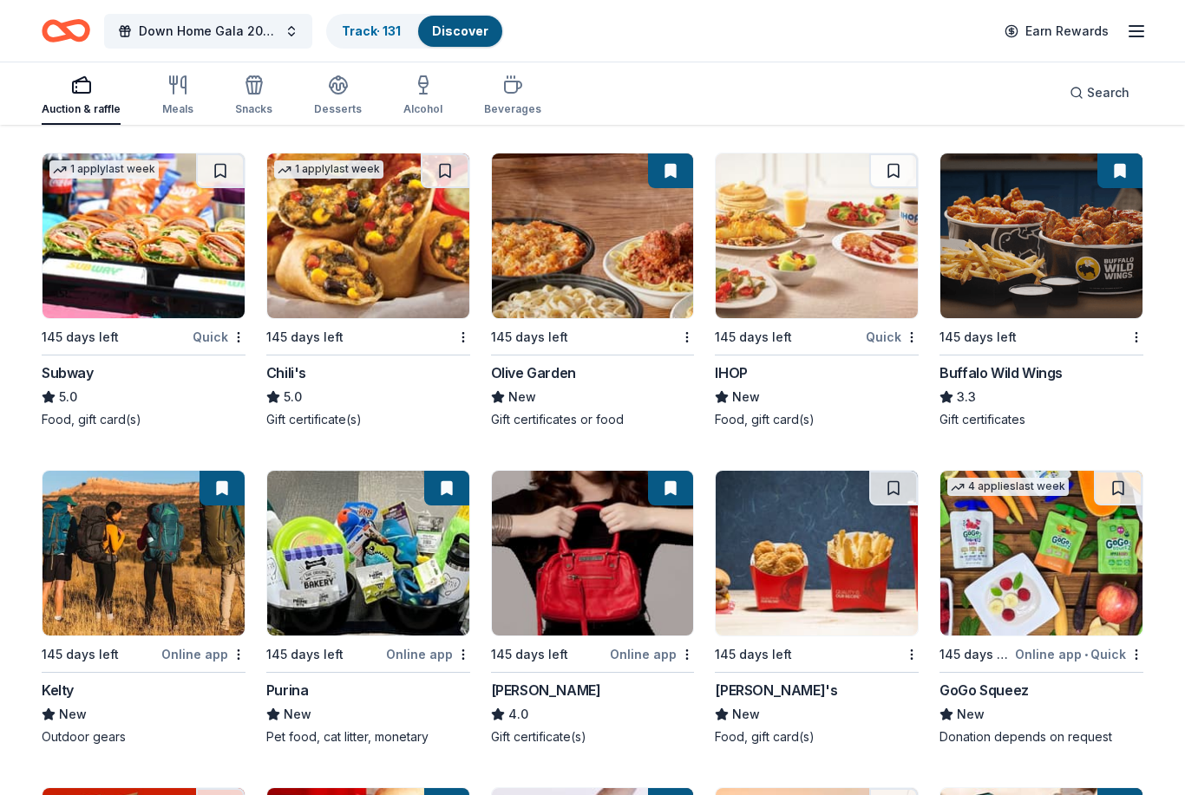
scroll to position [9818, 0]
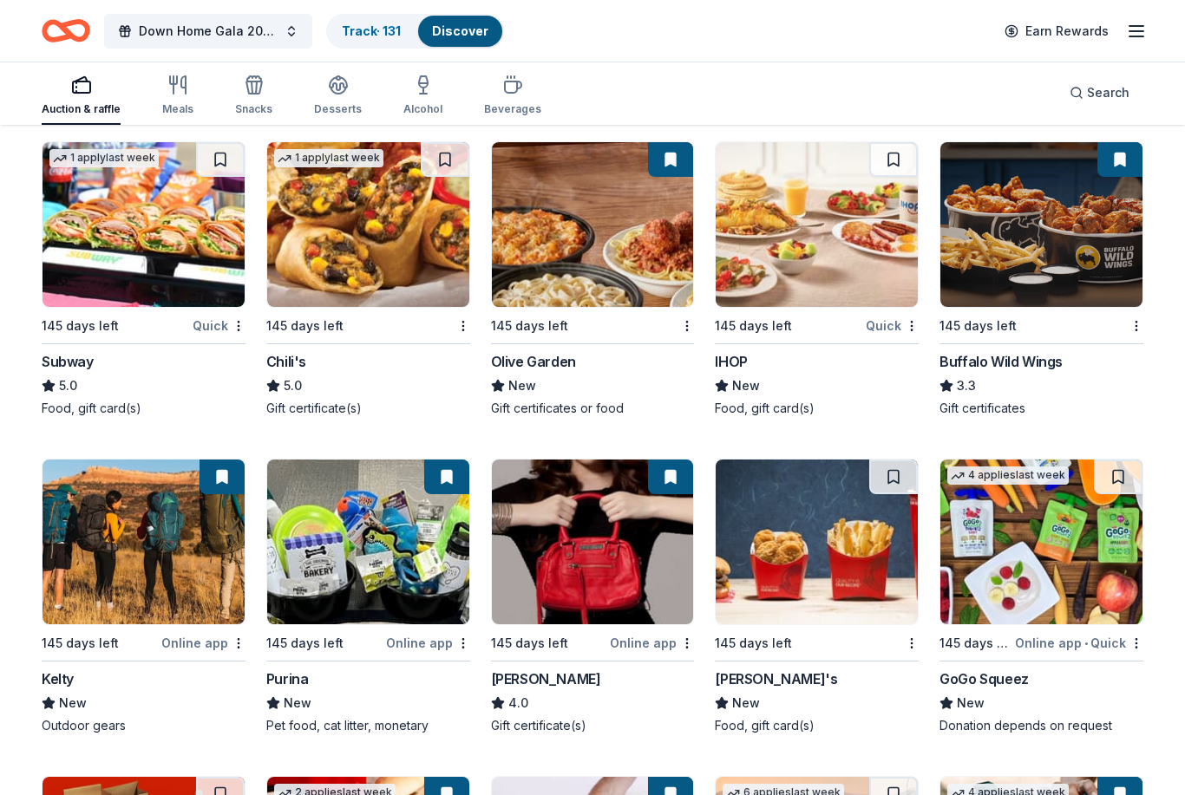
click at [561, 669] on div "[PERSON_NAME]" at bounding box center [546, 679] width 110 height 21
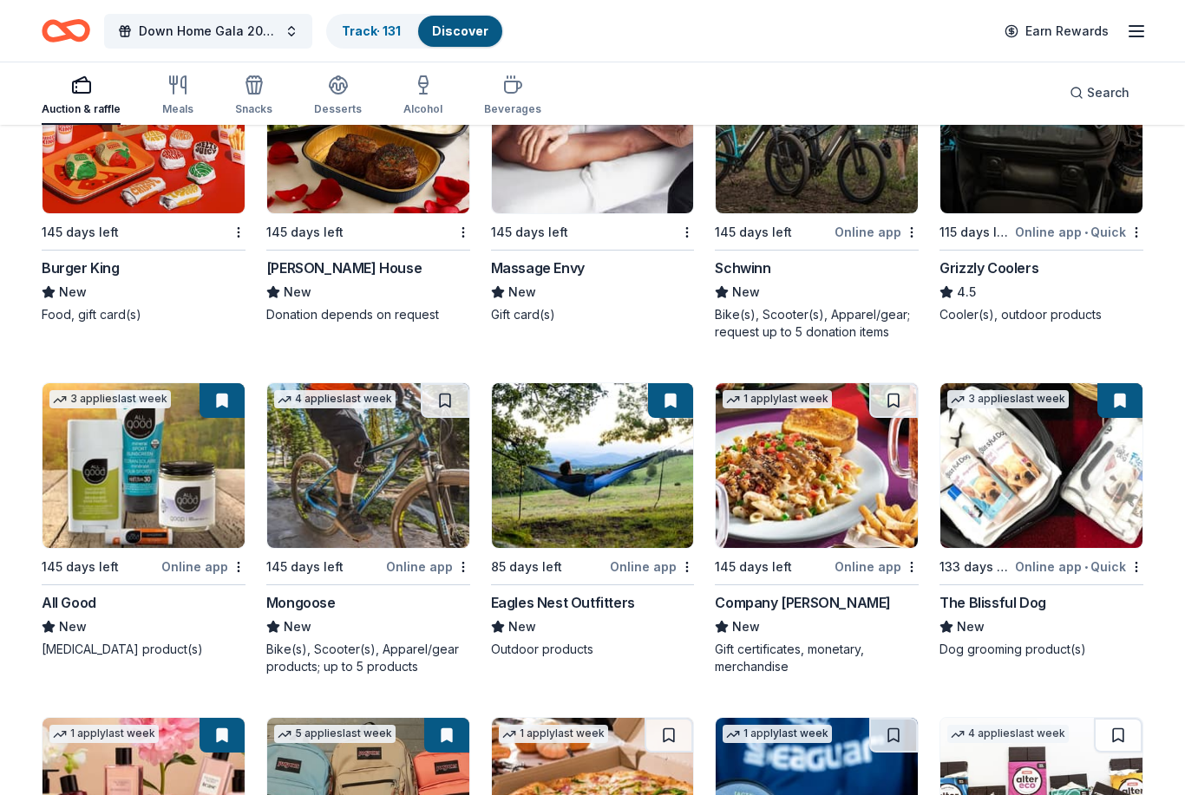
scroll to position [10535, 0]
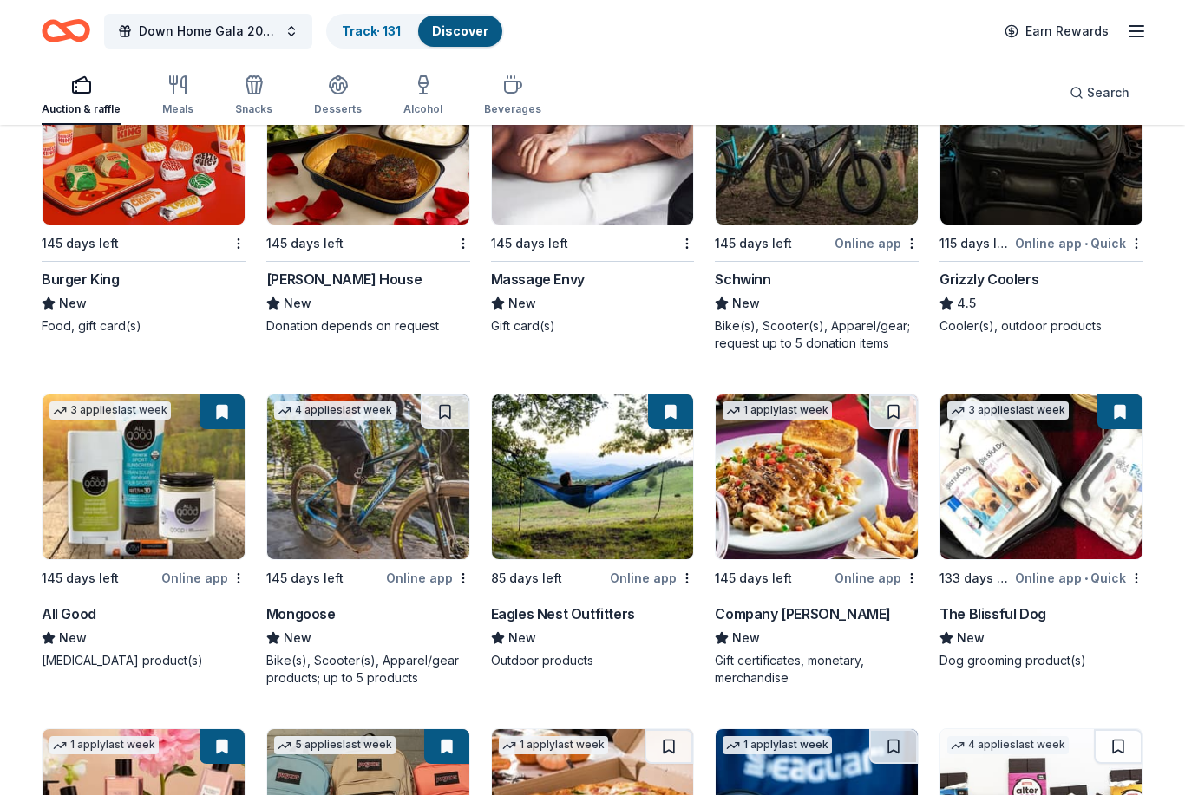
click at [99, 519] on img at bounding box center [144, 477] width 202 height 165
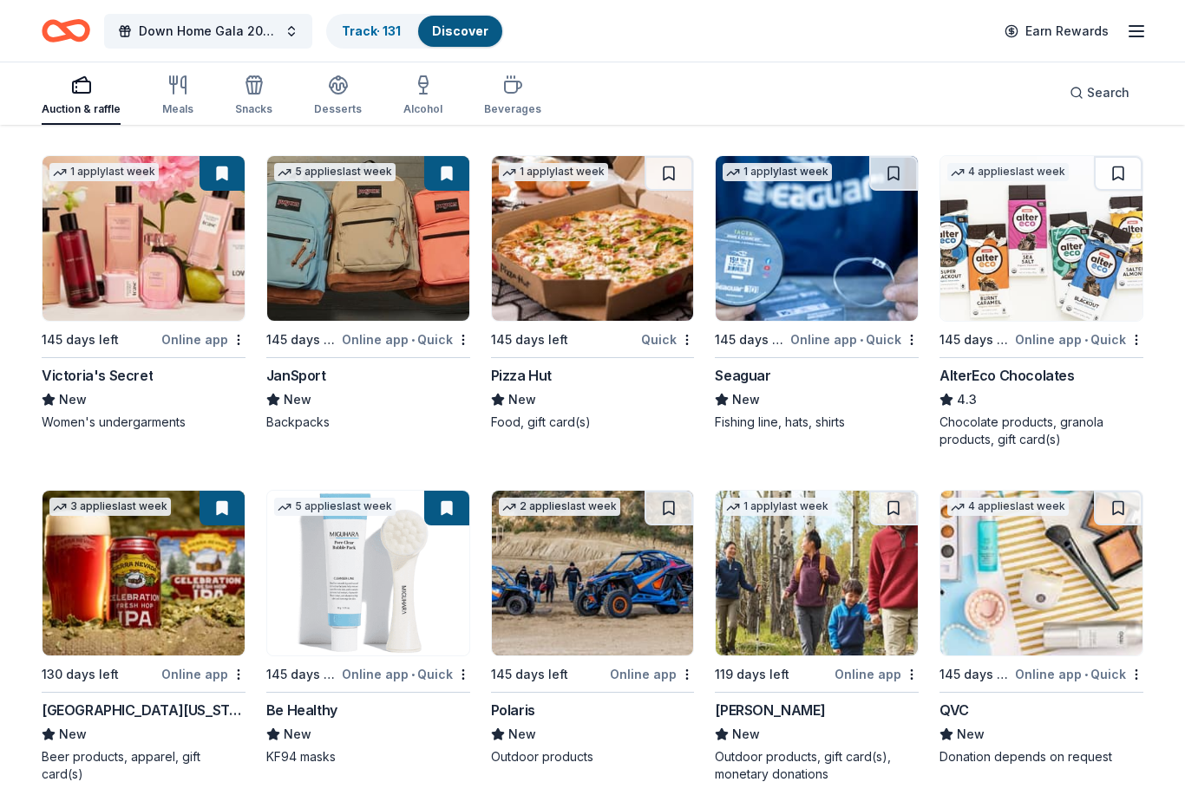
scroll to position [11109, 0]
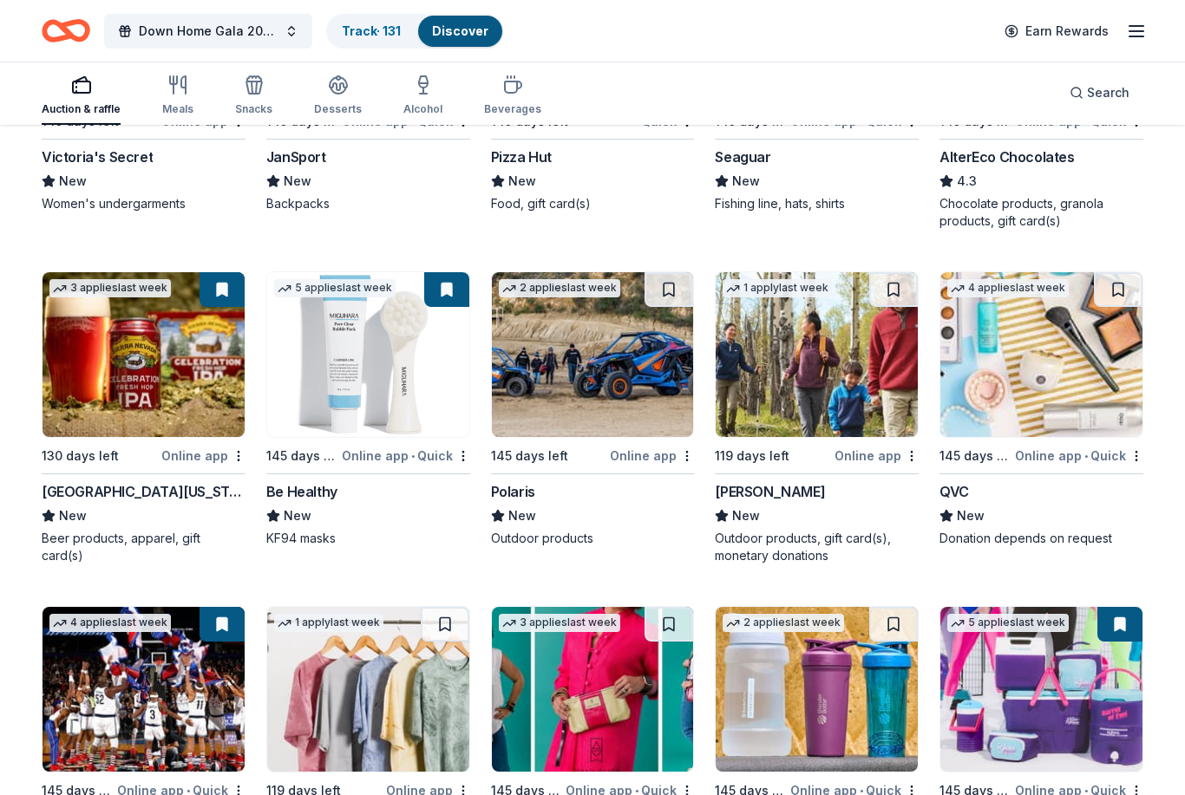
click at [1133, 273] on button at bounding box center [1118, 290] width 49 height 35
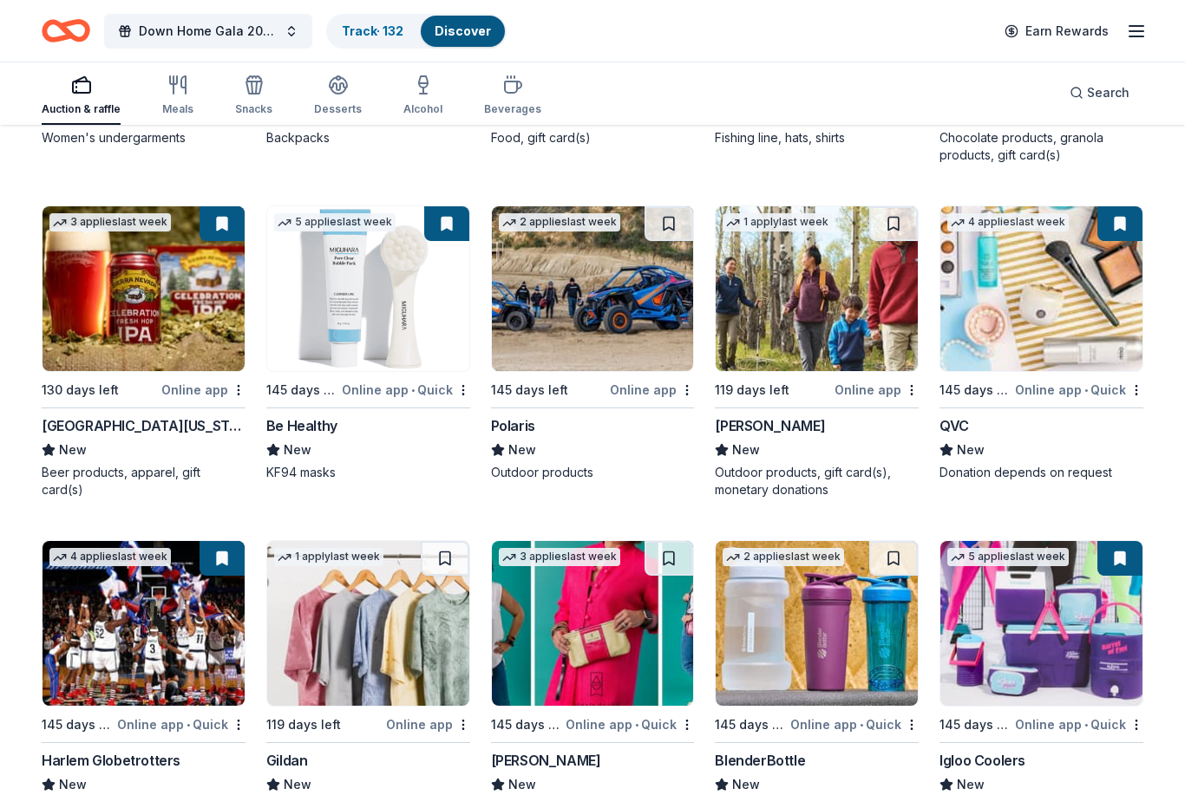
scroll to position [11393, 0]
click at [88, 750] on div "Harlem Globetrotters" at bounding box center [111, 760] width 139 height 21
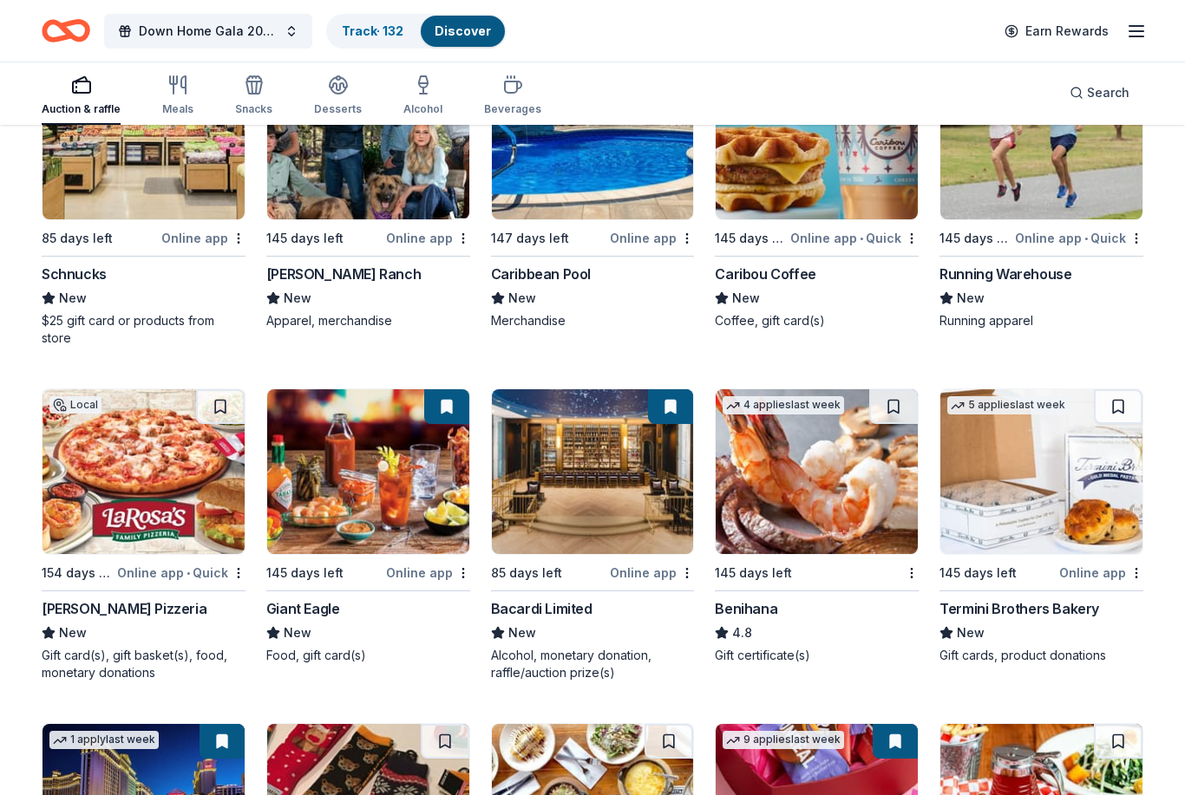
scroll to position [6095, 0]
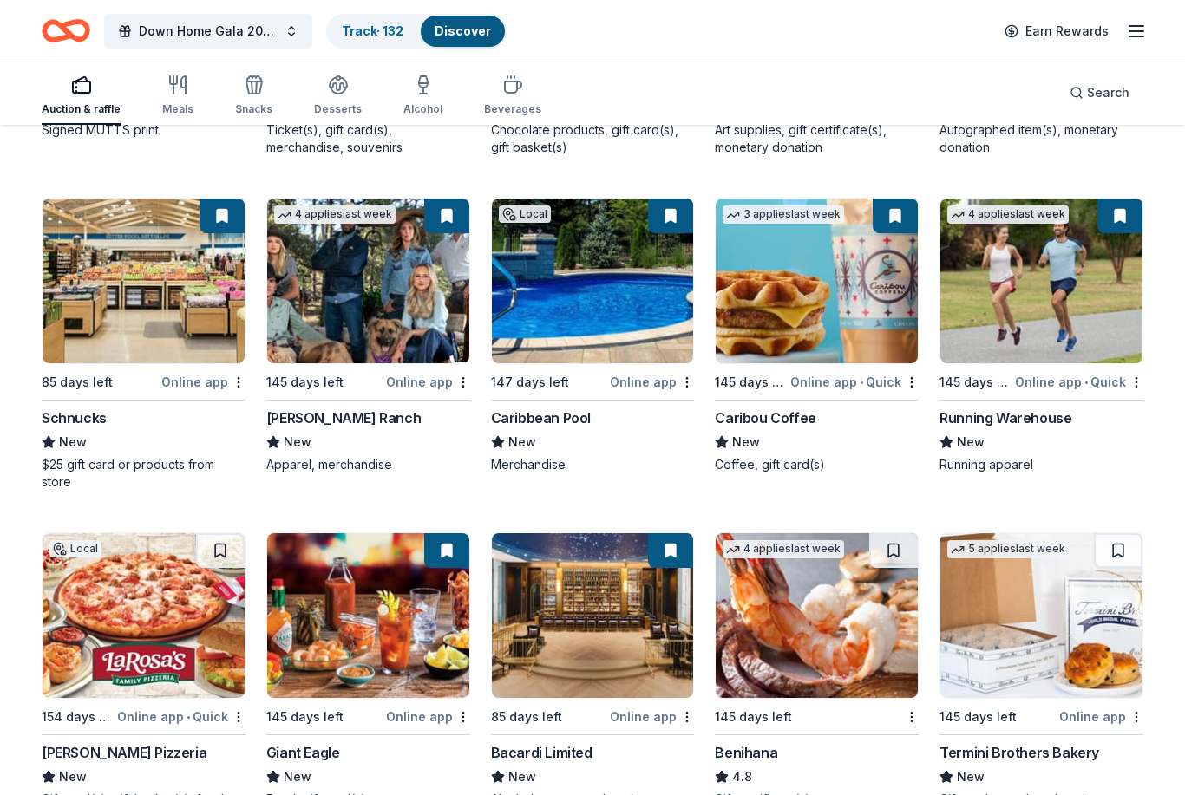
click at [351, 36] on link "Track · 132" at bounding box center [373, 30] width 62 height 15
click at [367, 25] on link "Track · 132" at bounding box center [373, 30] width 62 height 15
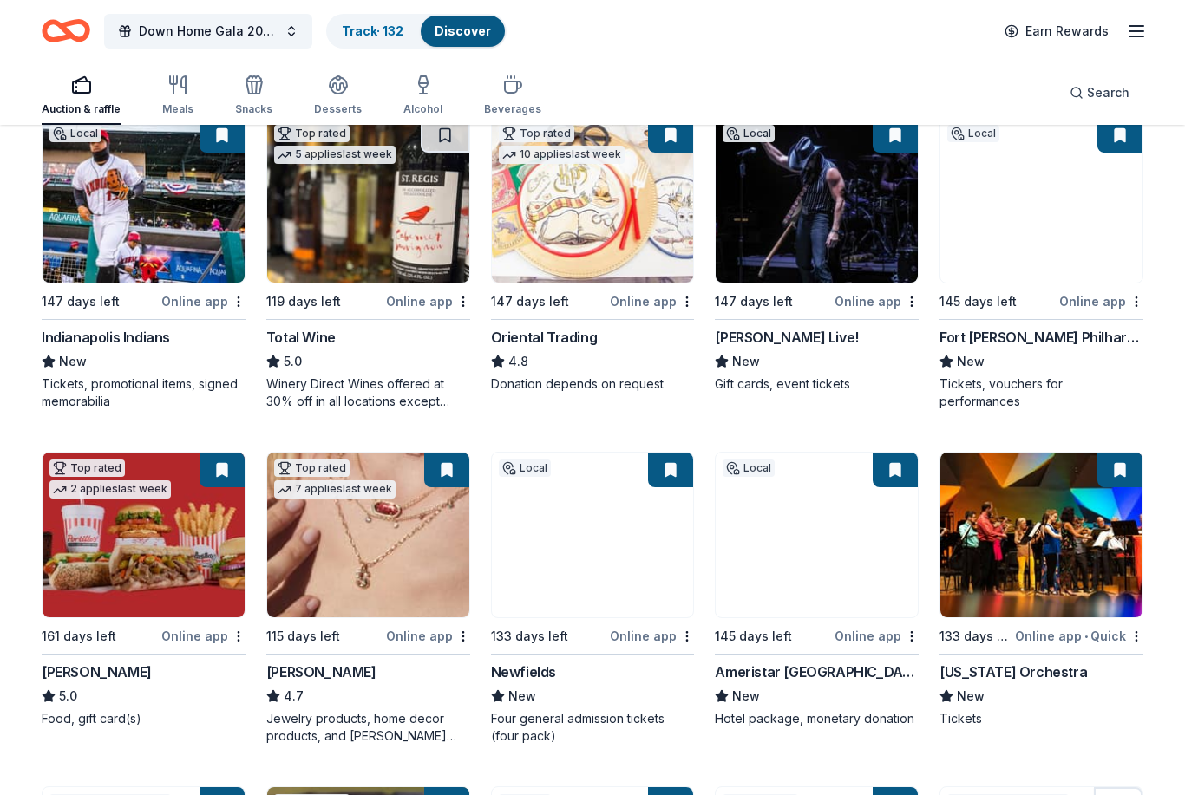
scroll to position [0, 0]
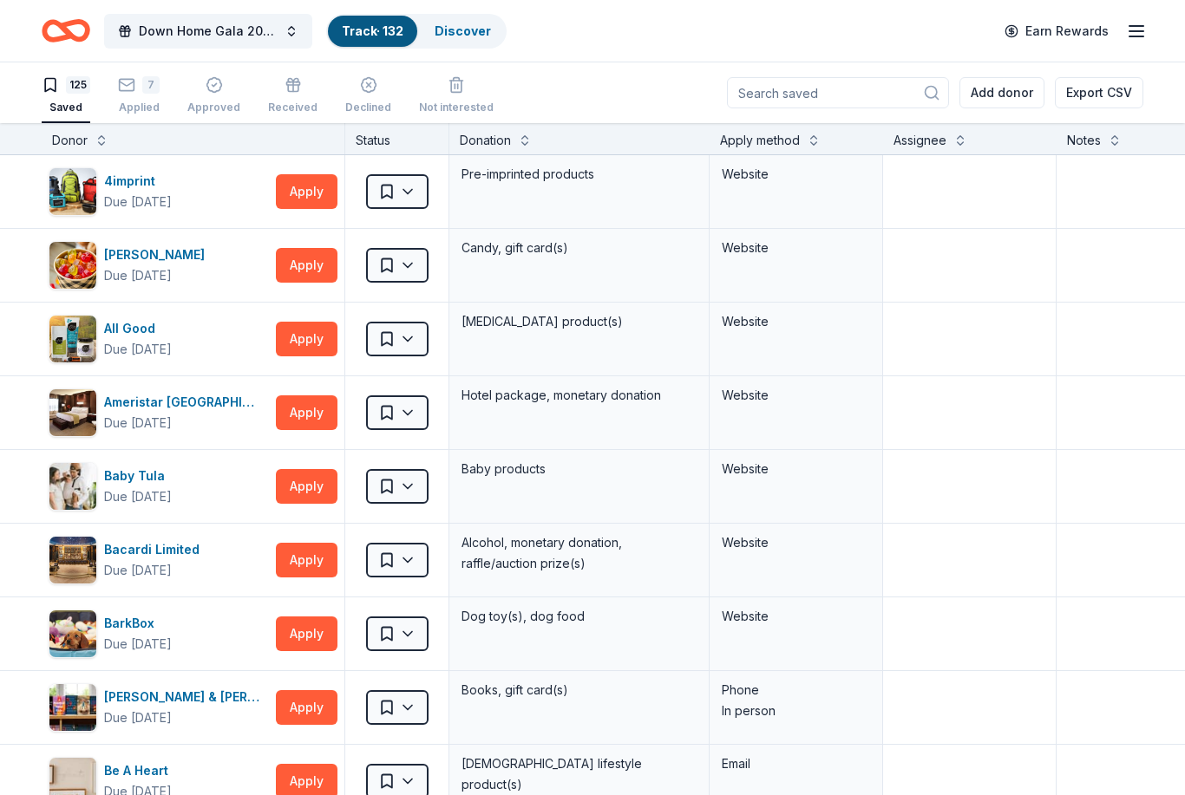
click at [130, 97] on div "7 Applied" at bounding box center [139, 95] width 42 height 38
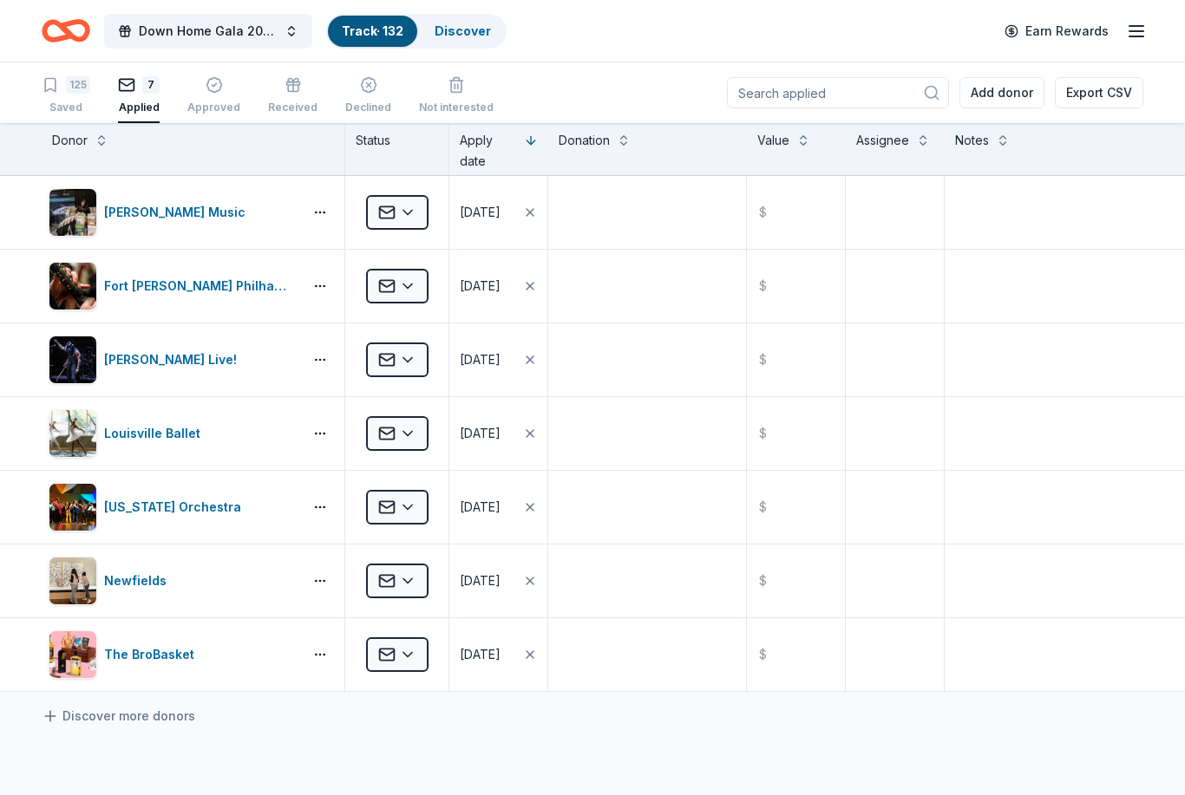
click at [71, 92] on div "125" at bounding box center [78, 84] width 24 height 17
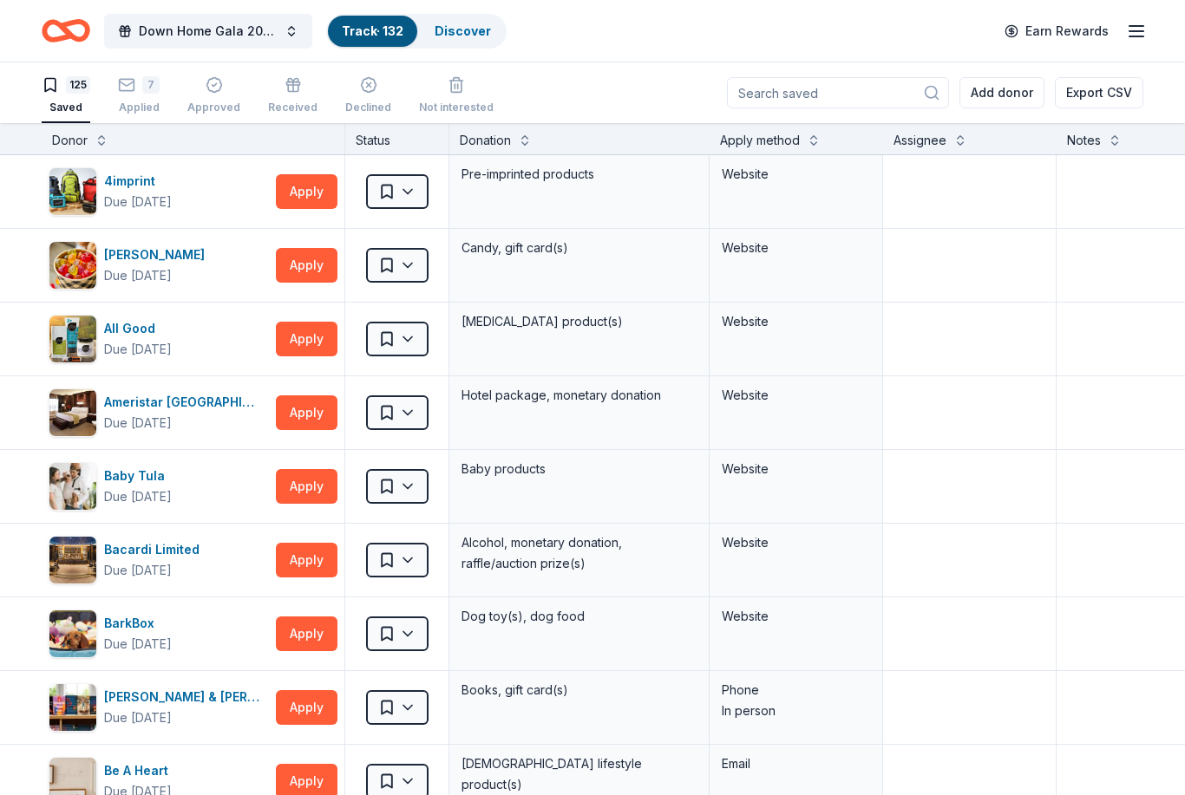
click at [463, 36] on link "Discover" at bounding box center [463, 30] width 56 height 15
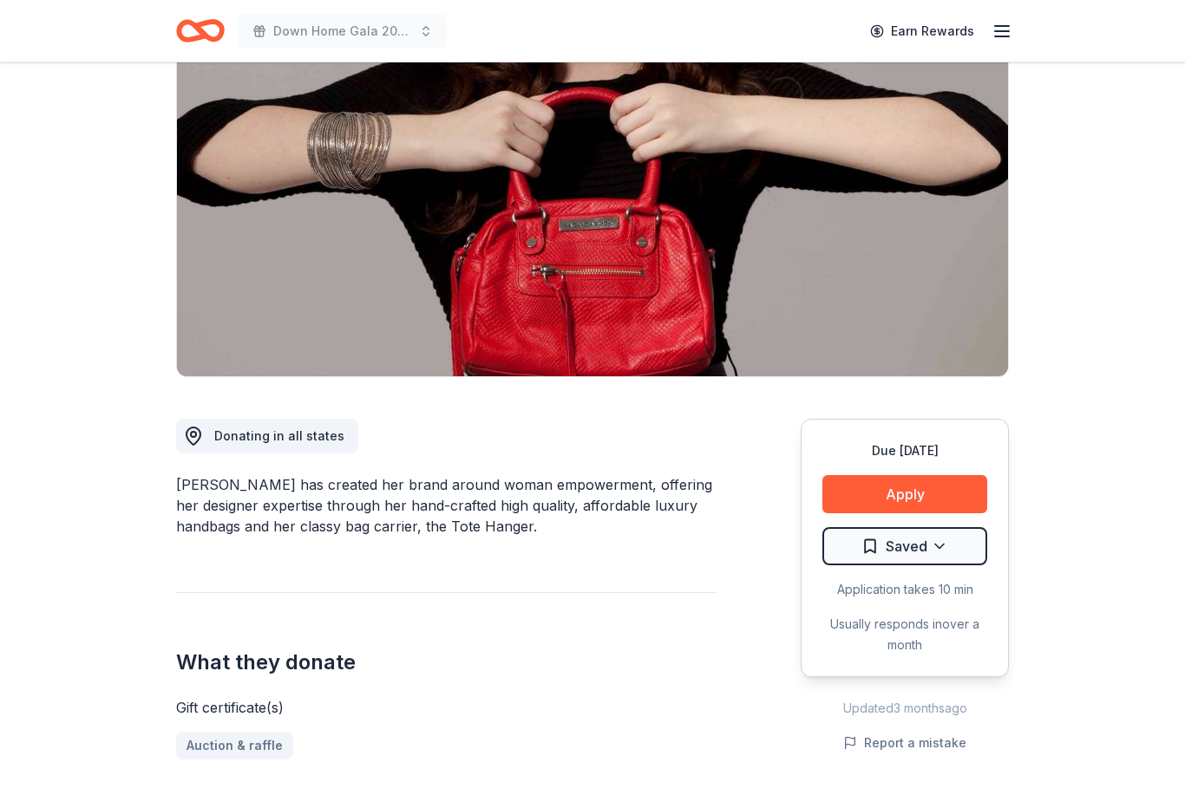
click at [963, 505] on button "Apply" at bounding box center [904, 495] width 165 height 38
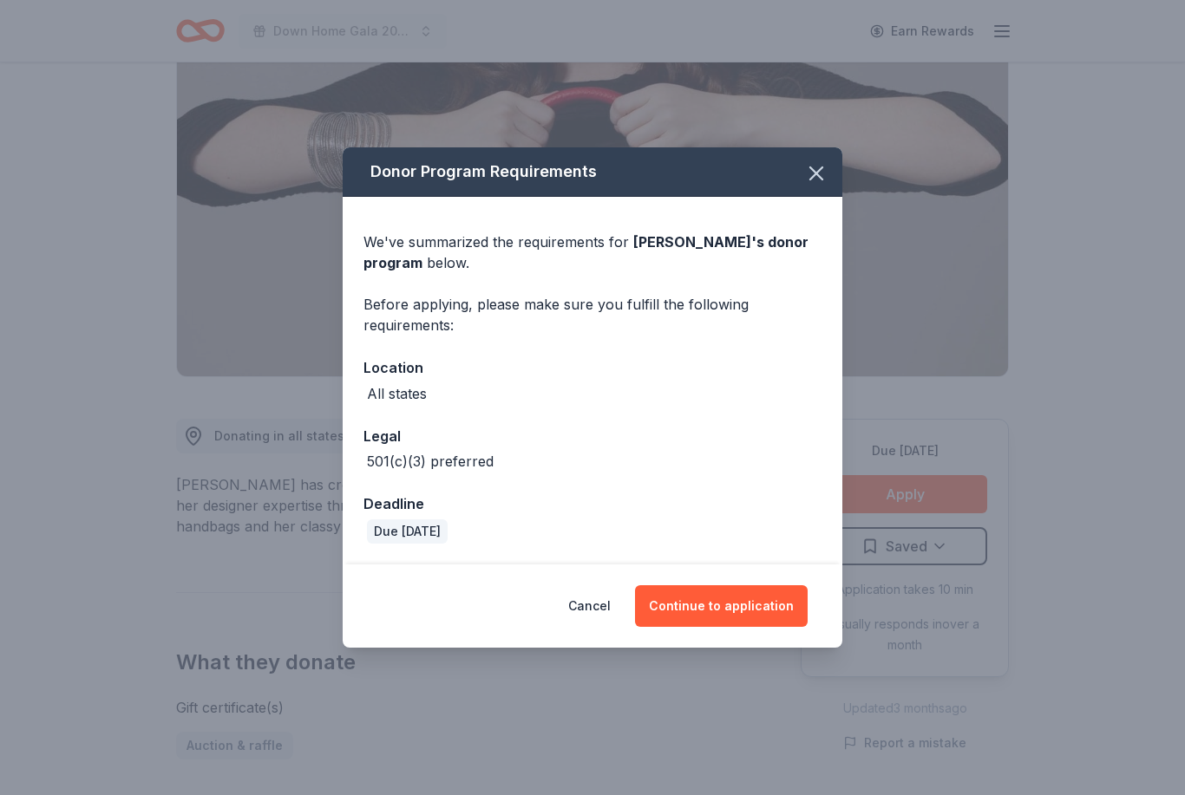
click at [765, 627] on button "Continue to application" at bounding box center [721, 606] width 173 height 42
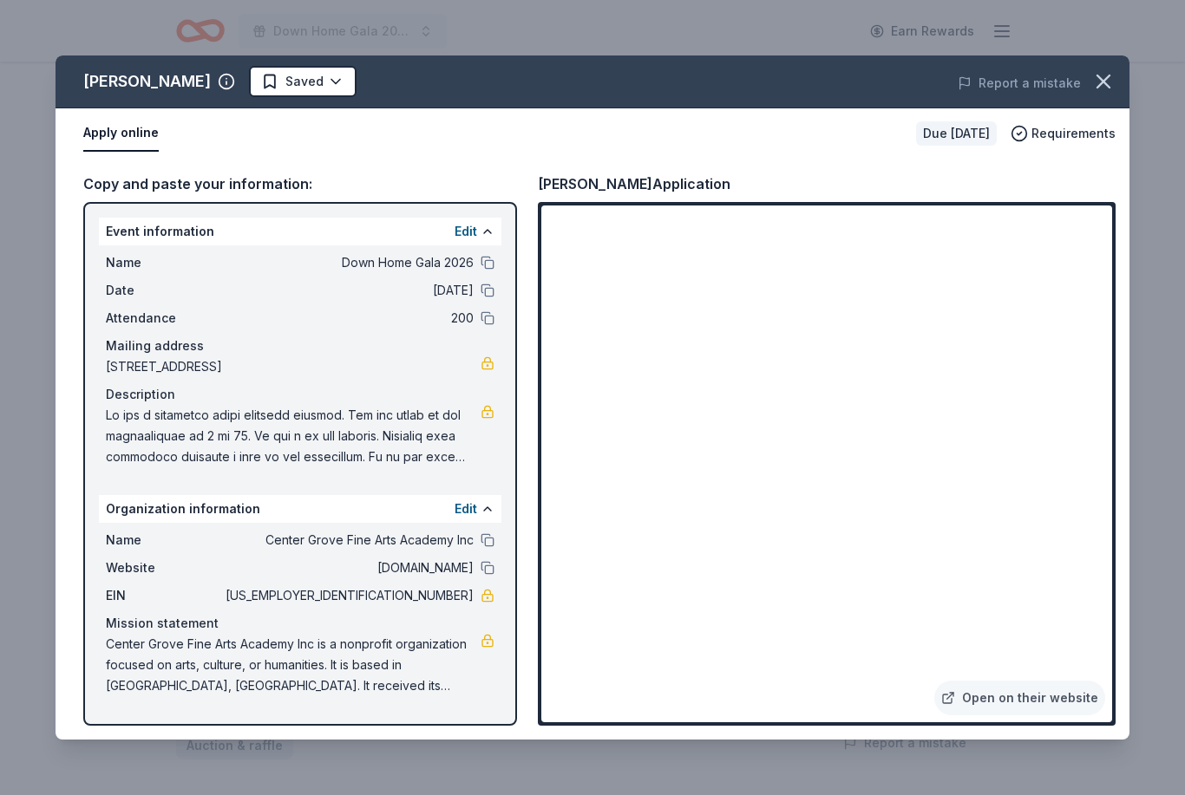
click at [1057, 716] on link "Open on their website" at bounding box center [1019, 698] width 171 height 35
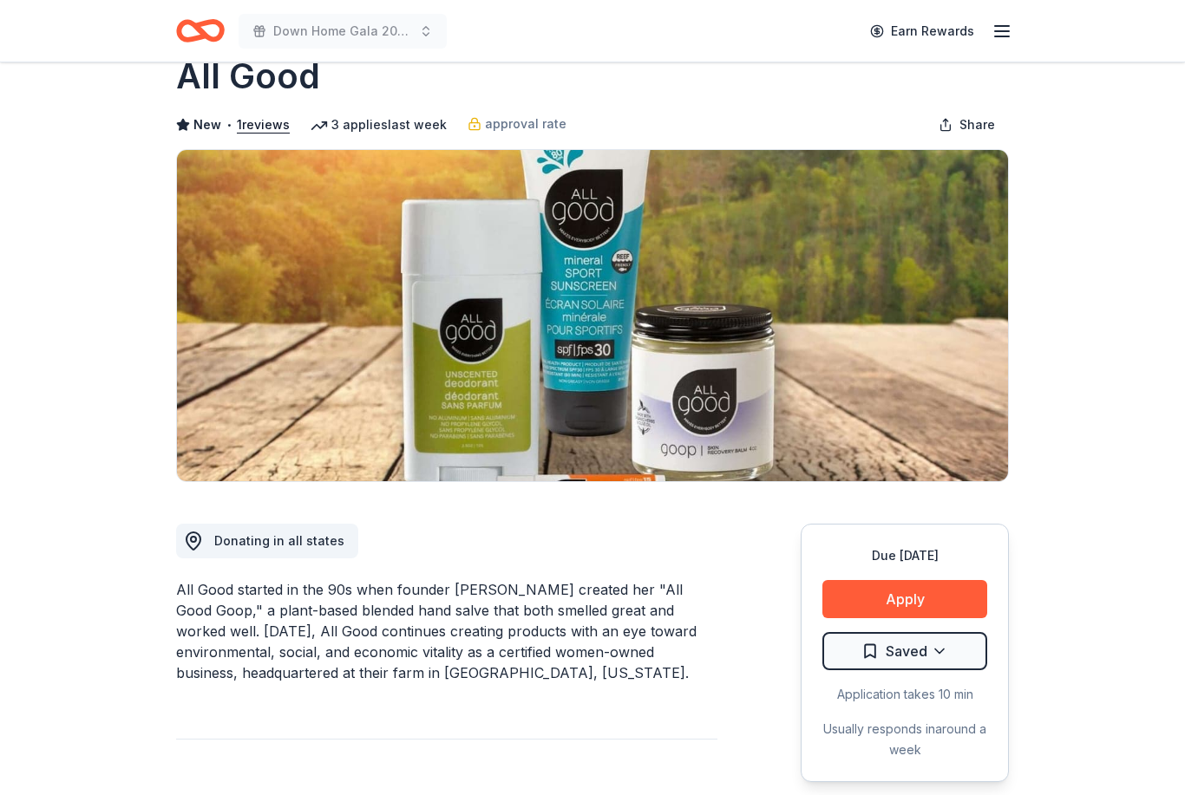
scroll to position [50, 0]
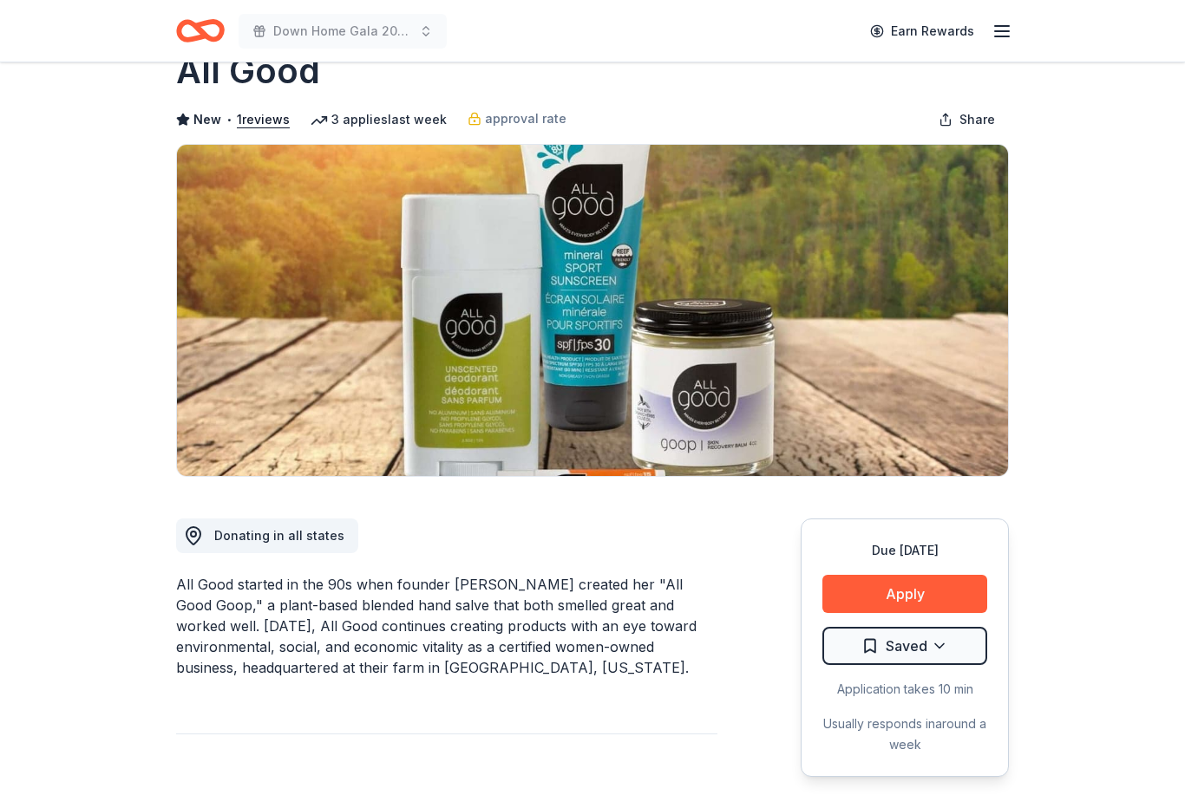
click at [968, 597] on button "Apply" at bounding box center [904, 594] width 165 height 38
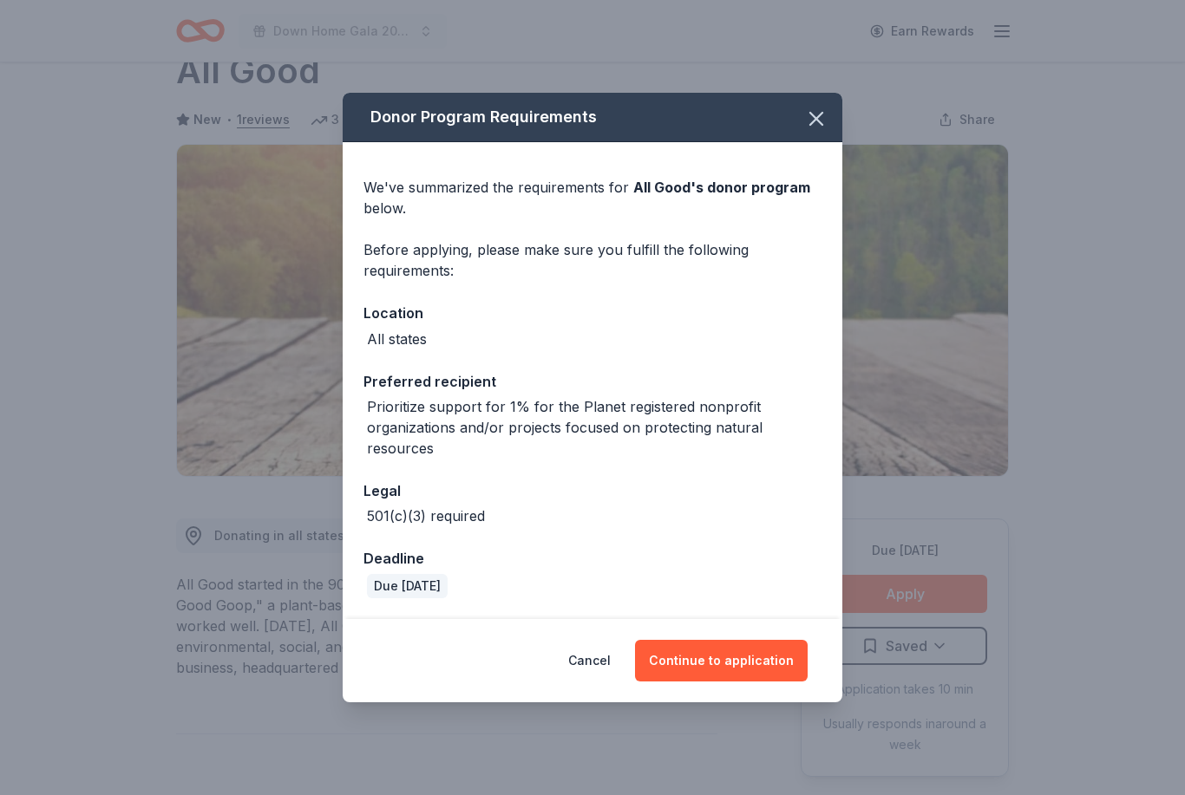
click at [768, 662] on button "Continue to application" at bounding box center [721, 661] width 173 height 42
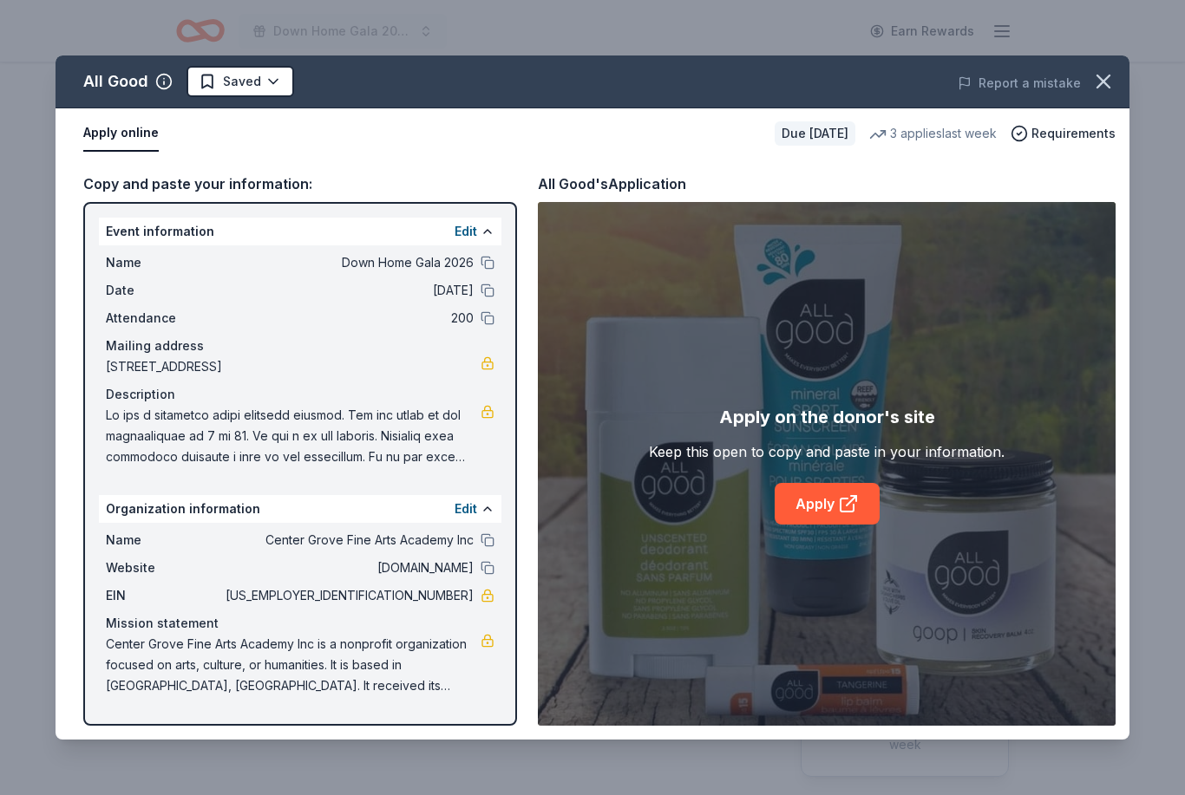
click at [842, 496] on icon at bounding box center [848, 504] width 21 height 21
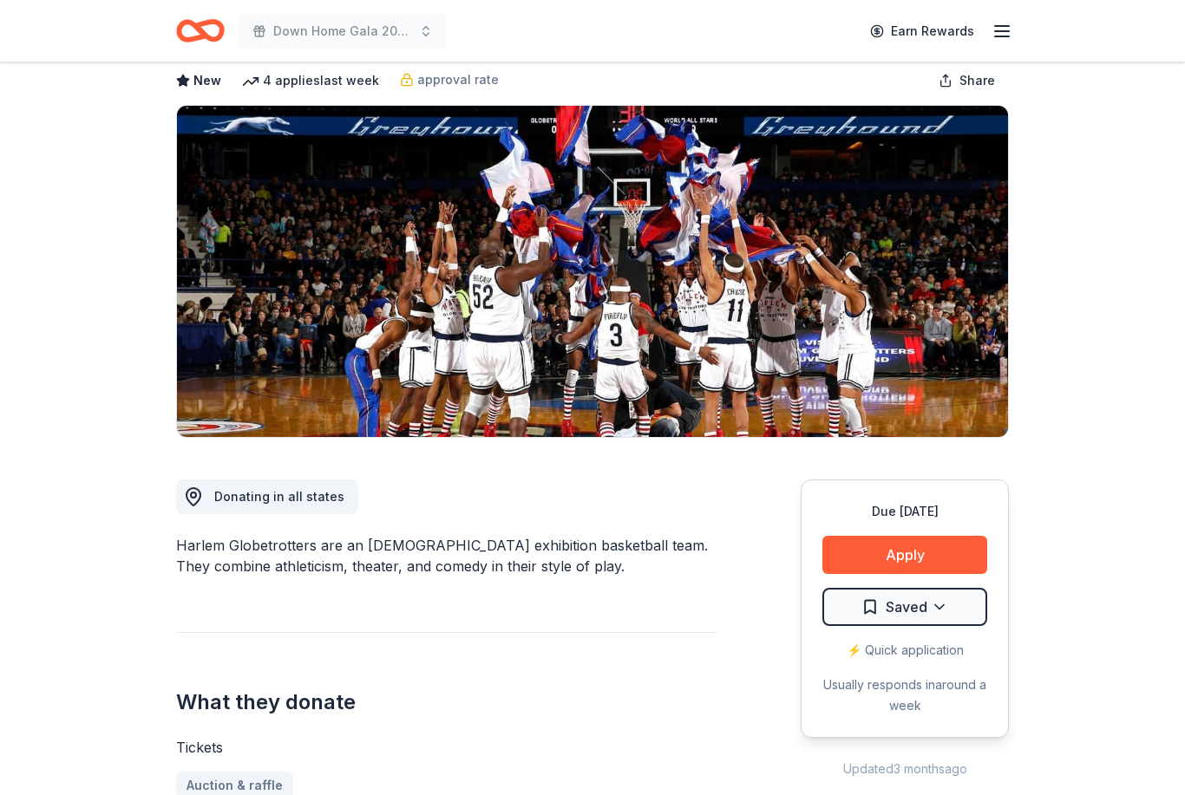
scroll to position [89, 0]
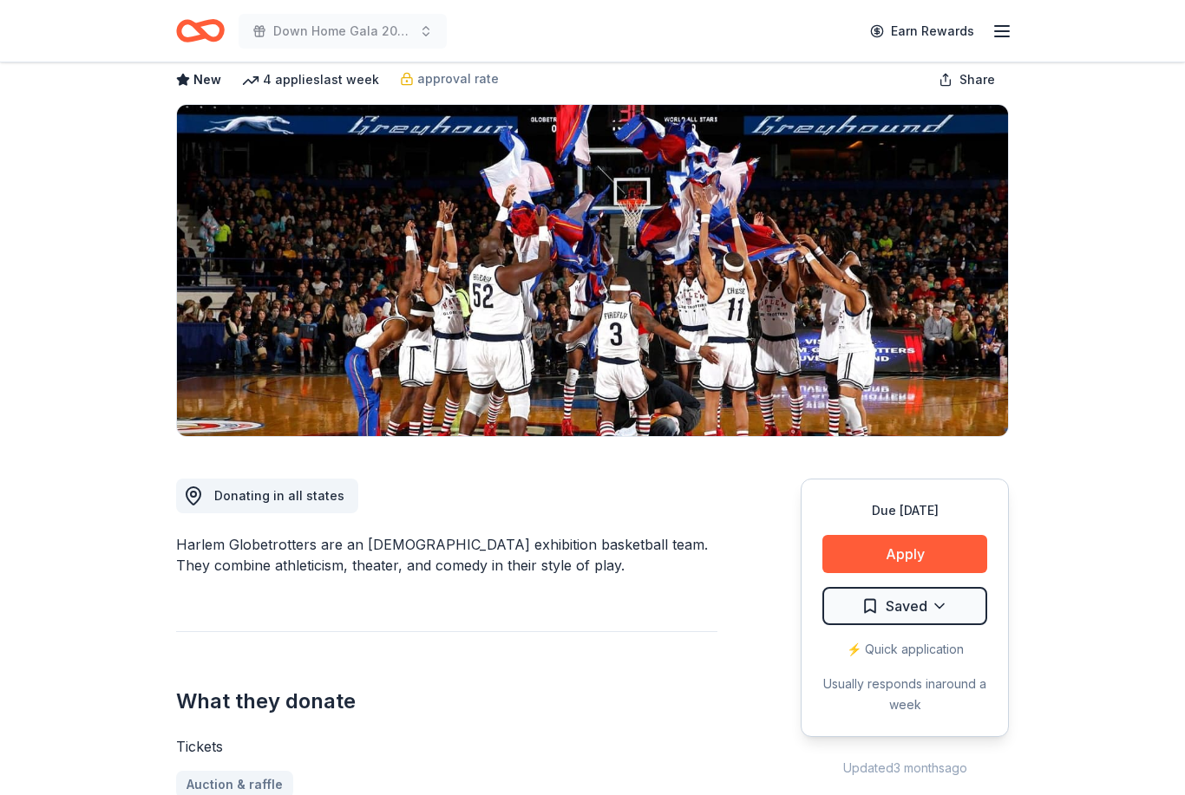
click at [974, 549] on button "Apply" at bounding box center [904, 555] width 165 height 38
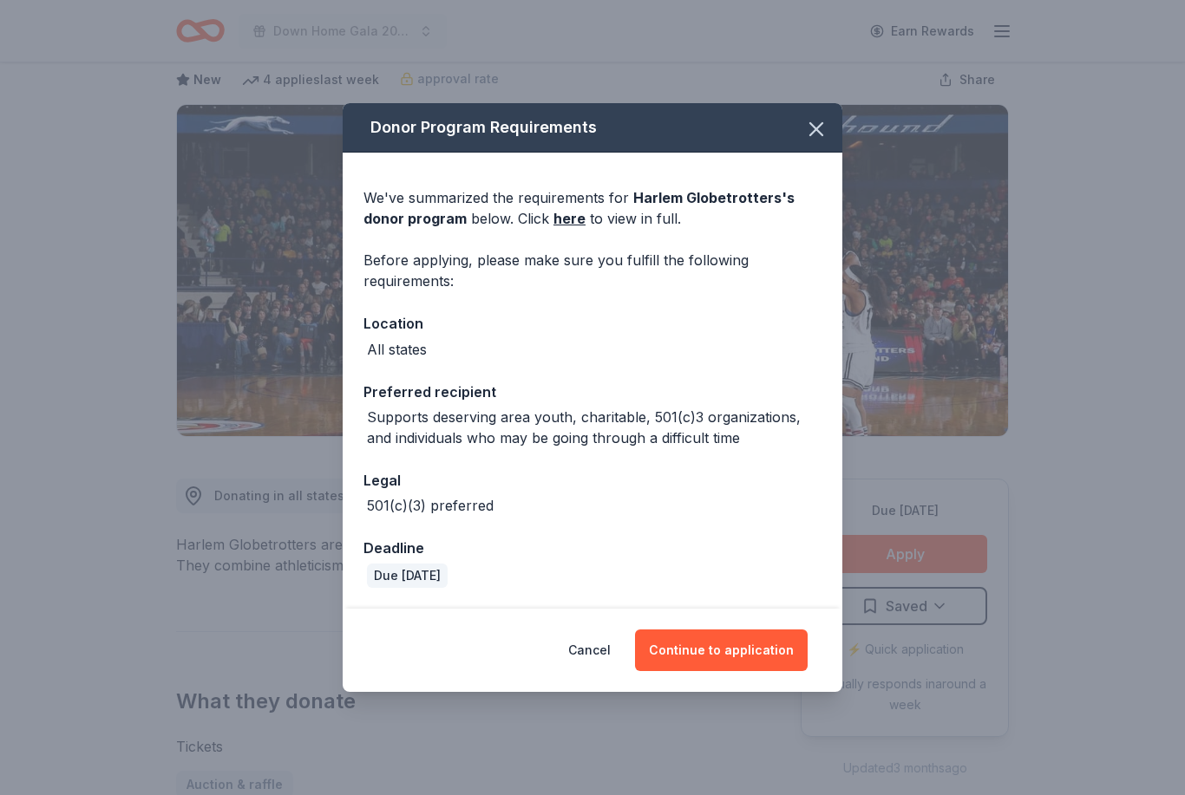
click at [750, 671] on button "Continue to application" at bounding box center [721, 651] width 173 height 42
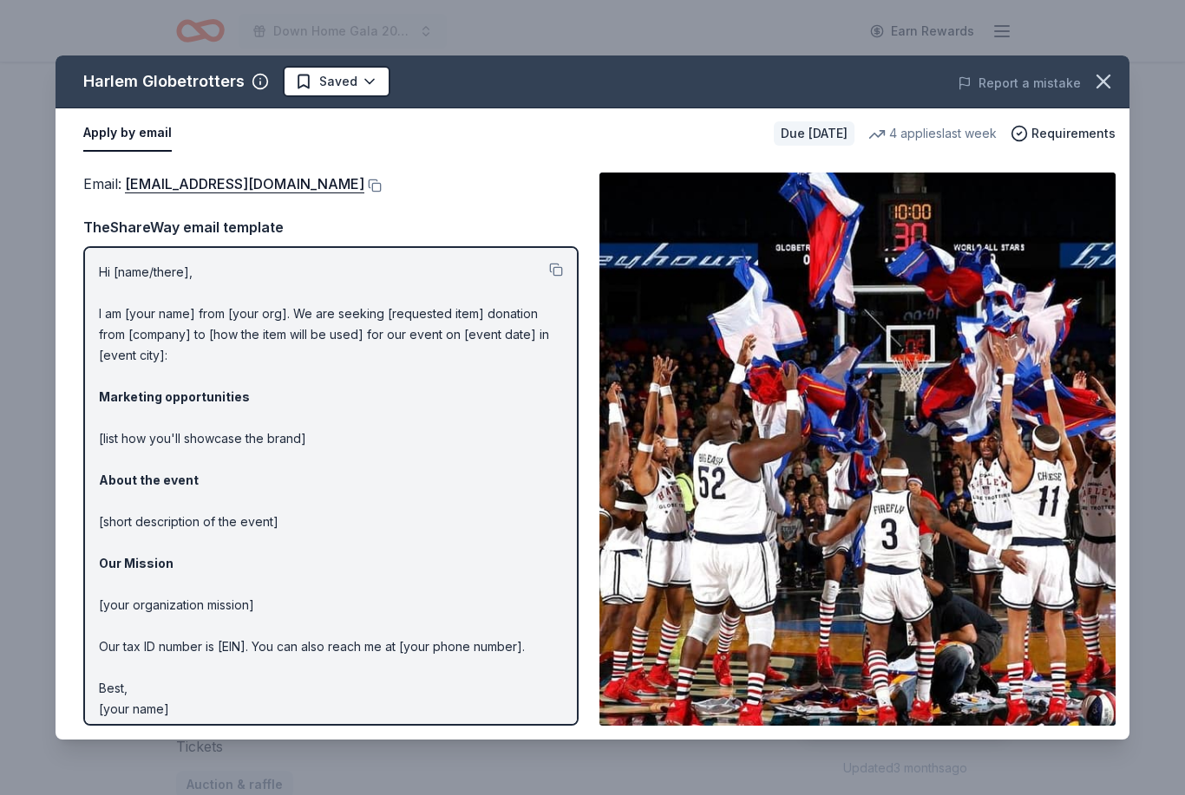
click at [1106, 77] on icon "button" at bounding box center [1103, 81] width 24 height 24
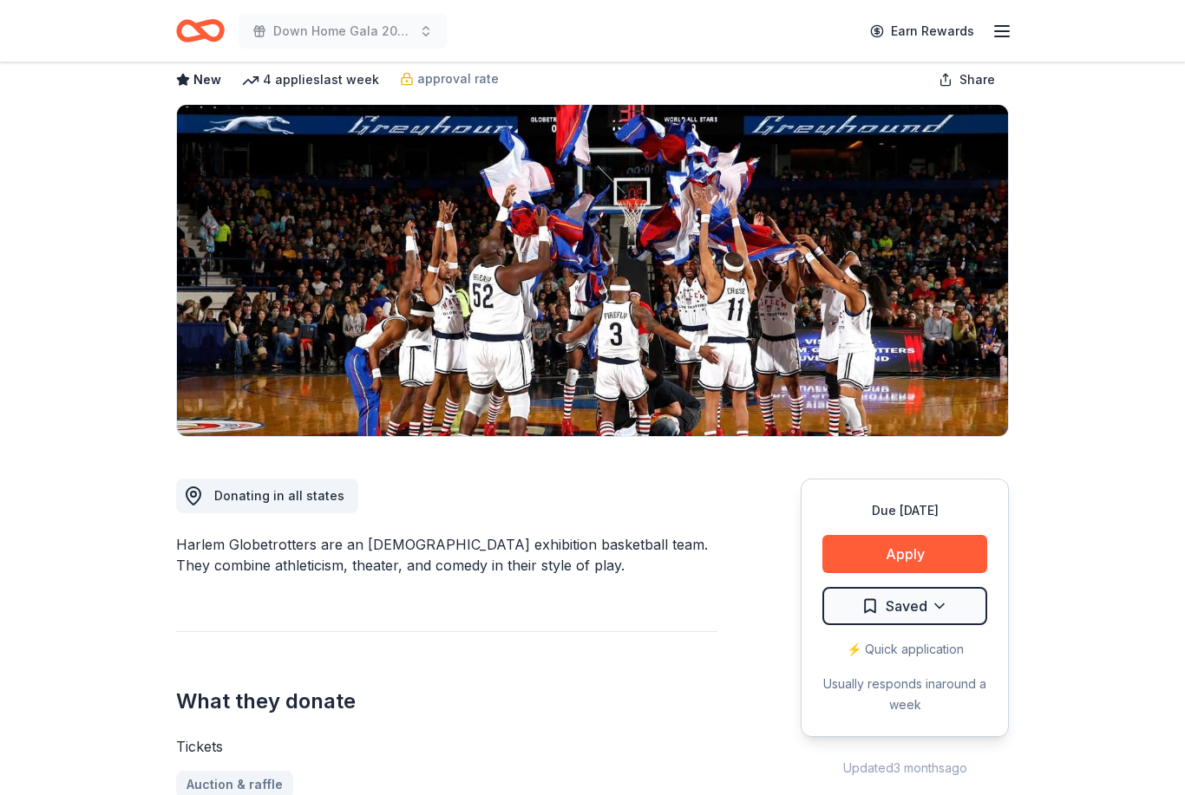
scroll to position [0, 0]
